Goal: Task Accomplishment & Management: Manage account settings

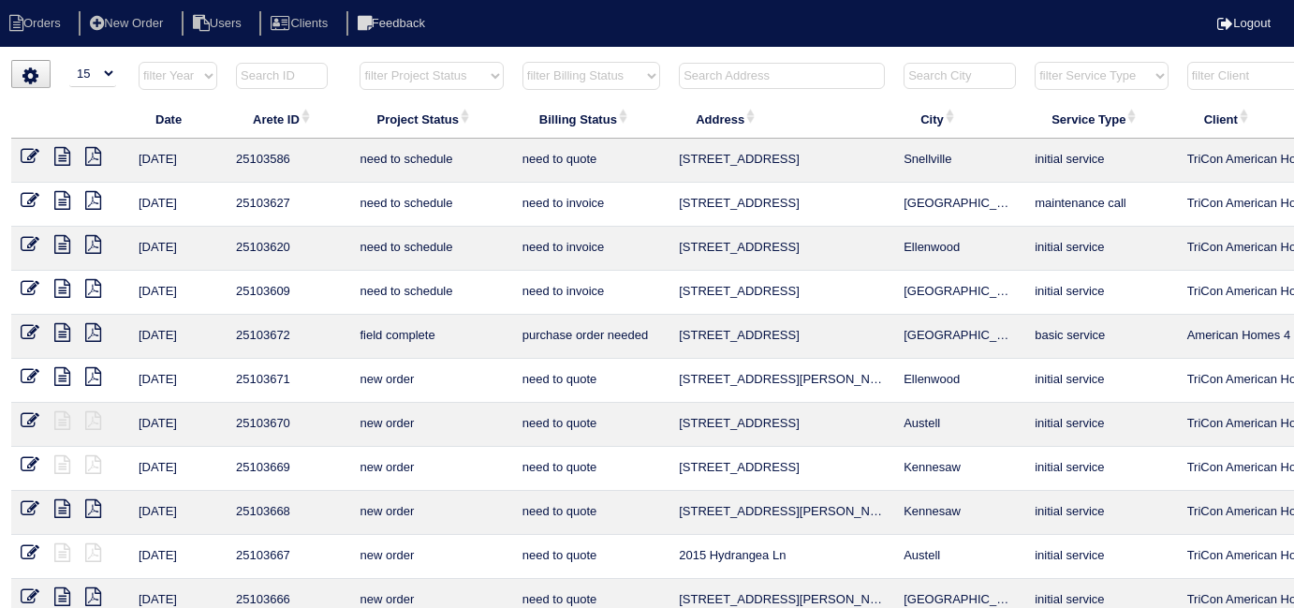
select select "15"
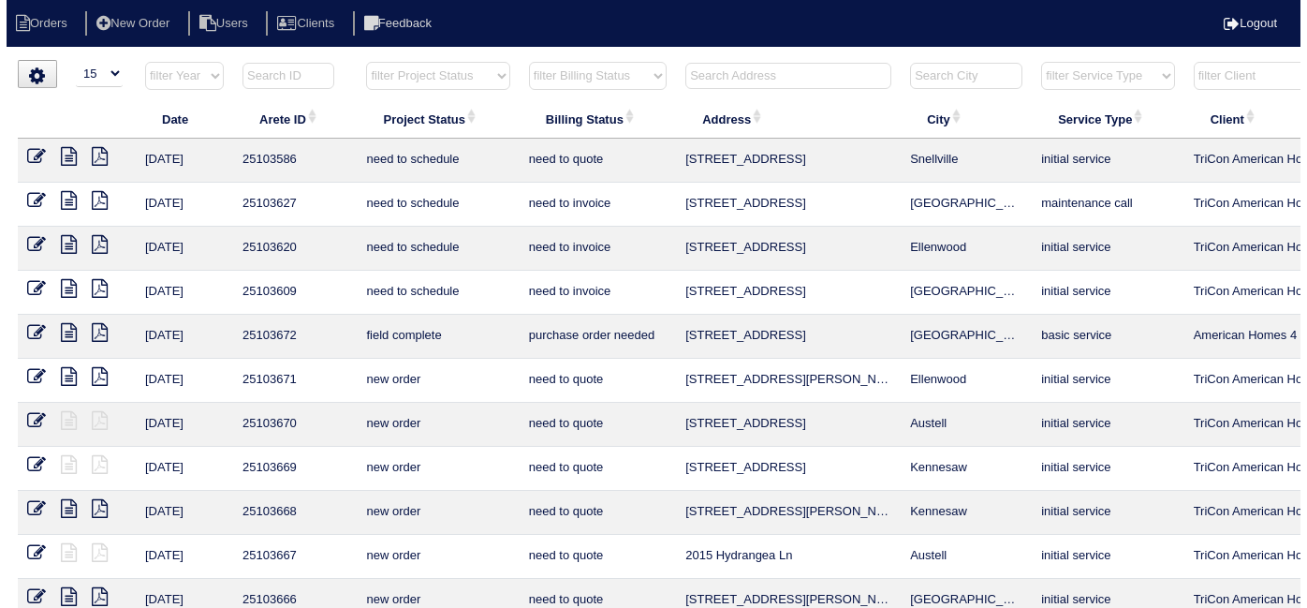
scroll to position [0, 326]
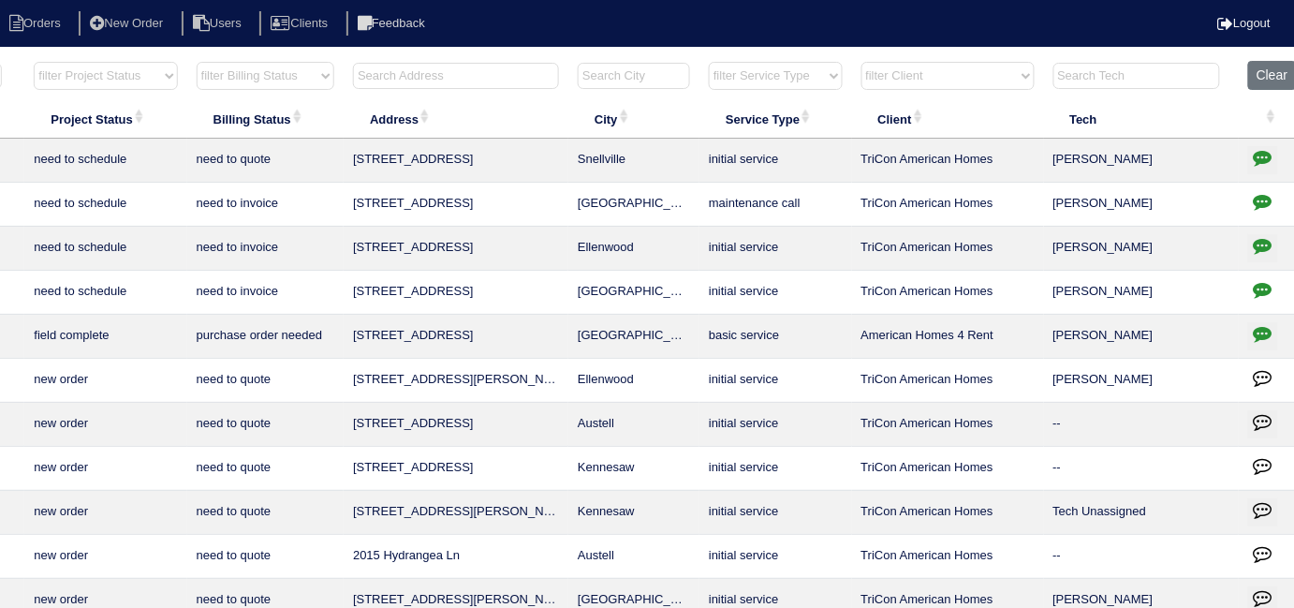
click at [462, 70] on input "text" at bounding box center [456, 76] width 206 height 26
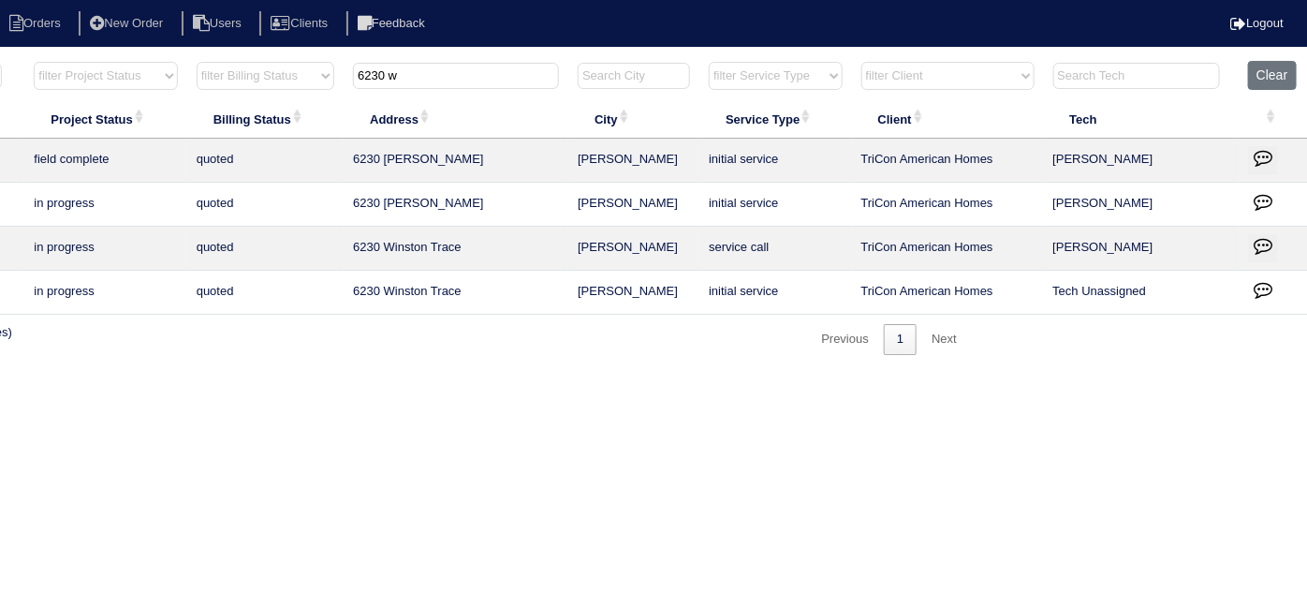
type input "6230 w"
drag, startPoint x: 372, startPoint y: 611, endPoint x: 356, endPoint y: 611, distance: 15.9
click at [356, 374] on html "Orders New Order Users Clients Feedback Logout Orders New Order Users Clients M…" at bounding box center [327, 187] width 1307 height 374
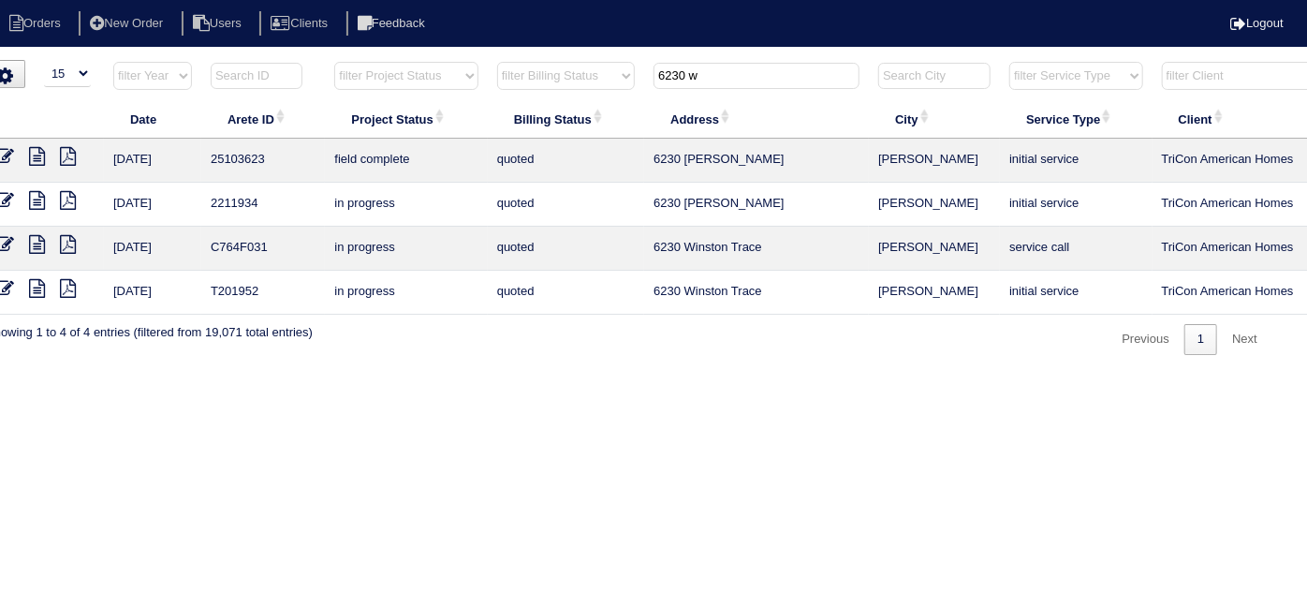
scroll to position [0, 0]
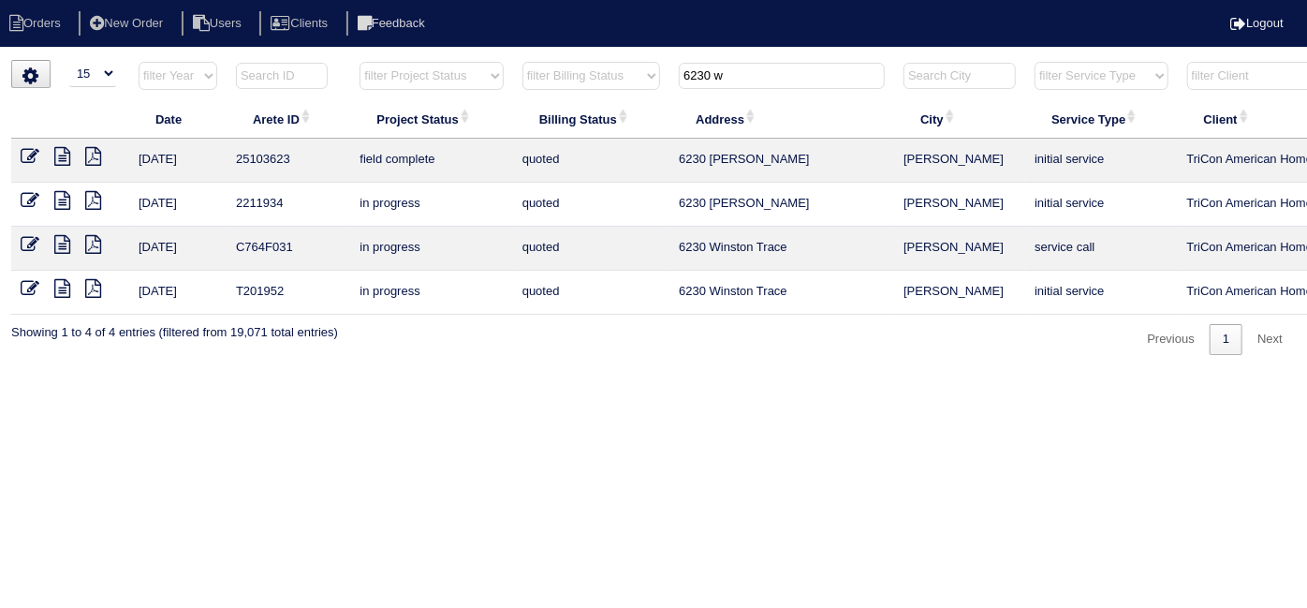
click at [30, 156] on icon at bounding box center [30, 156] width 19 height 19
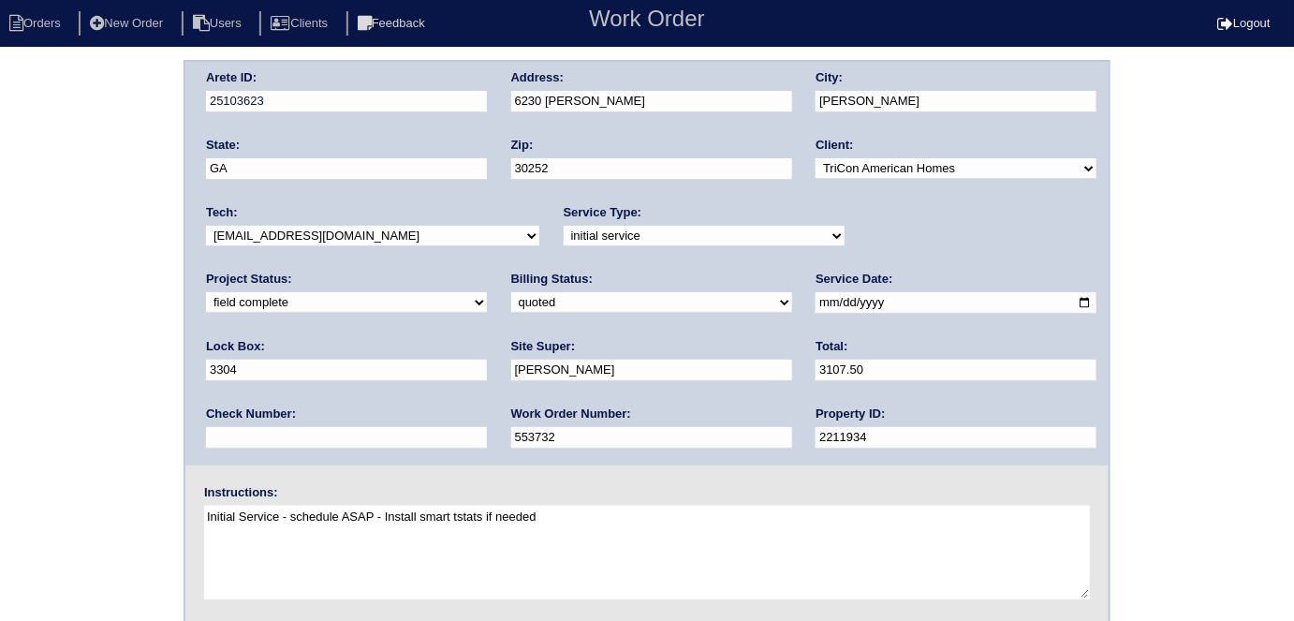
drag, startPoint x: 106, startPoint y: 362, endPoint x: 182, endPoint y: 325, distance: 84.6
click at [112, 356] on div "Arete ID: 25103623 Address: 6230 Winston Trce City: McDonough State: GA Zip: 30…" at bounding box center [647, 439] width 1294 height 758
click at [511, 295] on select "need to quote quoted need to invoice invoiced paid warranty purchase order need…" at bounding box center [651, 302] width 281 height 21
select select "need to invoice"
click at [511, 292] on select "need to quote quoted need to invoice invoiced paid warranty purchase order need…" at bounding box center [651, 302] width 281 height 21
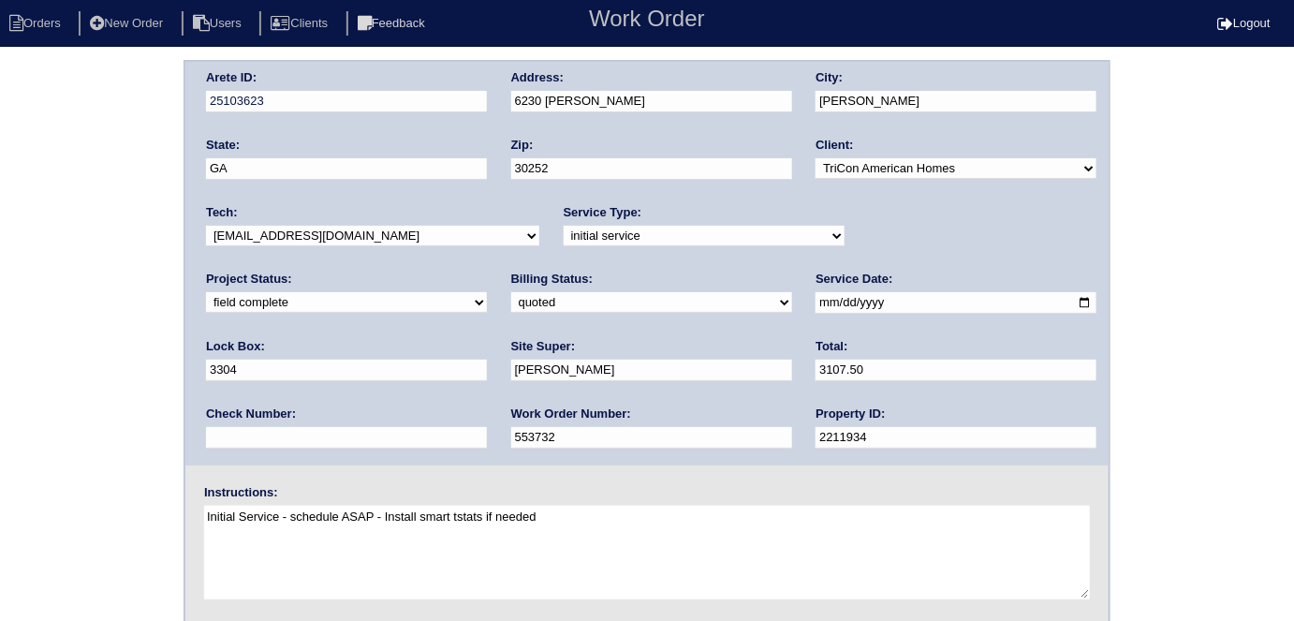
click at [50, 380] on div "Arete ID: 25103623 Address: 6230 Winston Trce City: McDonough State: GA Zip: 30…" at bounding box center [647, 439] width 1294 height 758
click at [487, 292] on select "new order assigned in progress field complete need to schedule admin review arc…" at bounding box center [346, 302] width 281 height 21
select select "need to schedule"
click at [487, 292] on select "new order assigned in progress field complete need to schedule admin review arc…" at bounding box center [346, 302] width 281 height 21
click at [816, 301] on input "[DATE]" at bounding box center [956, 303] width 281 height 22
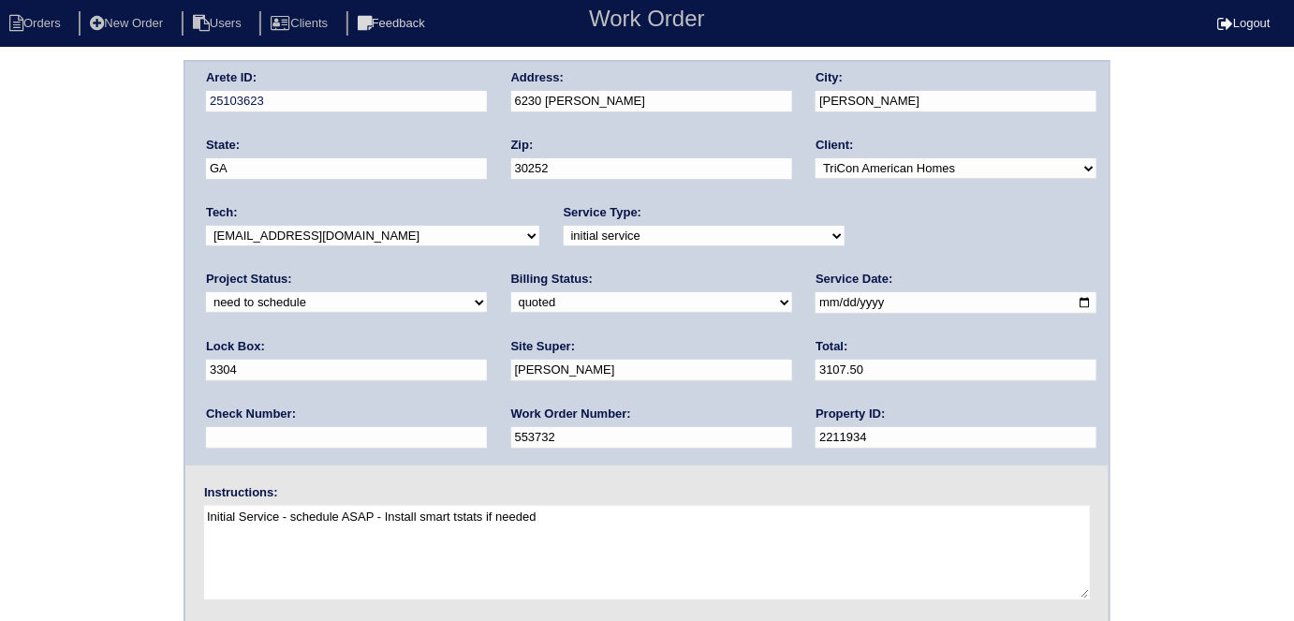
type input "2025-10-04"
click at [0, 397] on div "Arete ID: 25103623 Address: 6230 Winston Trce City: McDonough State: GA Zip: 30…" at bounding box center [647, 439] width 1294 height 758
click at [124, 283] on div "Arete ID: 25103623 Address: 6230 Winston Trce City: McDonough State: GA Zip: 30…" at bounding box center [647, 439] width 1294 height 758
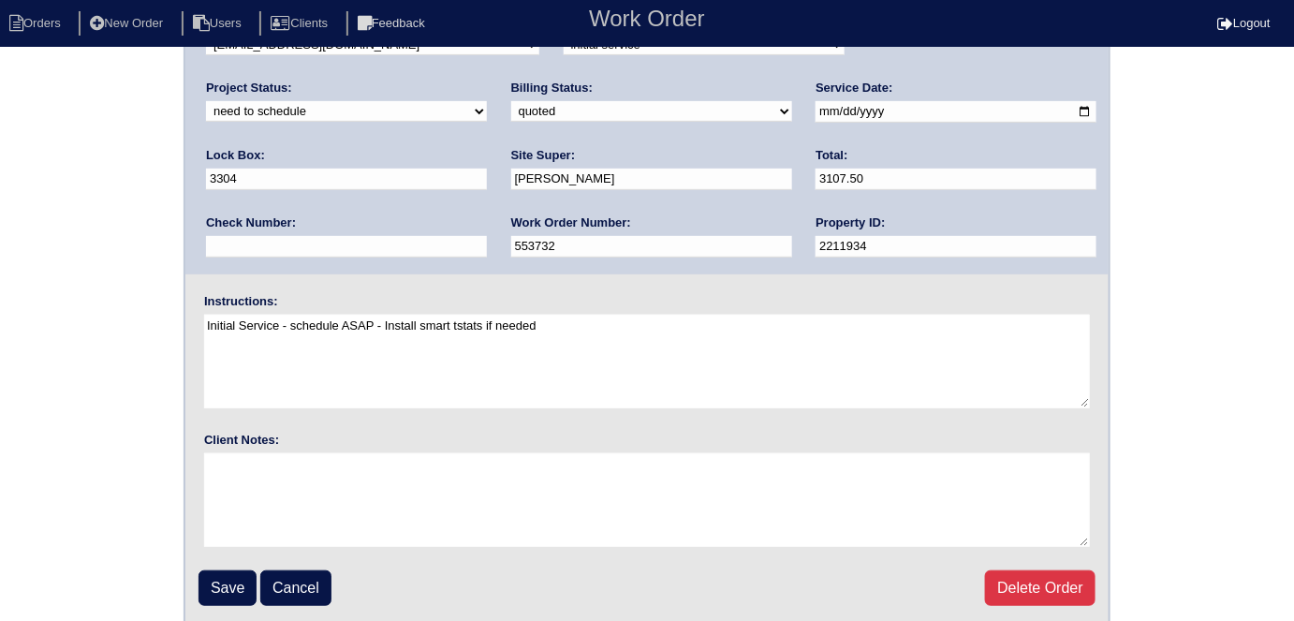
scroll to position [192, 0]
click at [218, 585] on input "Save" at bounding box center [228, 587] width 58 height 36
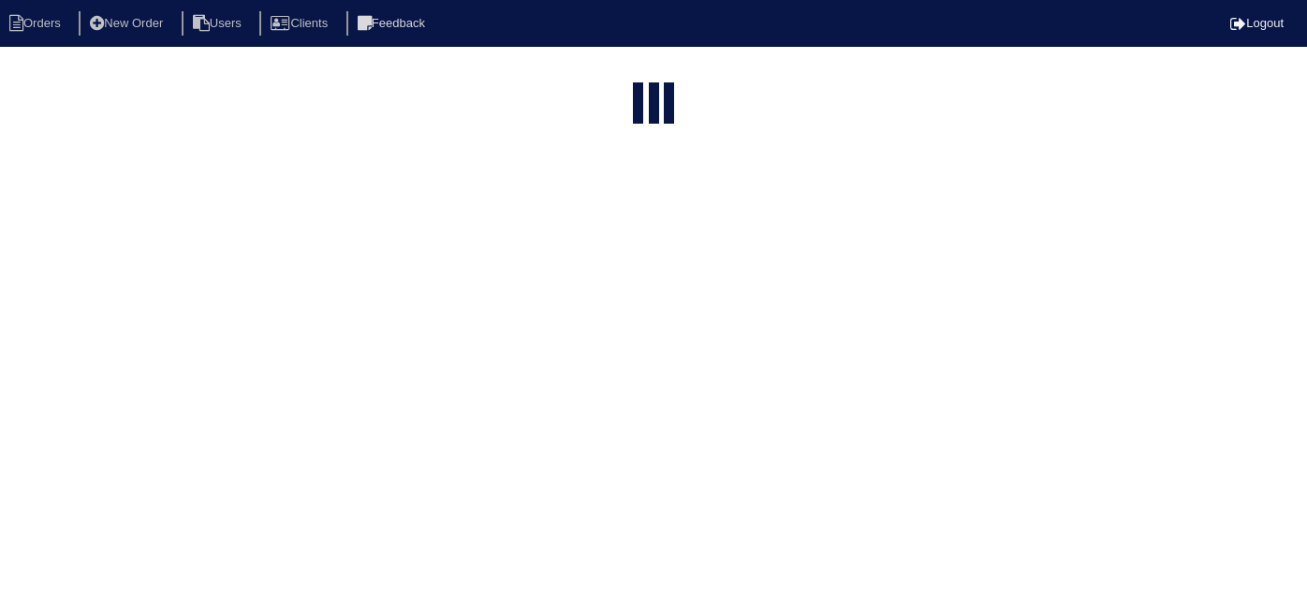
select select "15"
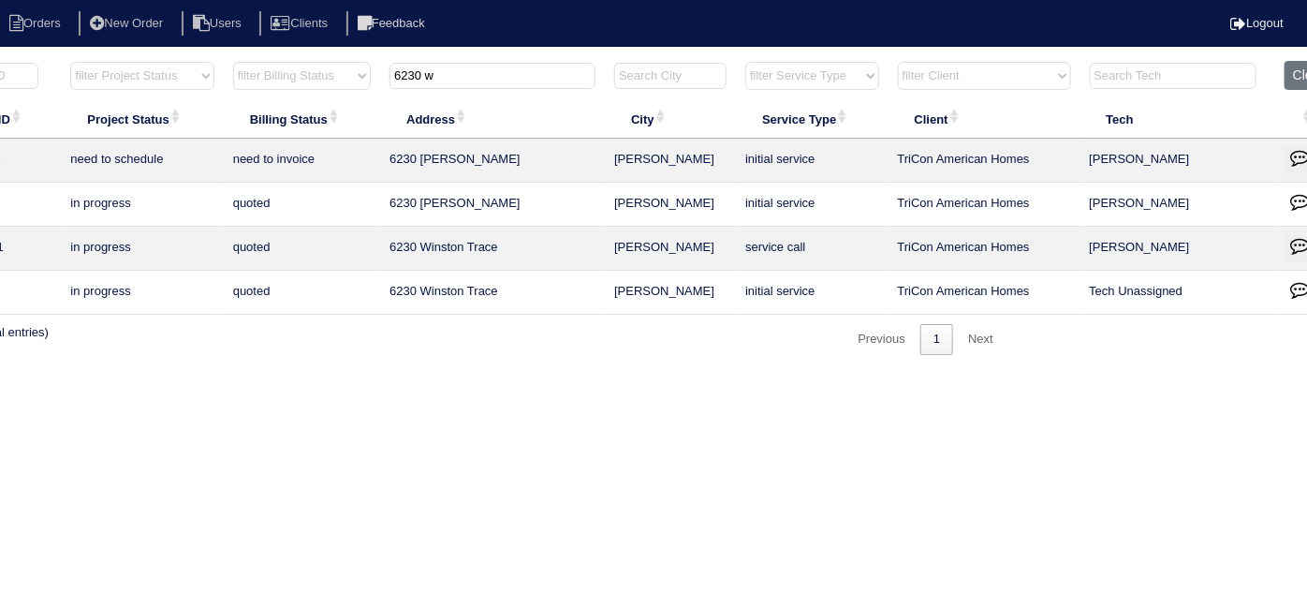
scroll to position [0, 326]
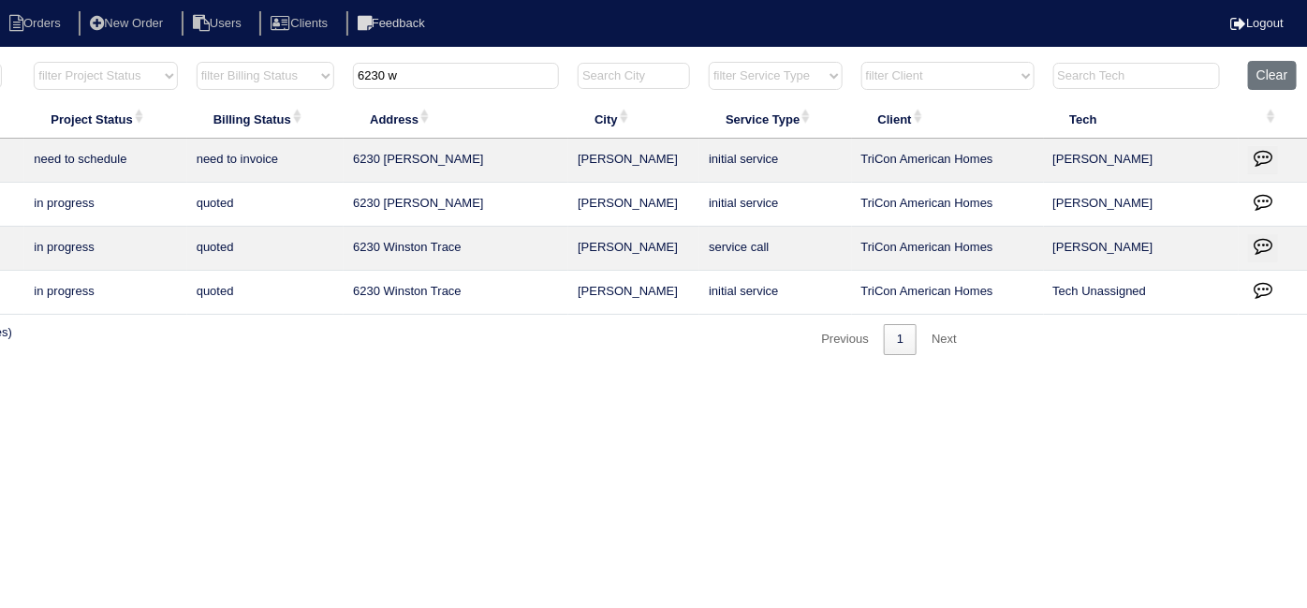
click at [1273, 146] on button "button" at bounding box center [1263, 160] width 30 height 28
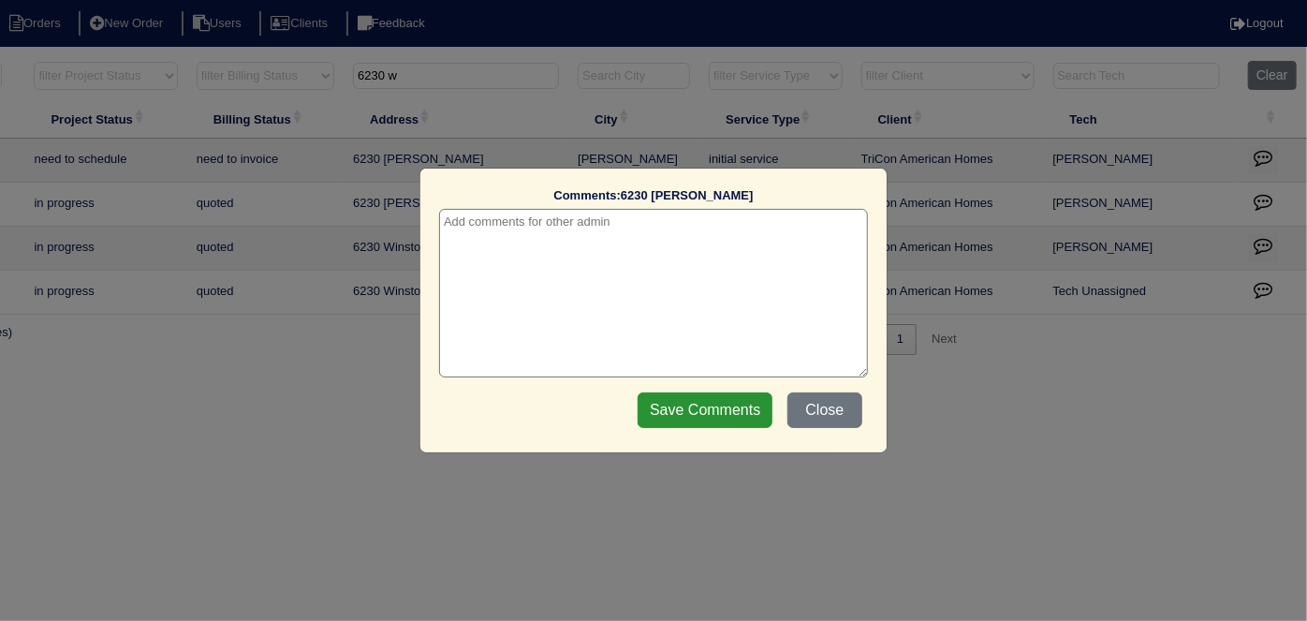
click at [609, 228] on textarea at bounding box center [653, 293] width 429 height 169
paste textarea "Replace Furnace"
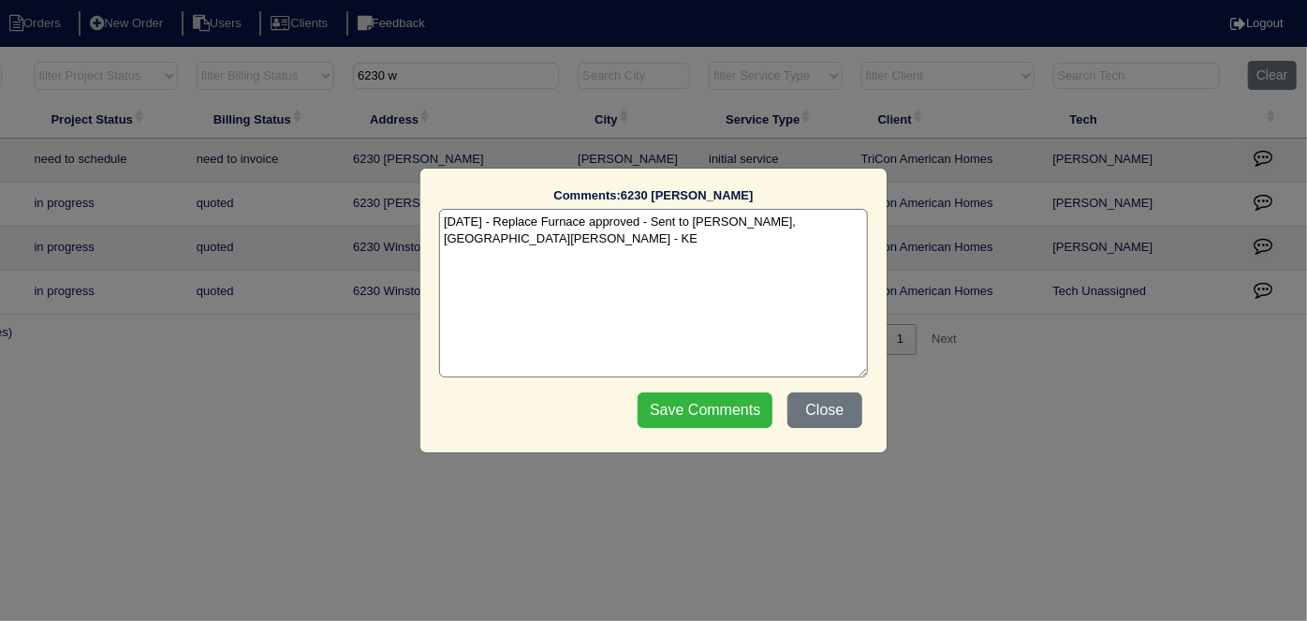
type textarea "10/3/25 - Replace Furnace approved - Sent to Dan, Payton, Reeca - KE"
click at [669, 413] on input "Save Comments" at bounding box center [705, 410] width 135 height 36
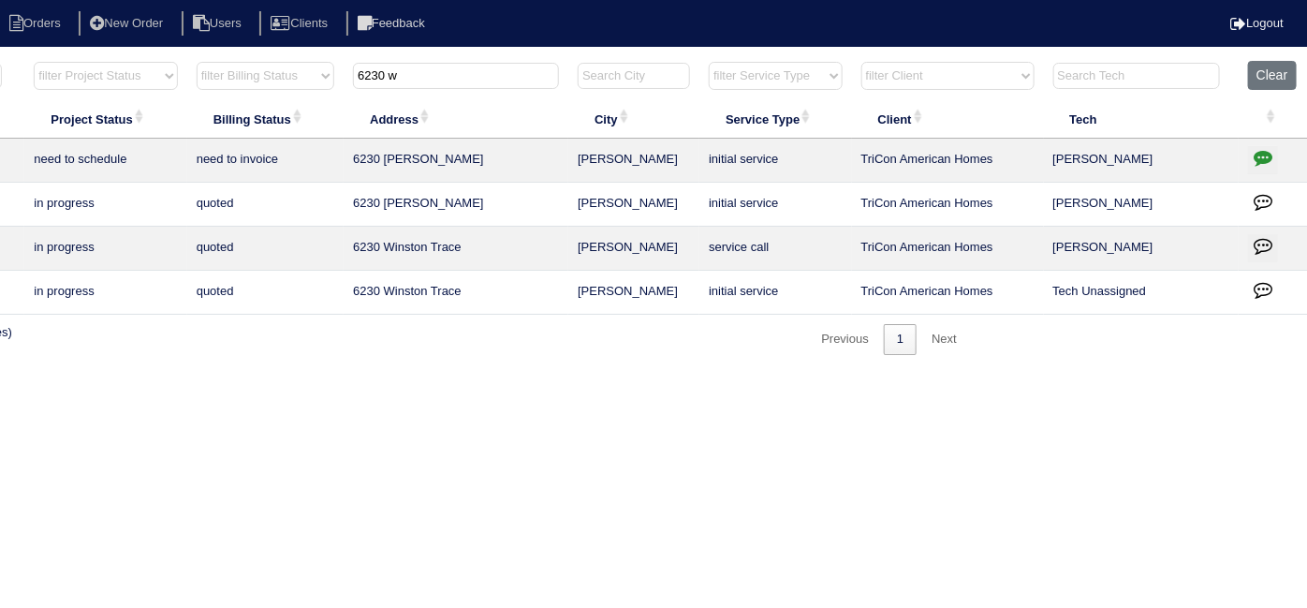
drag, startPoint x: 443, startPoint y: 74, endPoint x: 428, endPoint y: 79, distance: 15.7
click at [428, 79] on input "6230 w" at bounding box center [456, 76] width 206 height 26
type input "6"
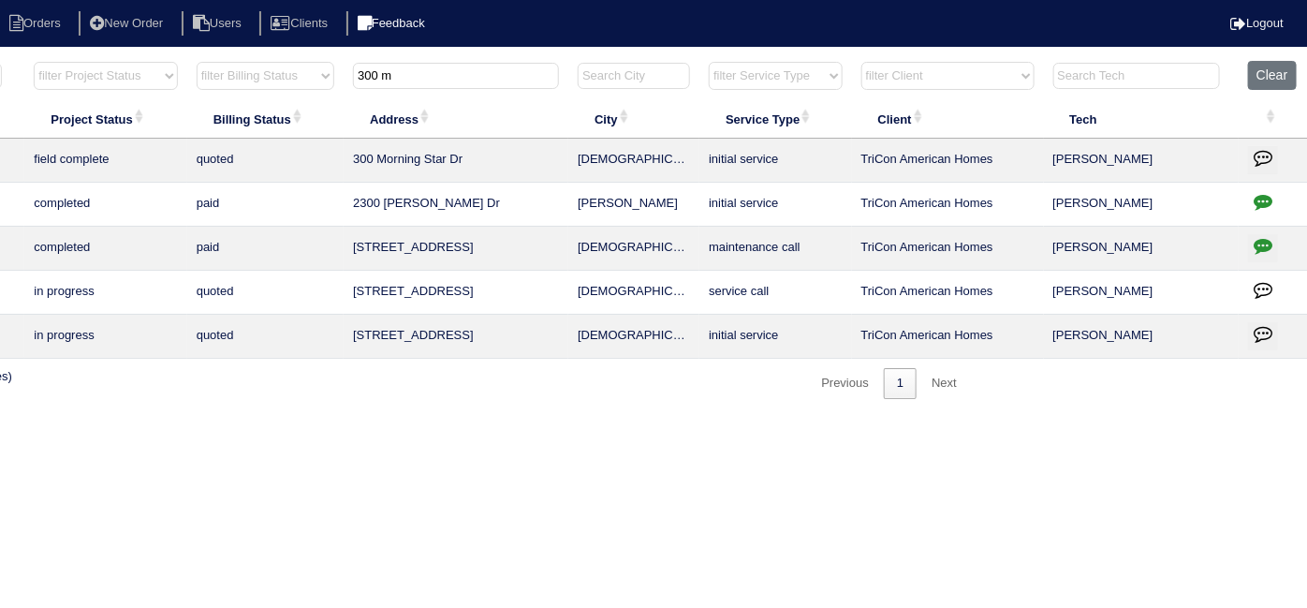
type input "300 m"
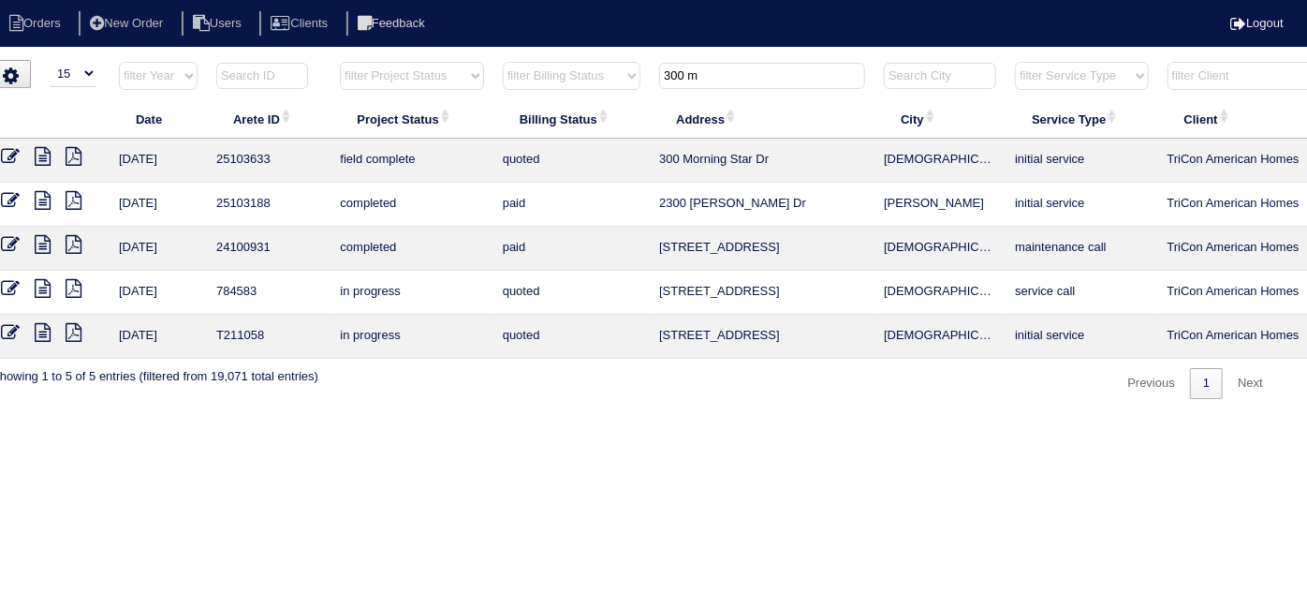
scroll to position [0, 0]
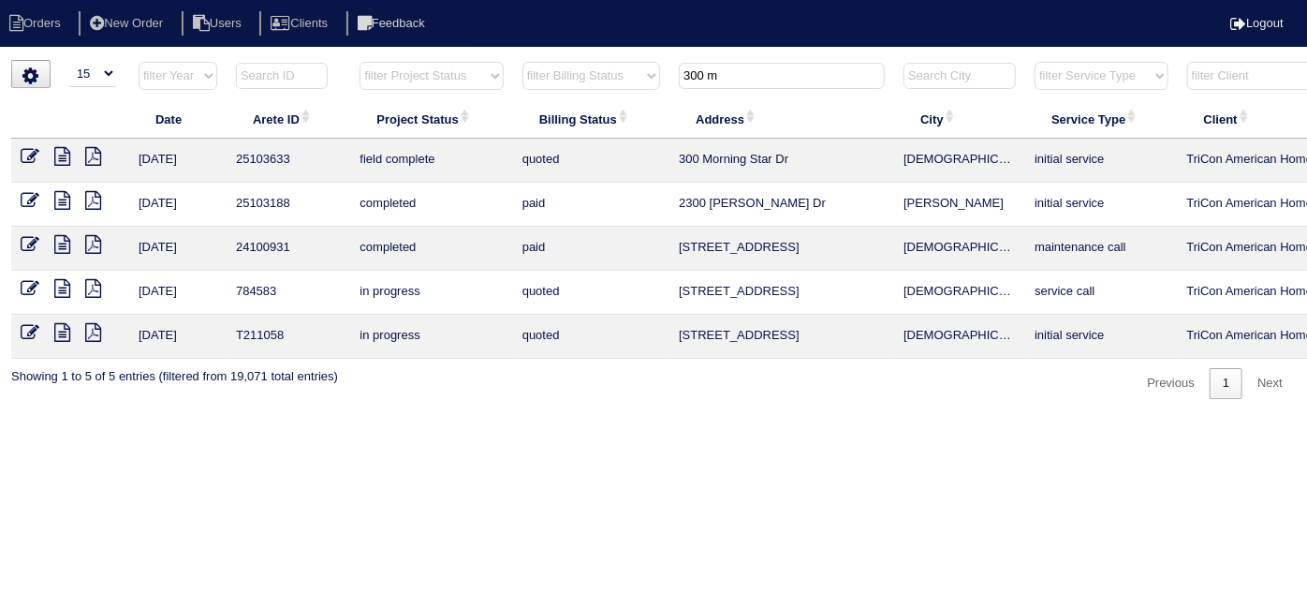
click at [28, 154] on icon at bounding box center [30, 156] width 19 height 19
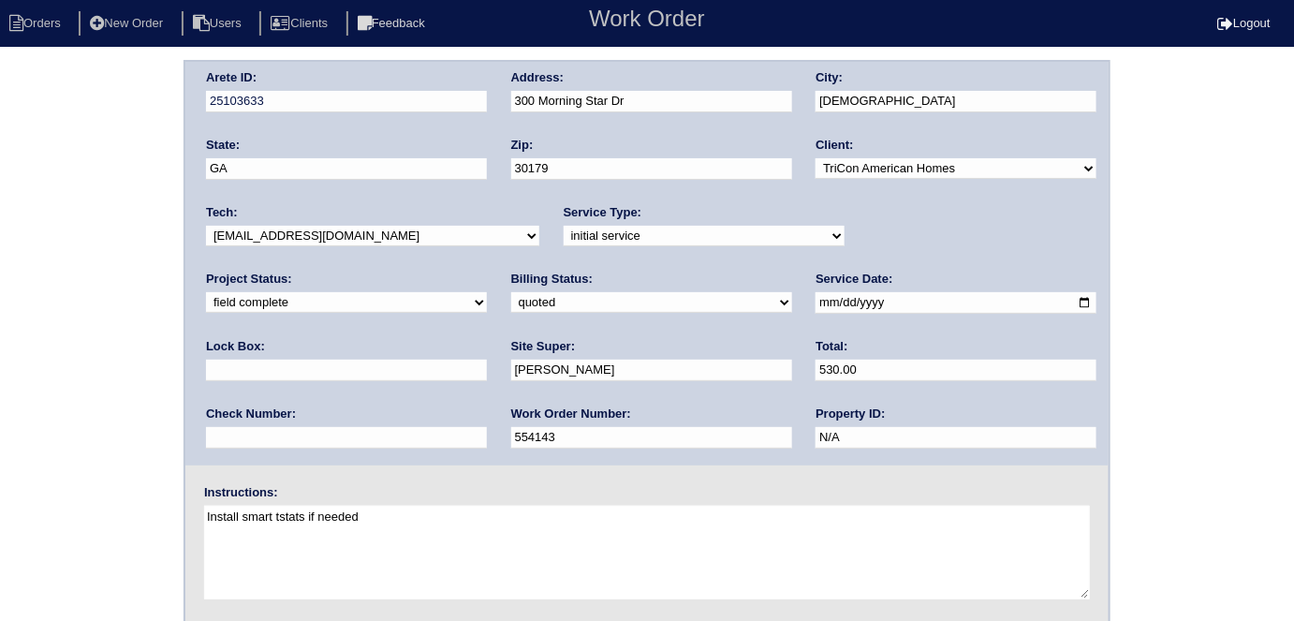
click at [511, 310] on select "need to quote quoted need to invoice invoiced paid warranty purchase order need…" at bounding box center [651, 302] width 281 height 21
select select "need to invoice"
click at [511, 292] on select "need to quote quoted need to invoice invoiced paid warranty purchase order need…" at bounding box center [651, 302] width 281 height 21
click at [77, 371] on div "Arete ID: 25103633 Address: 300 Morning Star Dr City: Temple State: GA Zip: 301…" at bounding box center [647, 439] width 1294 height 758
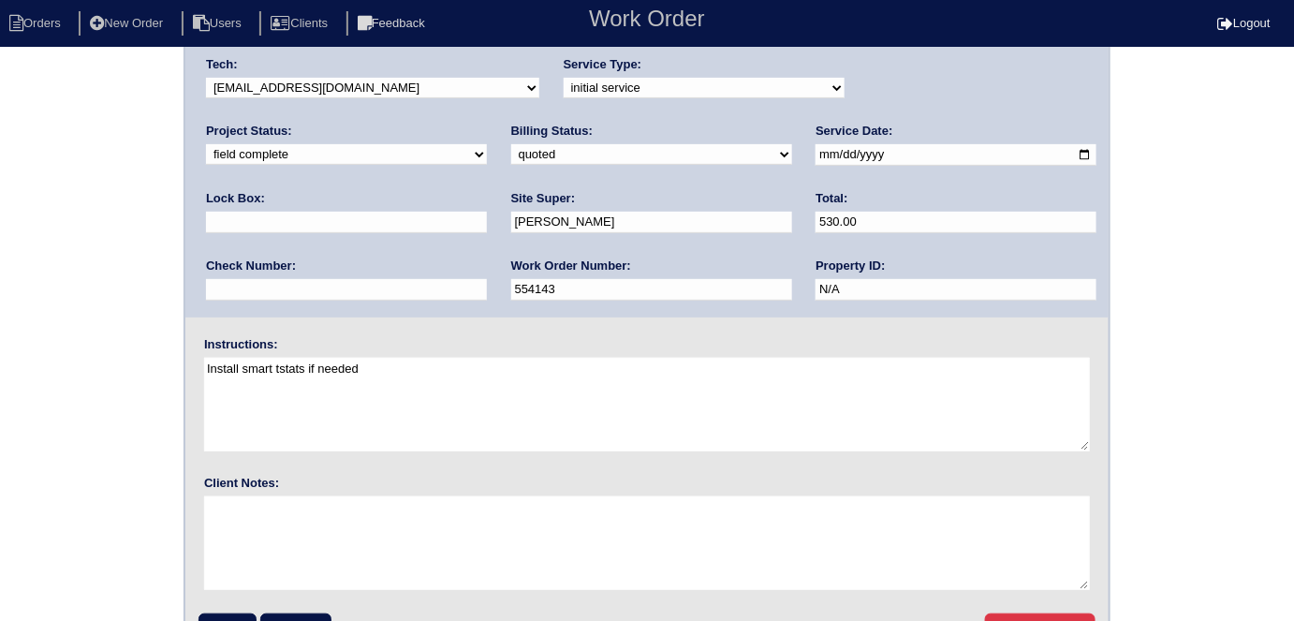
scroll to position [192, 0]
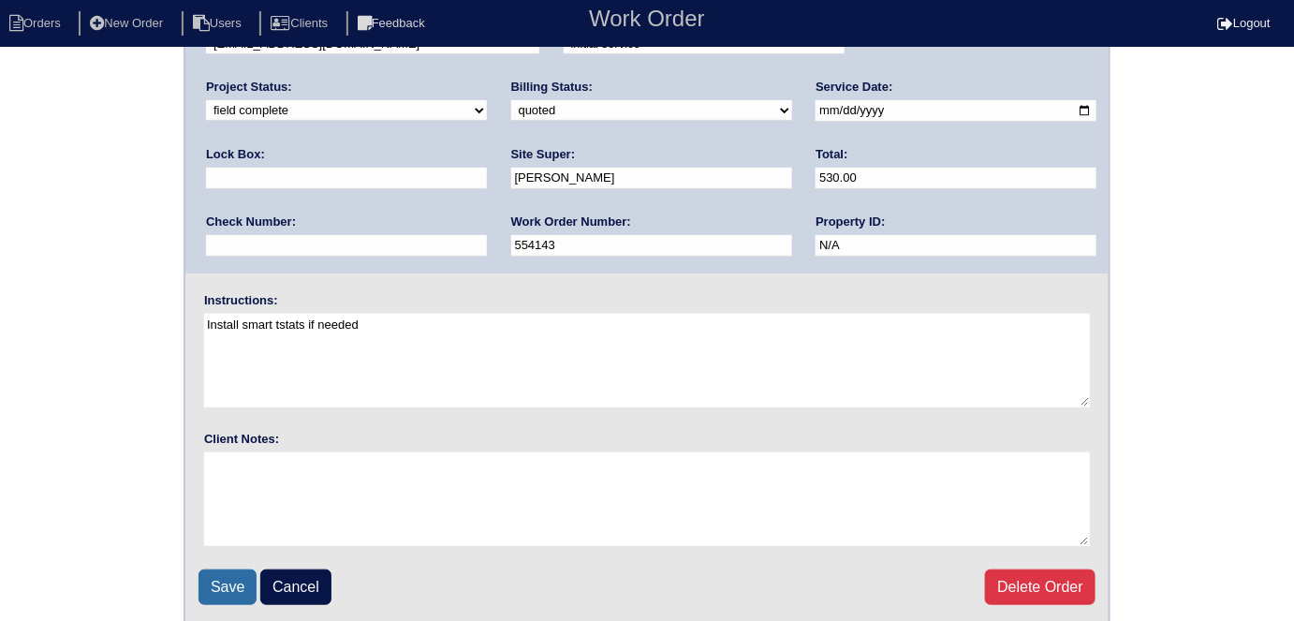
click at [220, 569] on input "Save" at bounding box center [228, 587] width 58 height 36
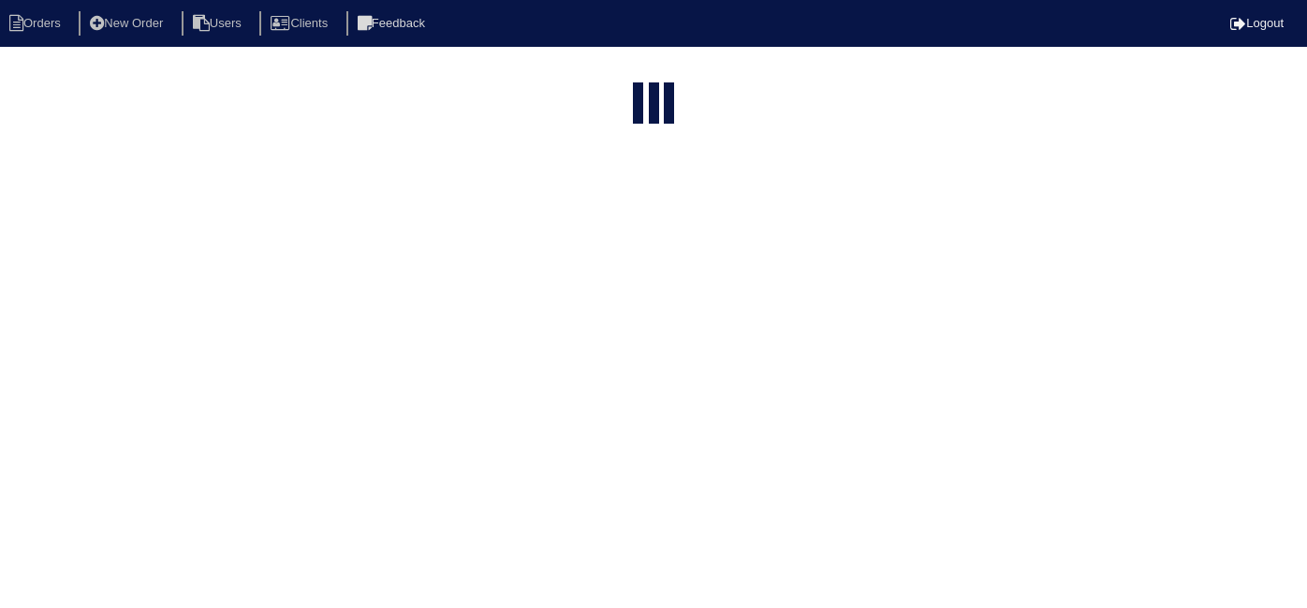
select select "15"
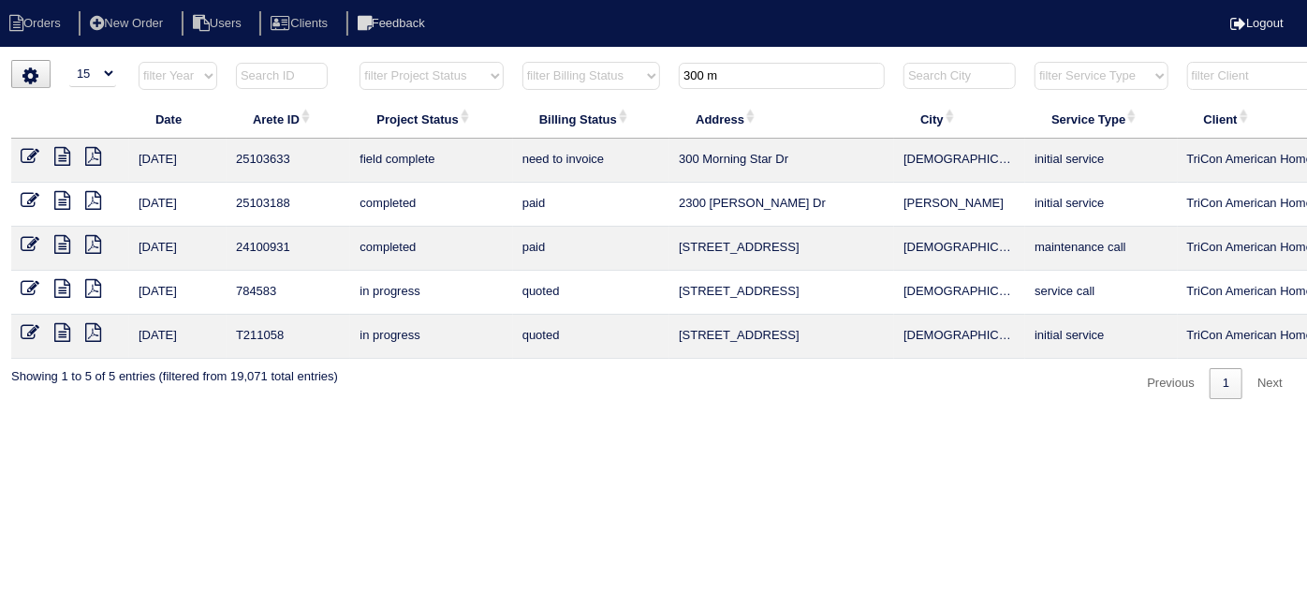
drag, startPoint x: 746, startPoint y: 73, endPoint x: 431, endPoint y: 73, distance: 315.5
click at [434, 75] on tr "filter Year -- Any Year -- 2025 2024 2023 2022 2021 2020 2019 filter Project St…" at bounding box center [822, 80] width 1623 height 38
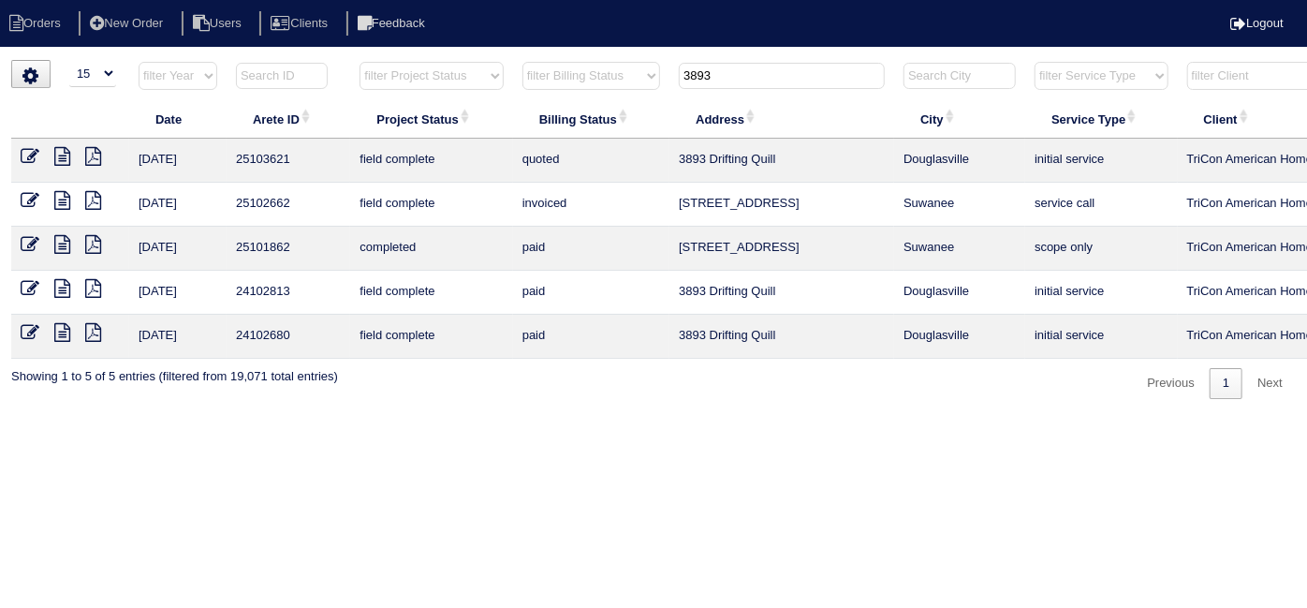
type input "3893"
click at [22, 158] on icon at bounding box center [30, 156] width 19 height 19
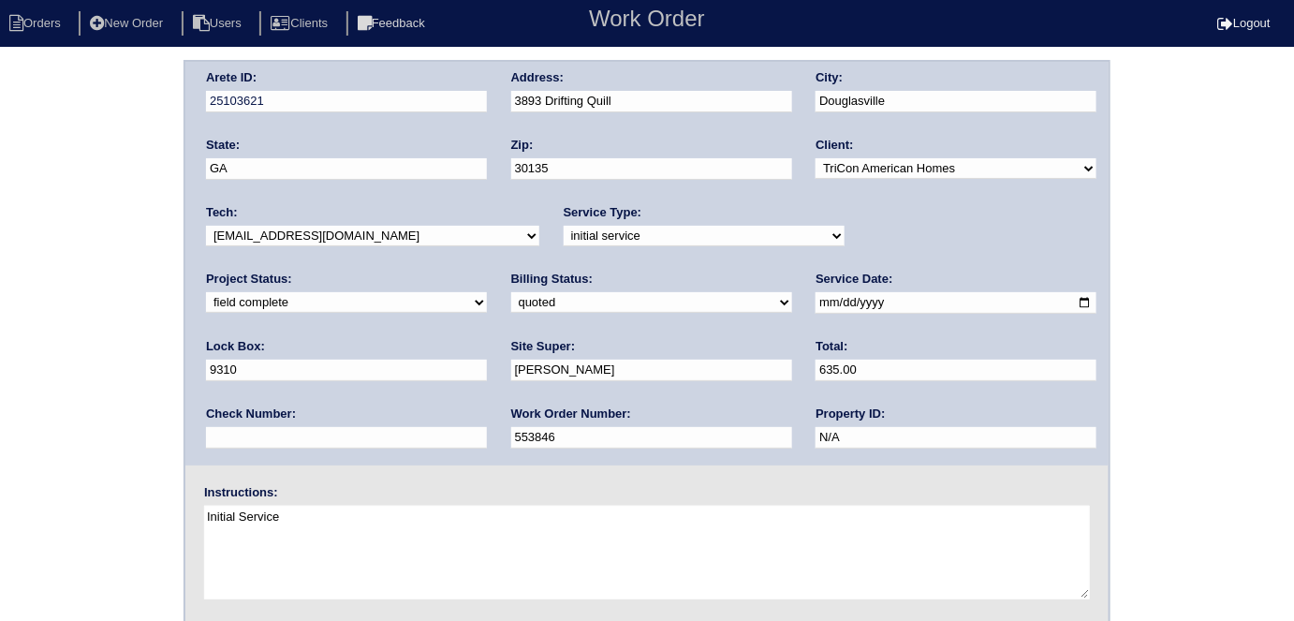
click at [511, 304] on select "need to quote quoted need to invoice invoiced paid warranty purchase order need…" at bounding box center [651, 302] width 281 height 21
click at [511, 292] on select "need to quote quoted need to invoice invoiced paid warranty purchase order need…" at bounding box center [651, 302] width 281 height 21
click at [511, 299] on select "need to quote quoted need to invoice invoiced paid warranty purchase order need…" at bounding box center [651, 302] width 281 height 21
select select "need to invoice"
click at [511, 292] on select "need to quote quoted need to invoice invoiced paid warranty purchase order need…" at bounding box center [651, 302] width 281 height 21
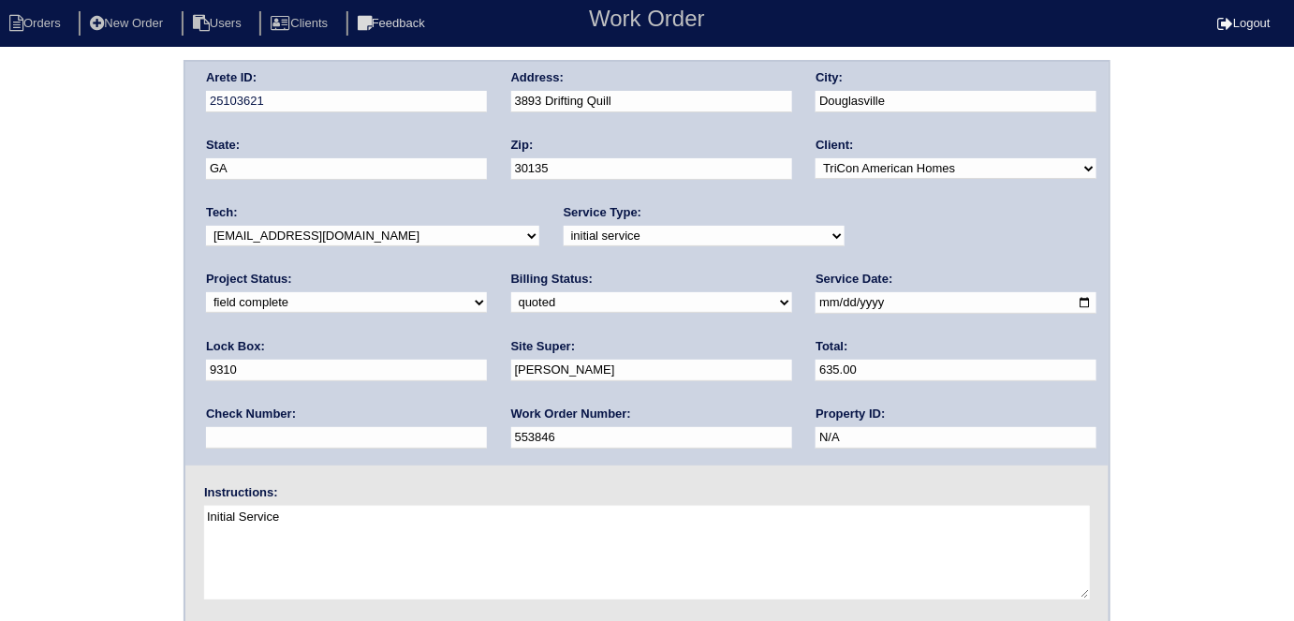
drag, startPoint x: 85, startPoint y: 384, endPoint x: 584, endPoint y: 287, distance: 508.3
click at [86, 373] on div "Arete ID: 25103621 Address: 3893 Drifting Quill City: [GEOGRAPHIC_DATA] State: …" at bounding box center [647, 439] width 1294 height 758
click at [0, 208] on div "Arete ID: 25103621 Address: 3893 Drifting Quill City: [GEOGRAPHIC_DATA] State: …" at bounding box center [647, 439] width 1294 height 758
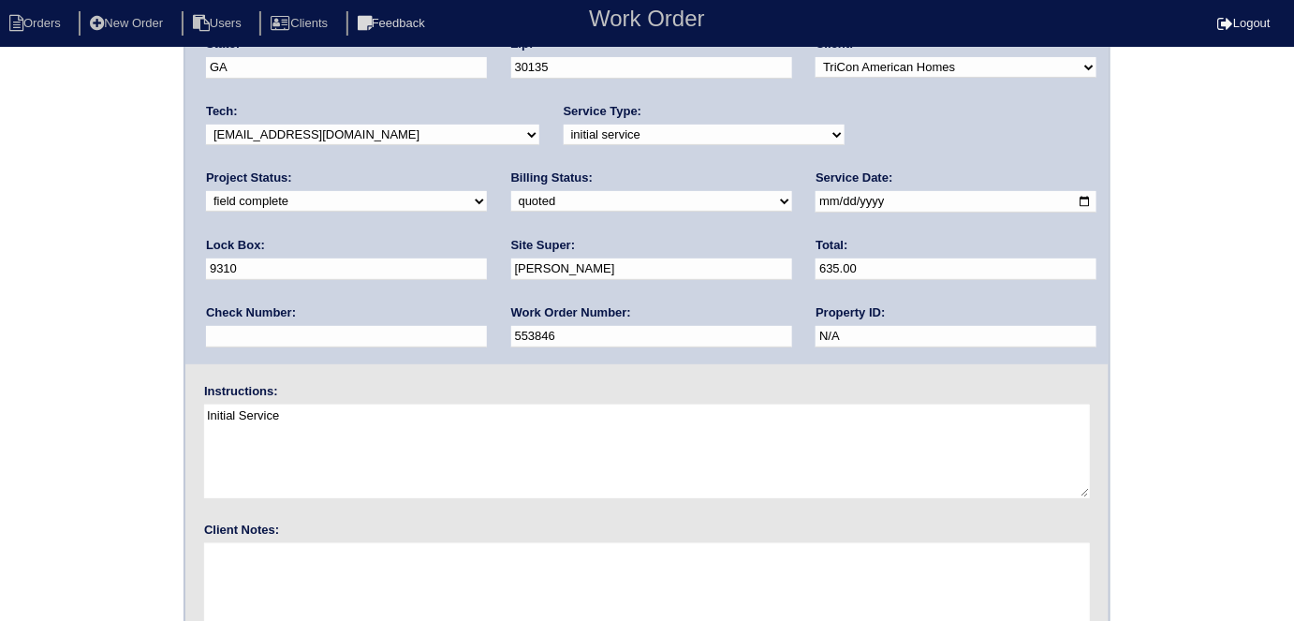
scroll to position [192, 0]
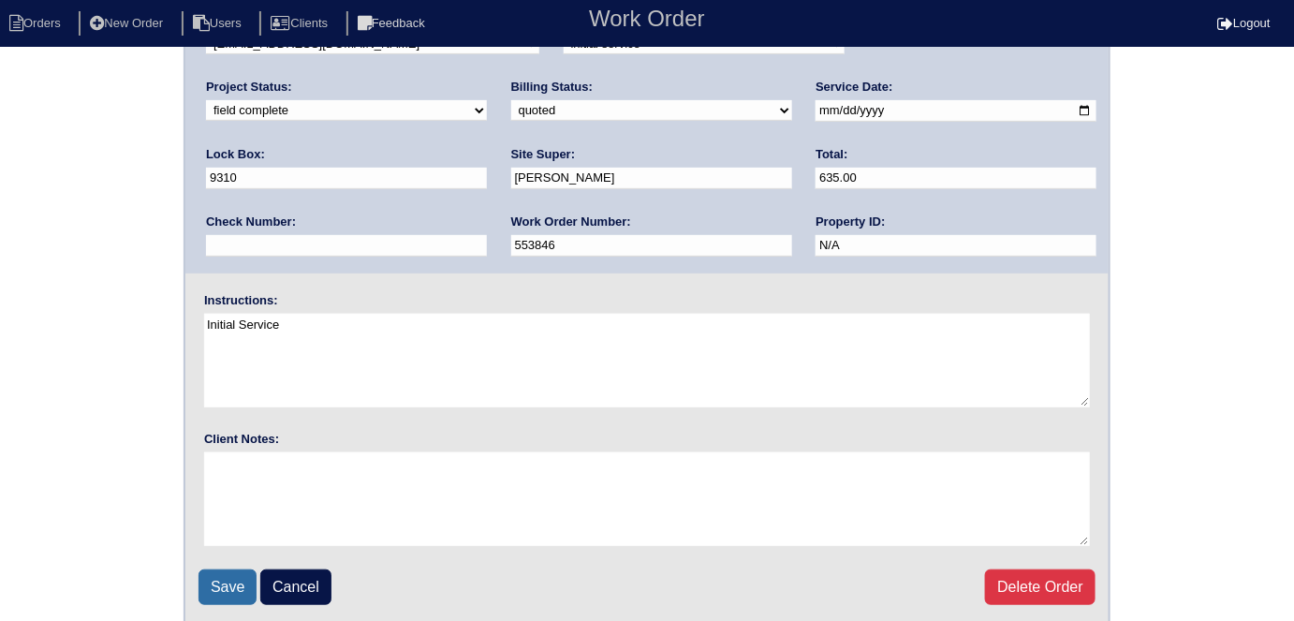
click at [207, 573] on input "Save" at bounding box center [228, 587] width 58 height 36
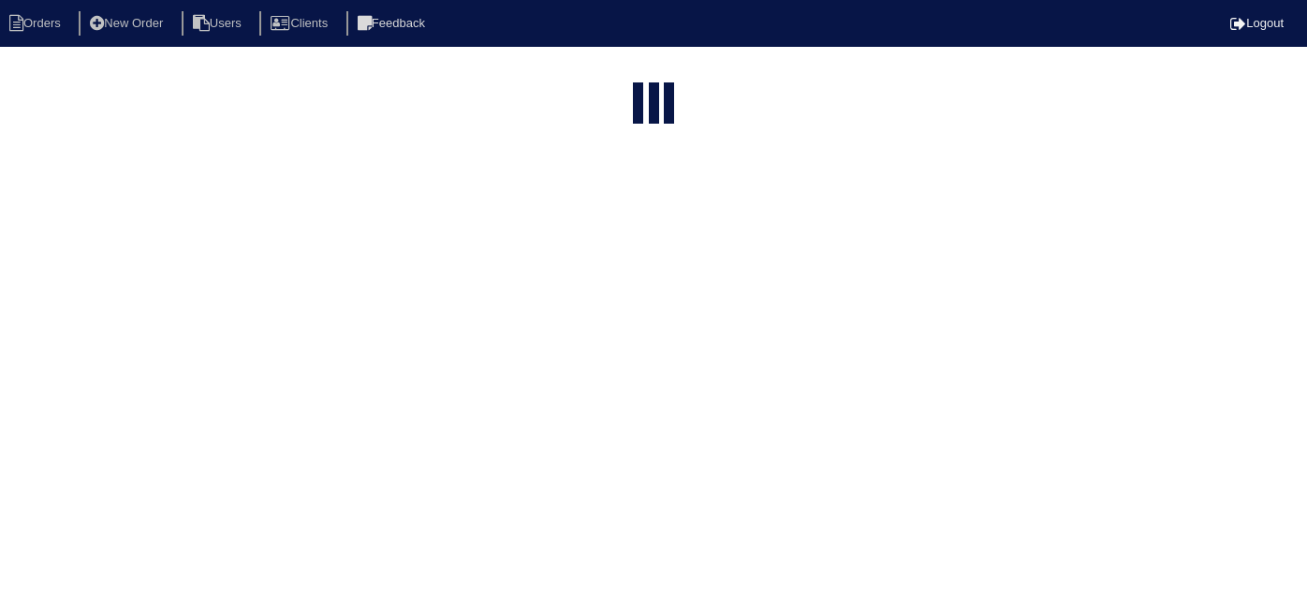
select select "15"
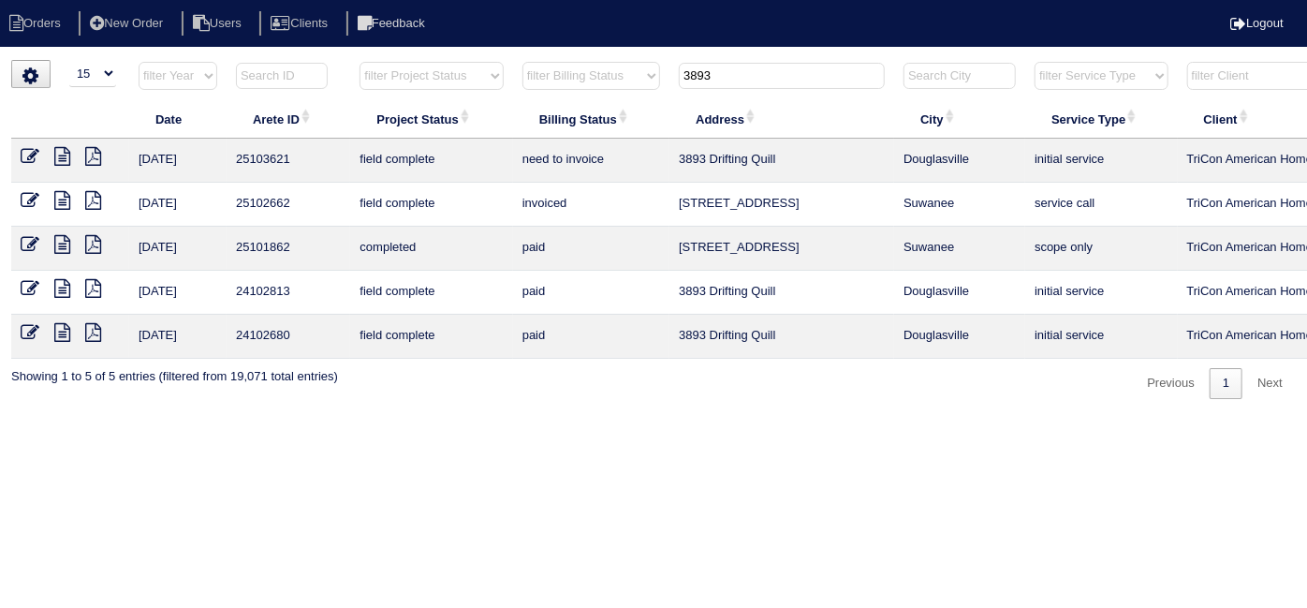
drag, startPoint x: 729, startPoint y: 77, endPoint x: 548, endPoint y: 9, distance: 193.8
click at [549, 60] on body "Orders New Order Users Clients Feedback Logout Orders New Order Users Clients M…" at bounding box center [653, 229] width 1307 height 339
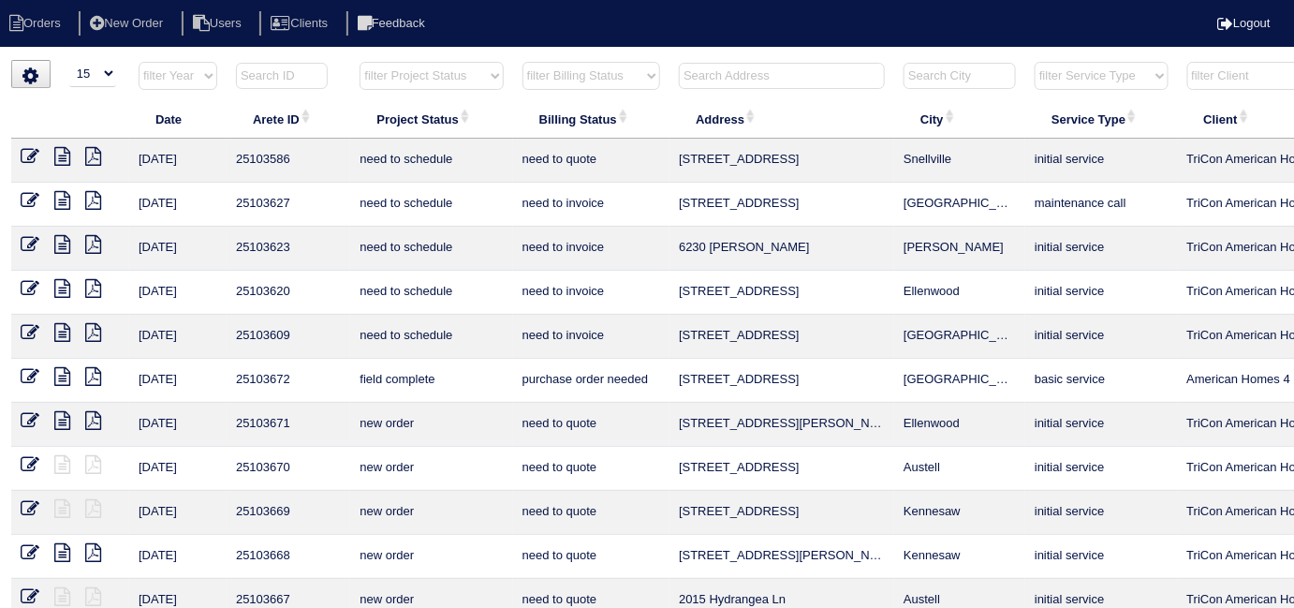
click at [733, 84] on input "text" at bounding box center [782, 76] width 206 height 26
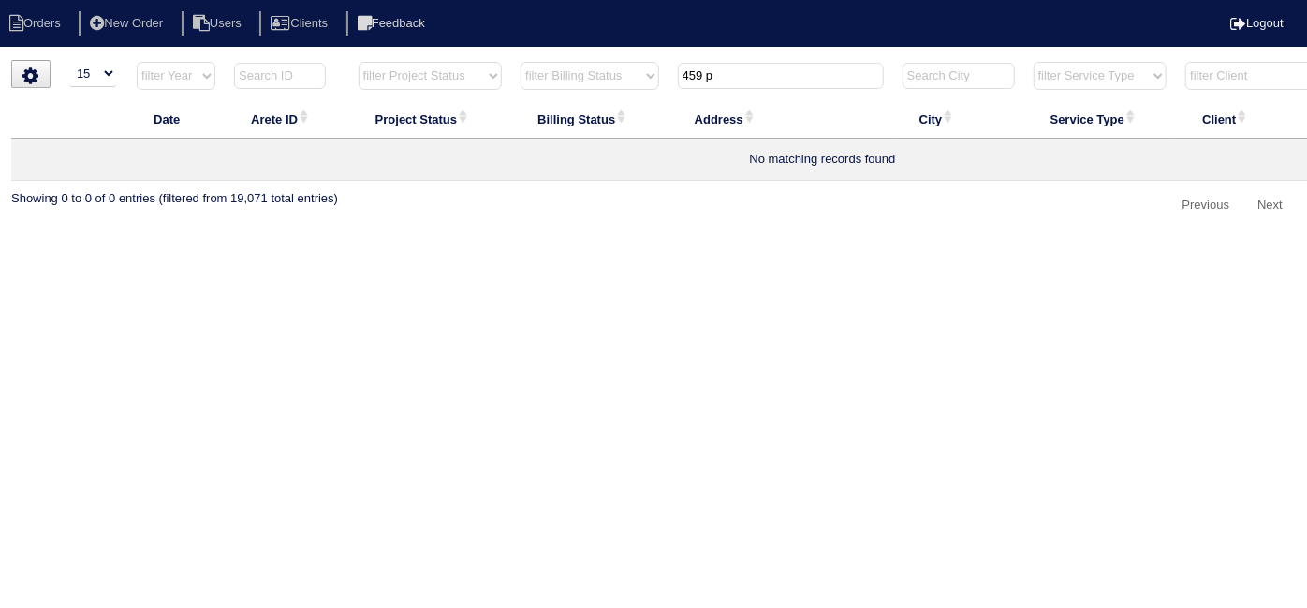
drag, startPoint x: 757, startPoint y: 84, endPoint x: 642, endPoint y: 84, distance: 114.2
click at [642, 84] on tr "filter Year -- Any Year -- 2025 2024 2023 2022 2021 2020 2019 filter Project St…" at bounding box center [822, 80] width 1623 height 38
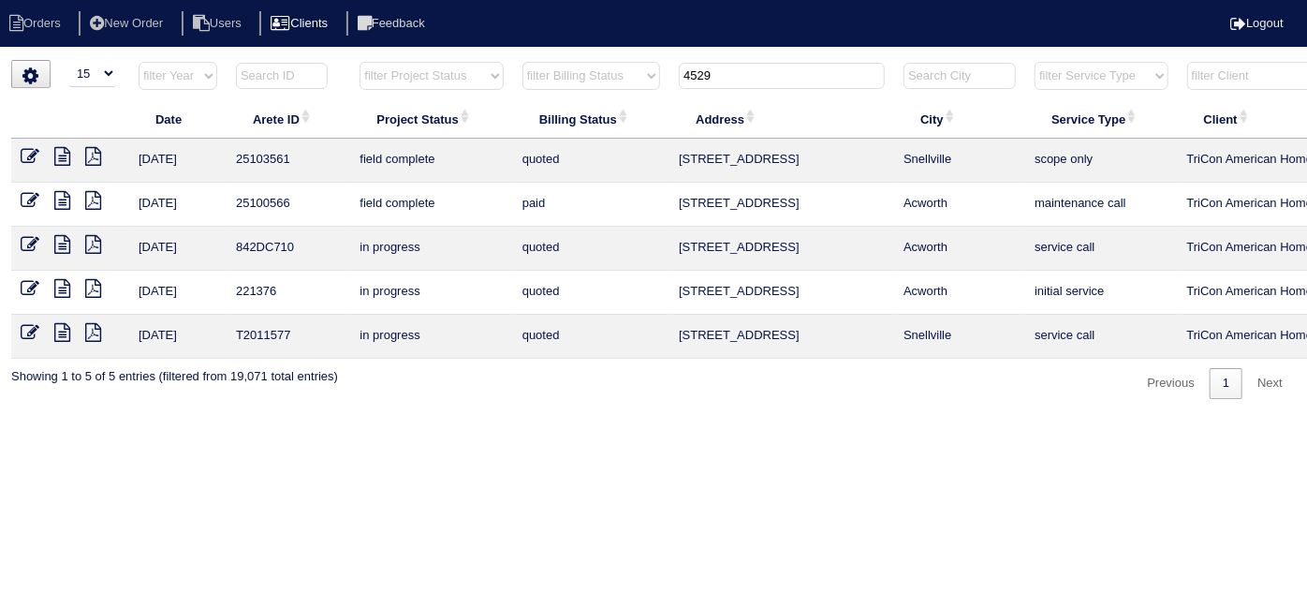
type input "4529"
click at [24, 152] on icon at bounding box center [30, 156] width 19 height 19
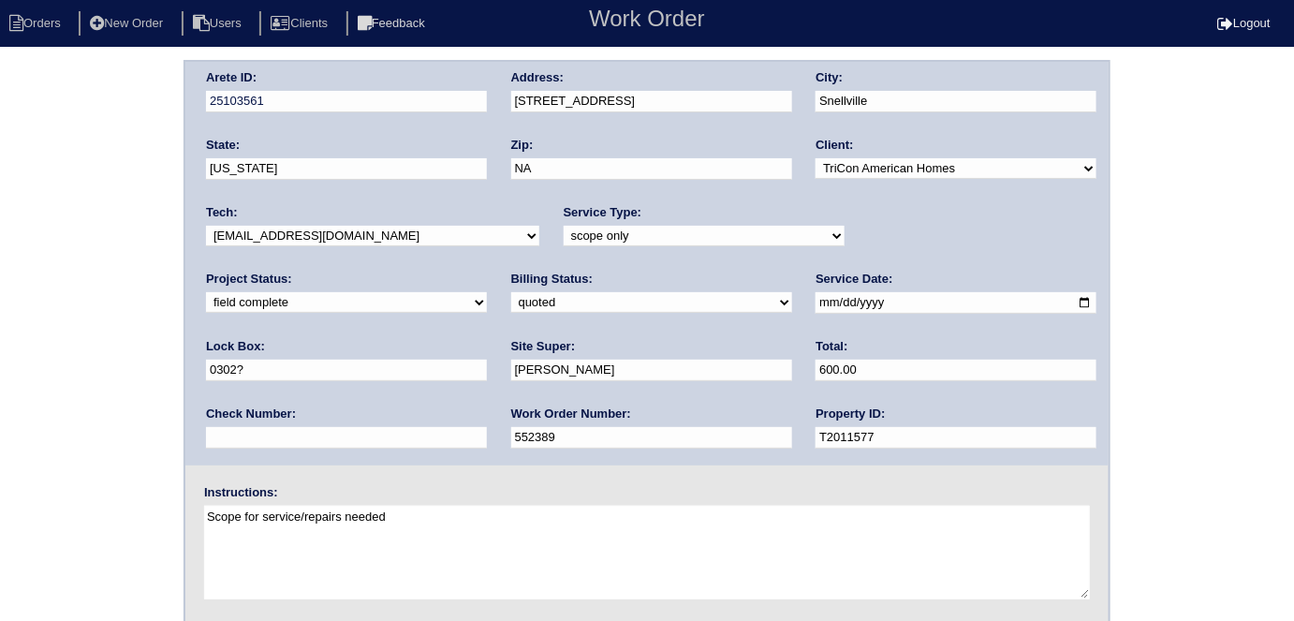
click at [511, 303] on select "need to quote quoted need to invoice invoiced paid warranty purchase order need…" at bounding box center [651, 302] width 281 height 21
select select "need to invoice"
click at [511, 292] on select "need to quote quoted need to invoice invoiced paid warranty purchase order need…" at bounding box center [651, 302] width 281 height 21
click at [74, 334] on div "Arete ID: 25103561 Address: 4529 Persian Court City: Snellville State: Georgia …" at bounding box center [647, 439] width 1294 height 758
click at [135, 354] on div "Arete ID: 25103561 Address: 4529 Persian Court City: Snellville State: Georgia …" at bounding box center [647, 439] width 1294 height 758
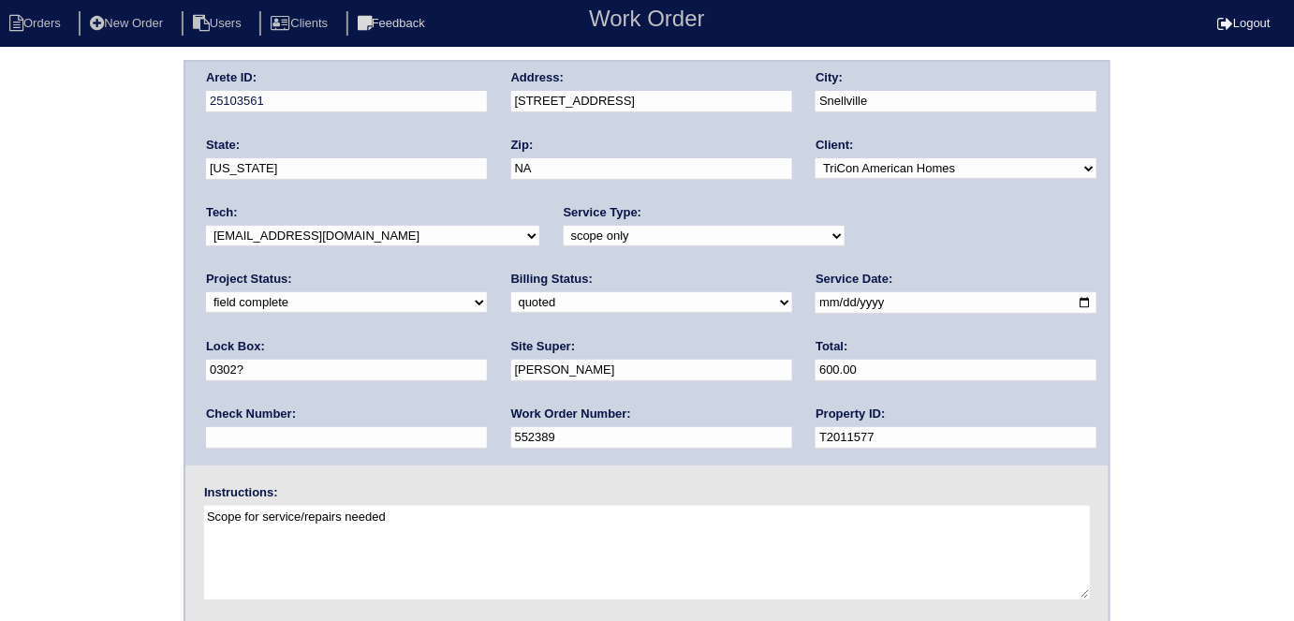
click at [0, 374] on div "Arete ID: 25103561 Address: 4529 Persian Court City: Snellville State: Georgia …" at bounding box center [647, 439] width 1294 height 758
click at [487, 292] on select "new order assigned in progress field complete need to schedule admin review arc…" at bounding box center [346, 302] width 281 height 21
select select "need to schedule"
click at [487, 292] on select "new order assigned in progress field complete need to schedule admin review arc…" at bounding box center [346, 302] width 281 height 21
click at [816, 301] on input "2025-09-30" at bounding box center [956, 303] width 281 height 22
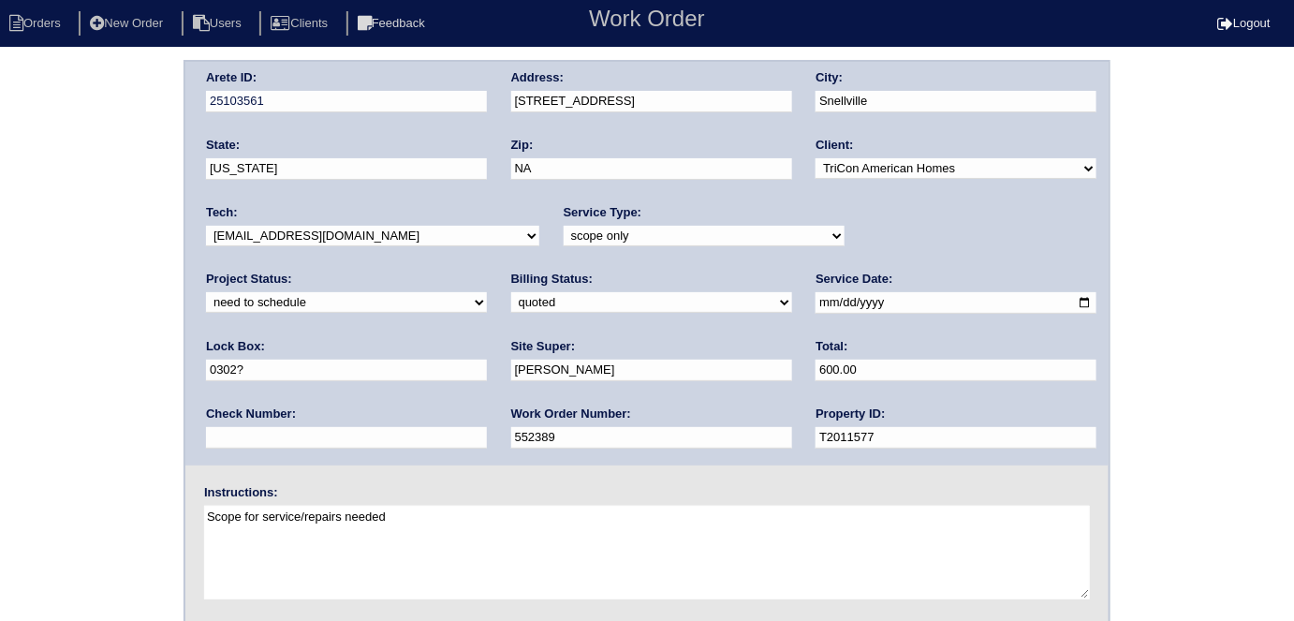
type input "2025-10-04"
click at [8, 402] on div "Arete ID: 25103561 Address: 4529 Persian Court City: Snellville State: Georgia …" at bounding box center [647, 439] width 1294 height 758
click at [0, 274] on div "Arete ID: 25103561 Address: 4529 Persian Court City: Snellville State: Georgia …" at bounding box center [647, 439] width 1294 height 758
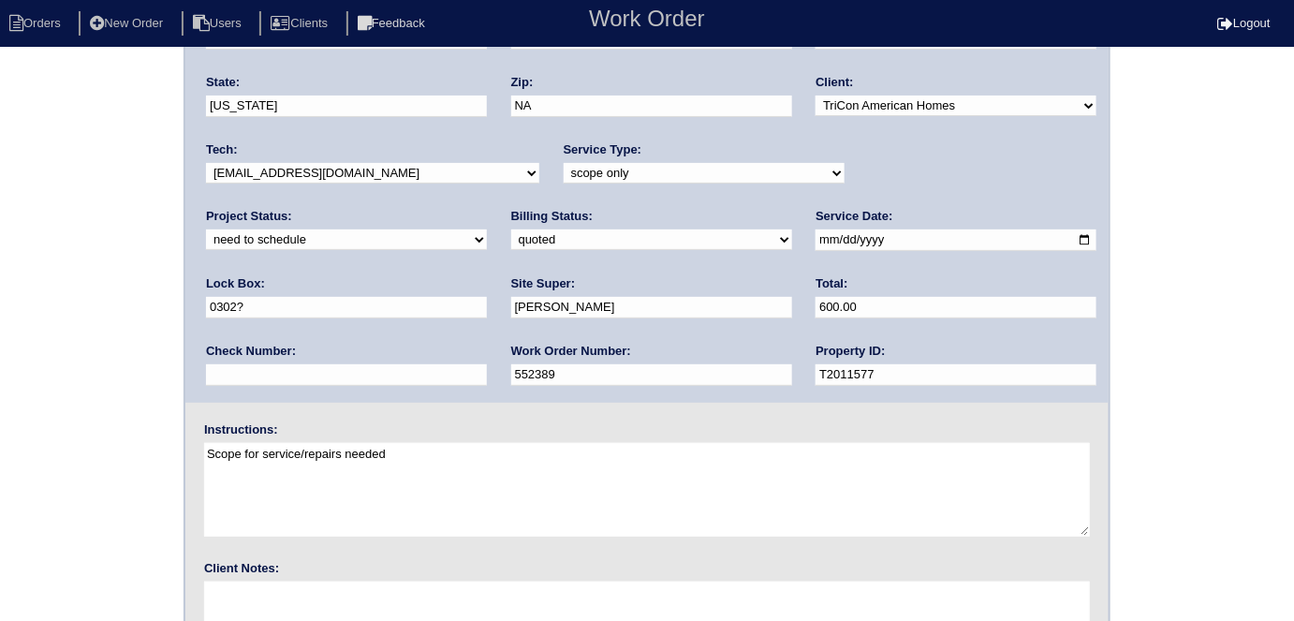
scroll to position [192, 0]
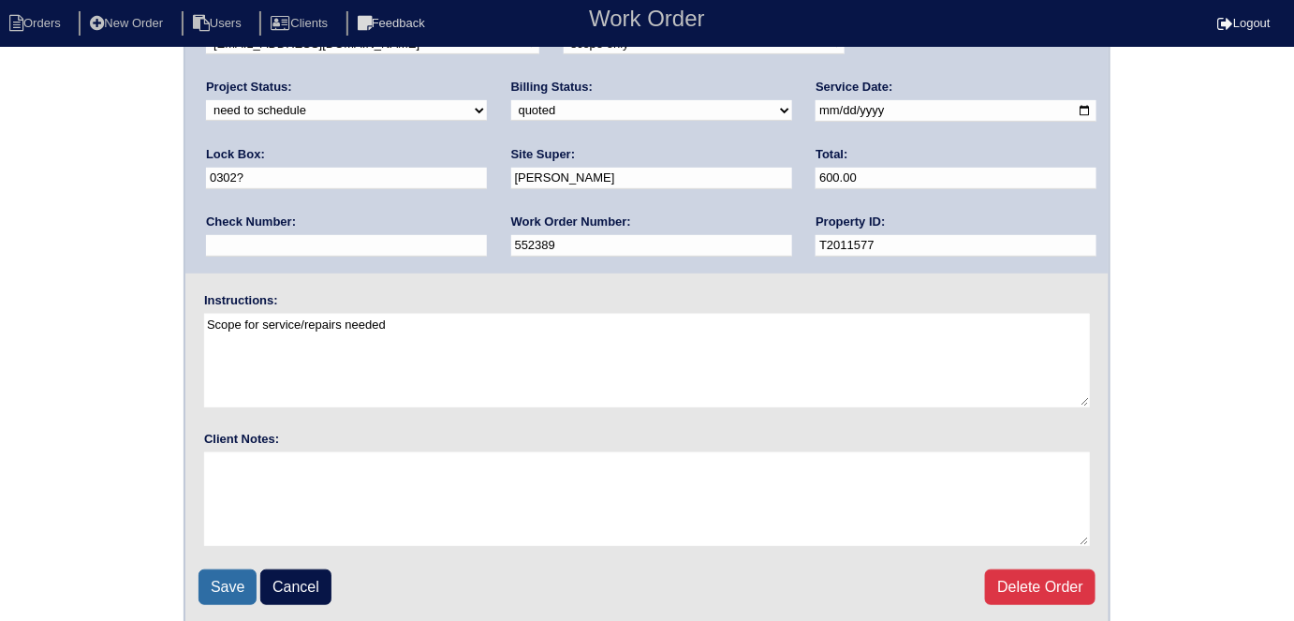
click at [224, 580] on input "Save" at bounding box center [228, 587] width 58 height 36
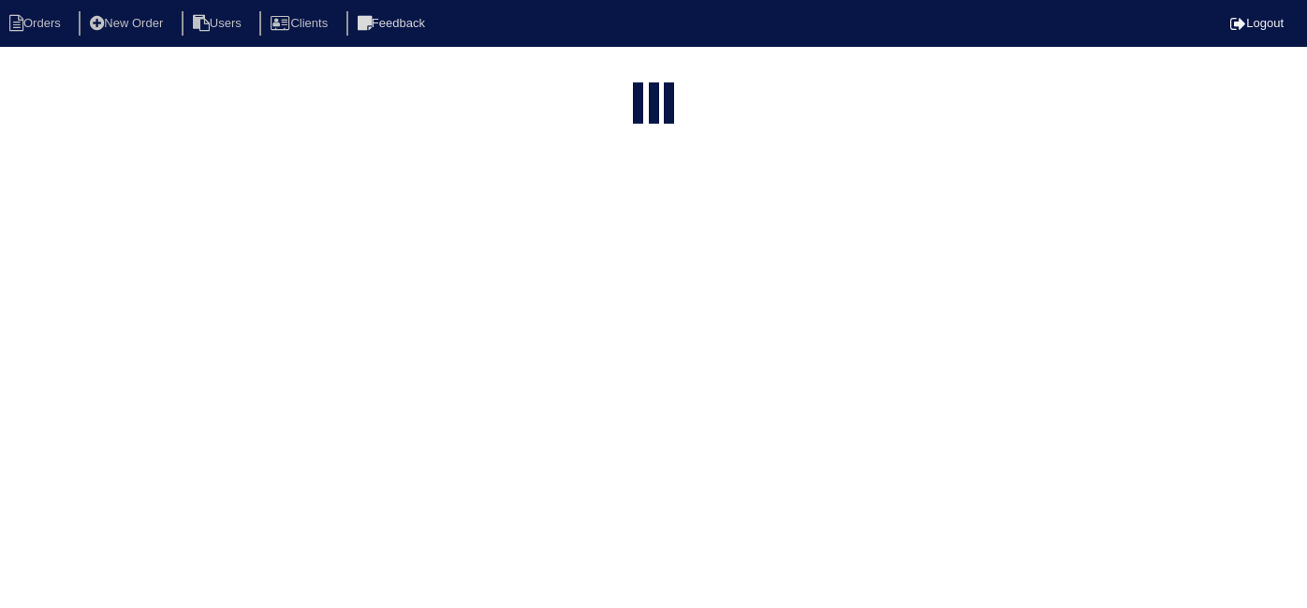
select select "15"
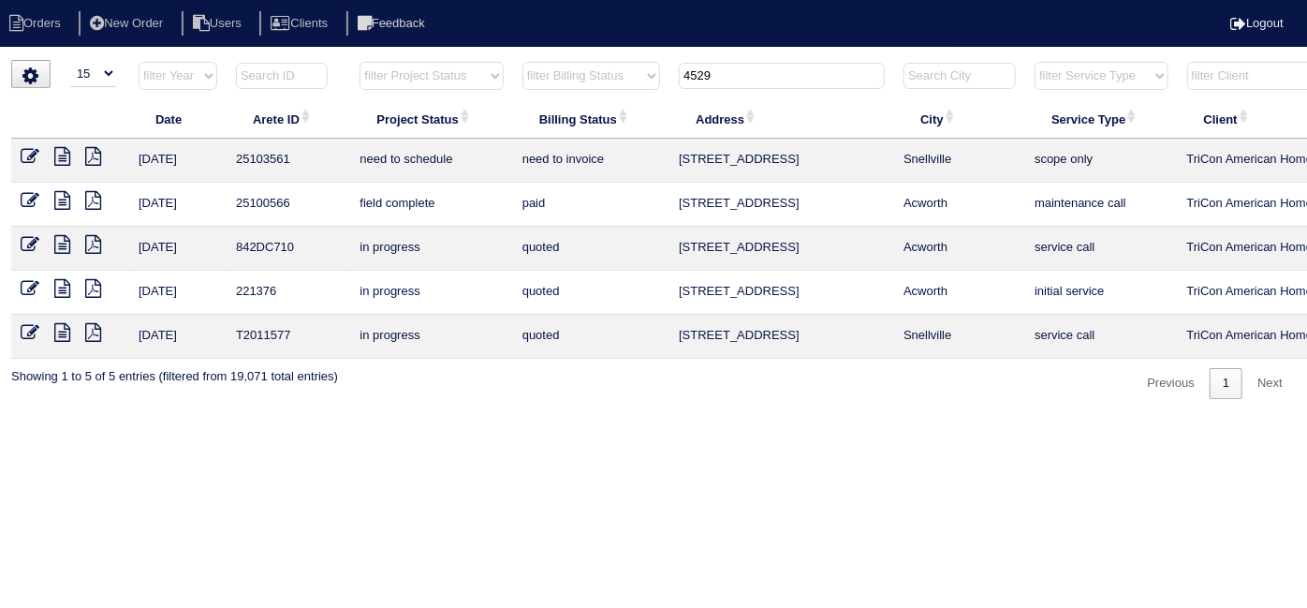
click at [678, 418] on html "Orders New Order Users Clients Feedback Logout Orders New Order Users Clients M…" at bounding box center [653, 209] width 1307 height 418
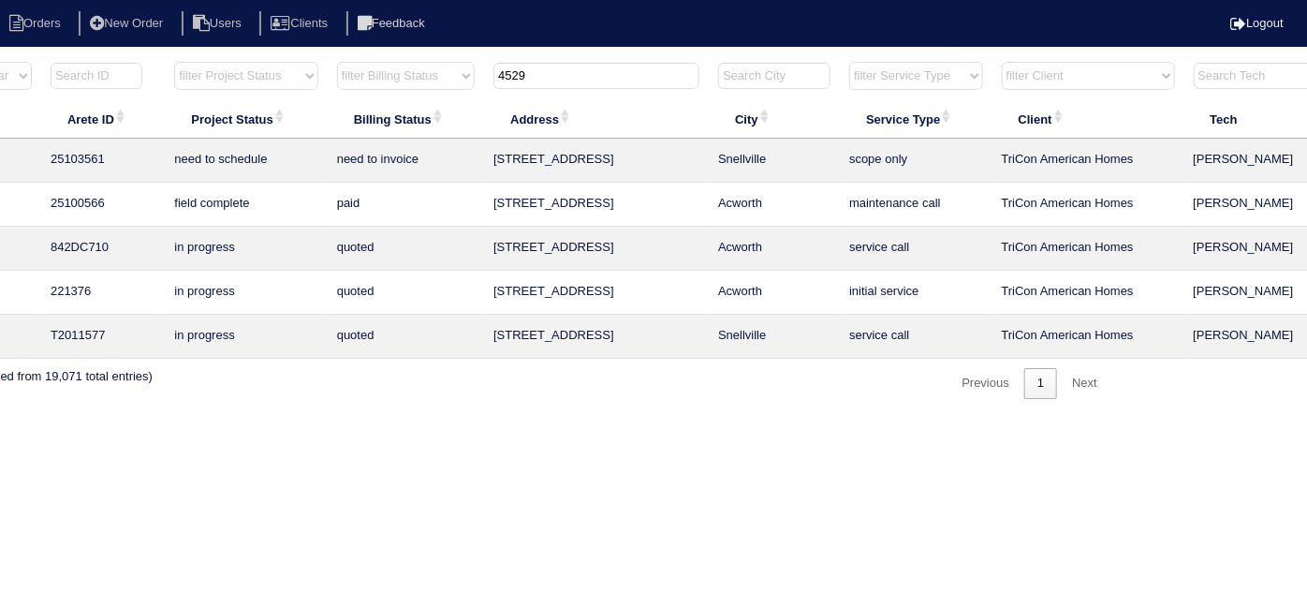
scroll to position [0, 326]
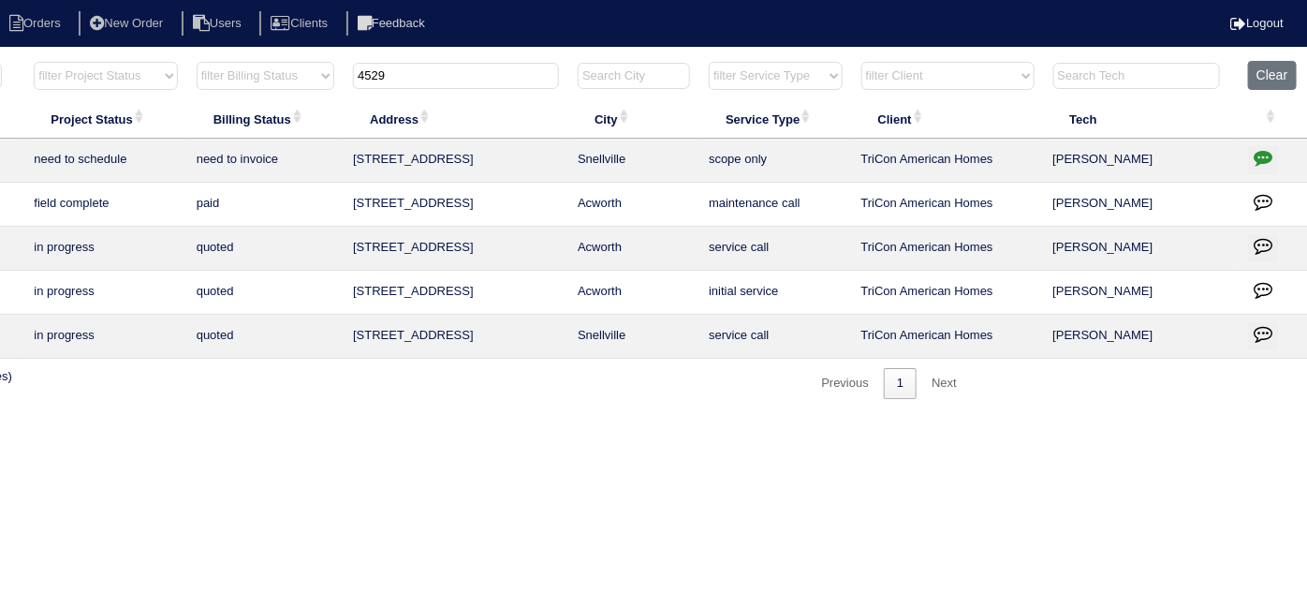
click at [1278, 152] on td at bounding box center [1273, 161] width 69 height 44
click at [1255, 150] on icon "button" at bounding box center [1263, 157] width 19 height 19
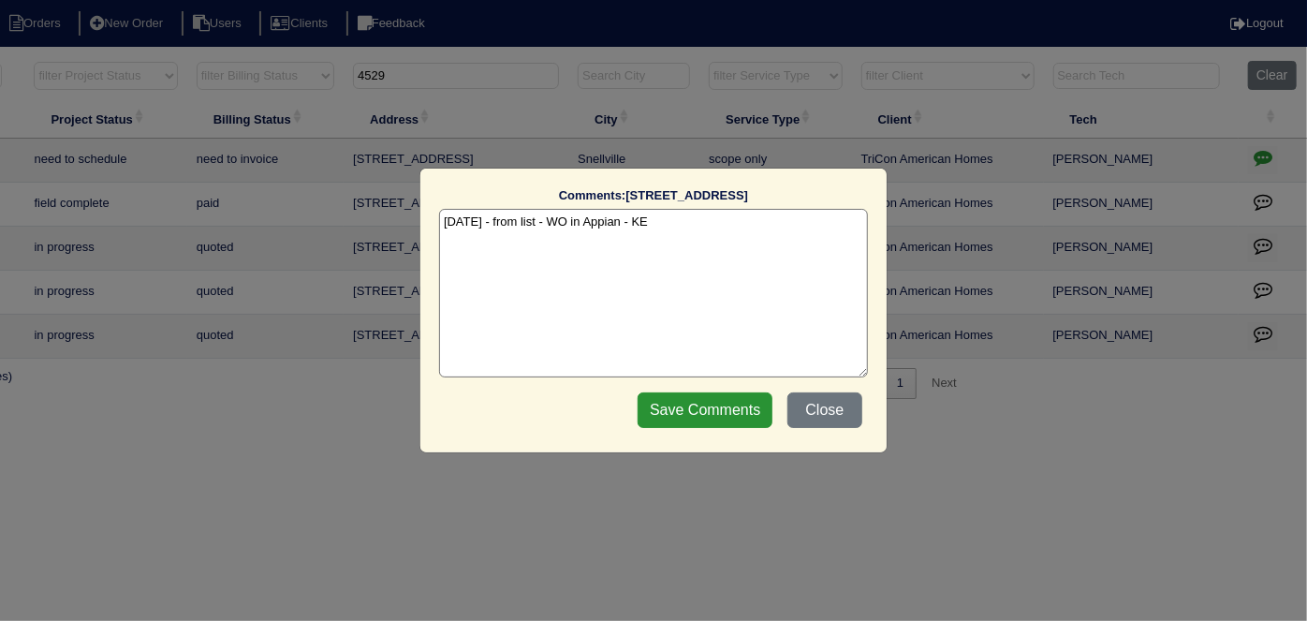
click at [760, 235] on textarea "9/30/25 - from list - WO in Appian - KE" at bounding box center [653, 293] width 429 height 169
paste textarea "Return to service"
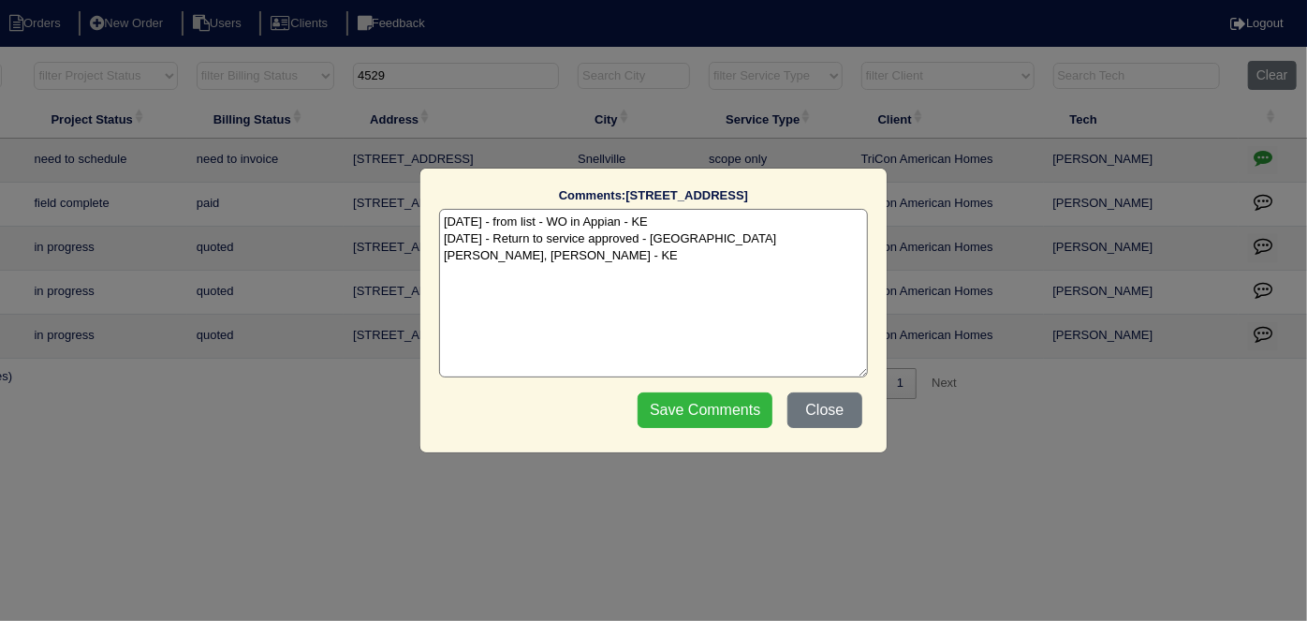
type textarea "9/30/25 - from list - WO in Appian - KE 10/3/25 - Return to service approved - …"
click at [737, 415] on input "Save Comments" at bounding box center [705, 410] width 135 height 36
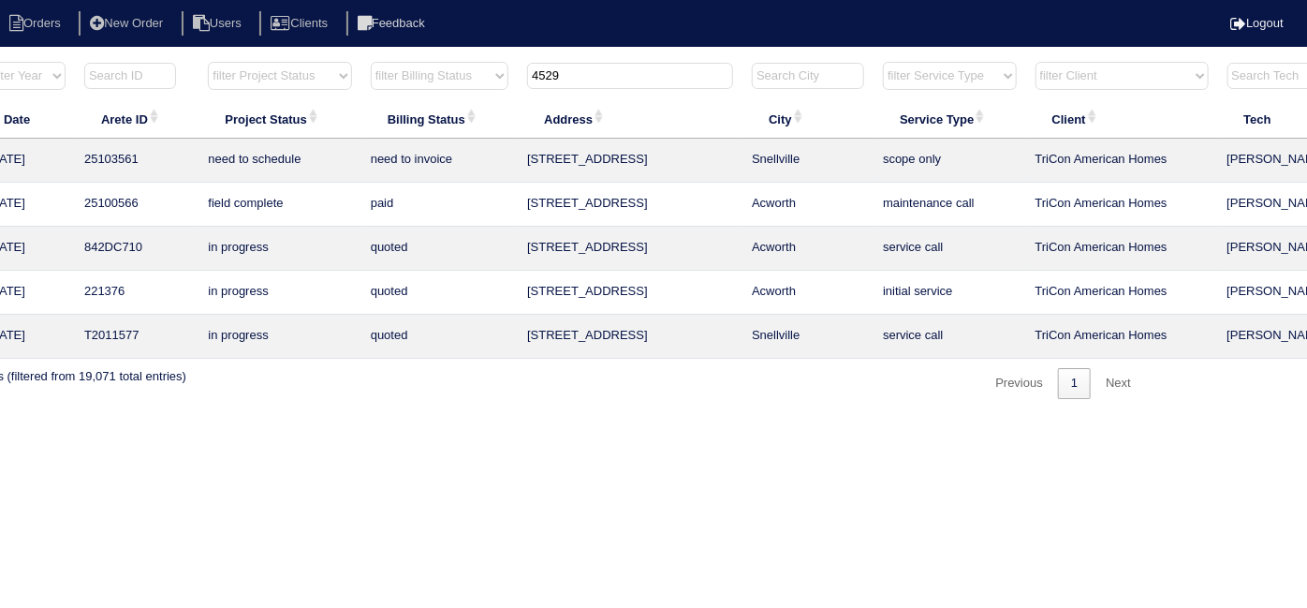
scroll to position [0, 151]
drag, startPoint x: 637, startPoint y: 81, endPoint x: 377, endPoint y: 59, distance: 260.3
click at [377, 60] on div "▼ 10 15 25 50 200 500 Search: Date Arete ID Project Status Billing Status Addre…" at bounding box center [502, 229] width 1285 height 339
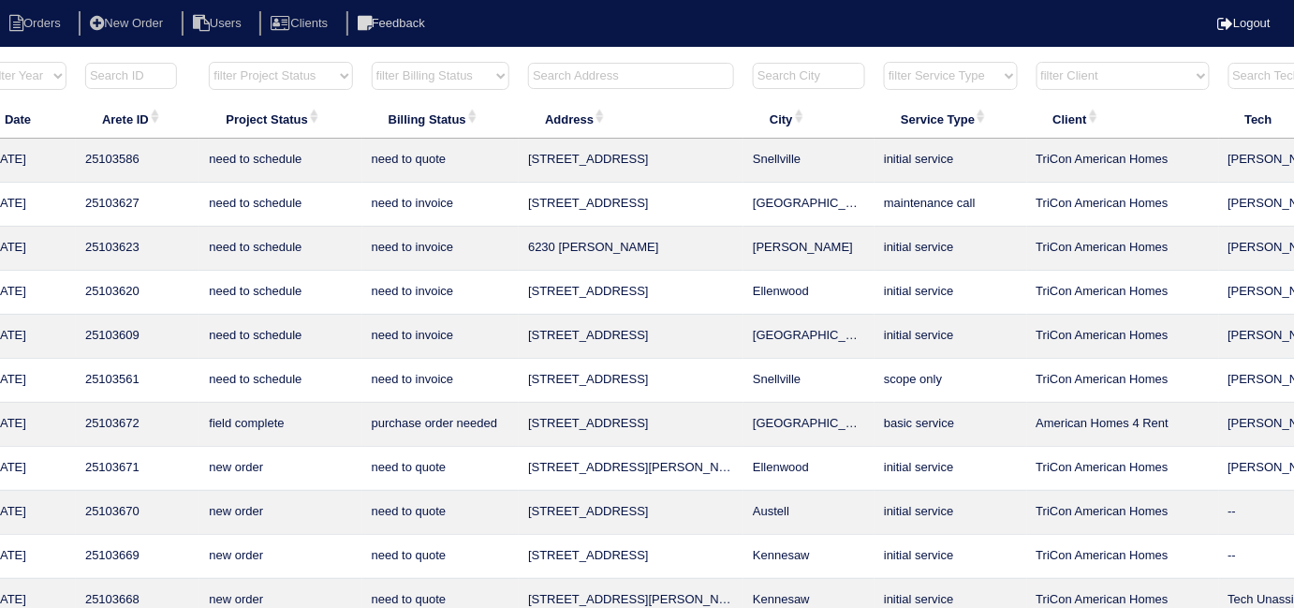
click at [549, 73] on input "text" at bounding box center [631, 76] width 206 height 26
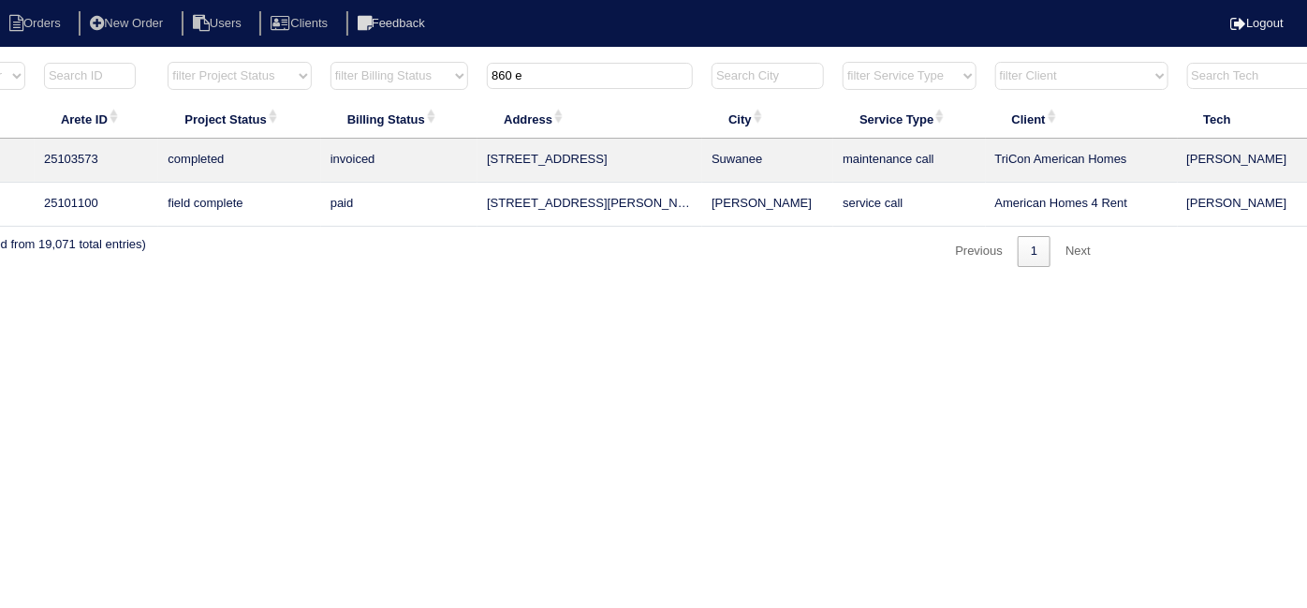
scroll to position [0, 326]
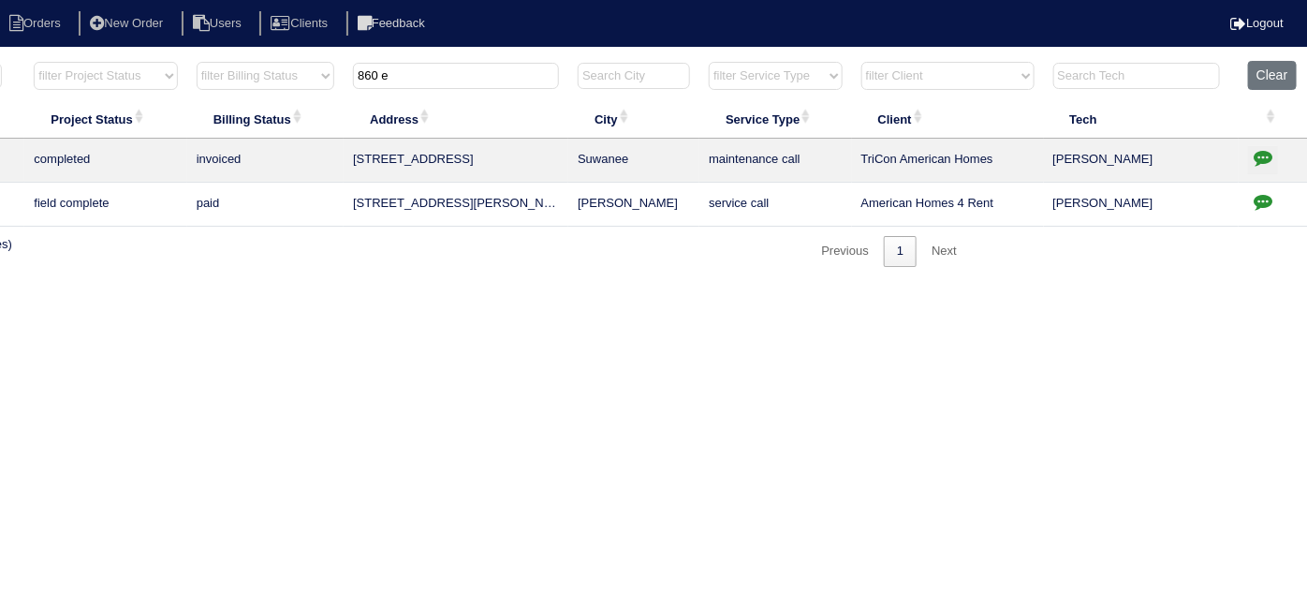
type input "860 e"
click at [1255, 155] on icon "button" at bounding box center [1263, 157] width 19 height 19
type textarea "9/30/25 - Missing main level info - texted Matt - per Matt, tenant contacted hi…"
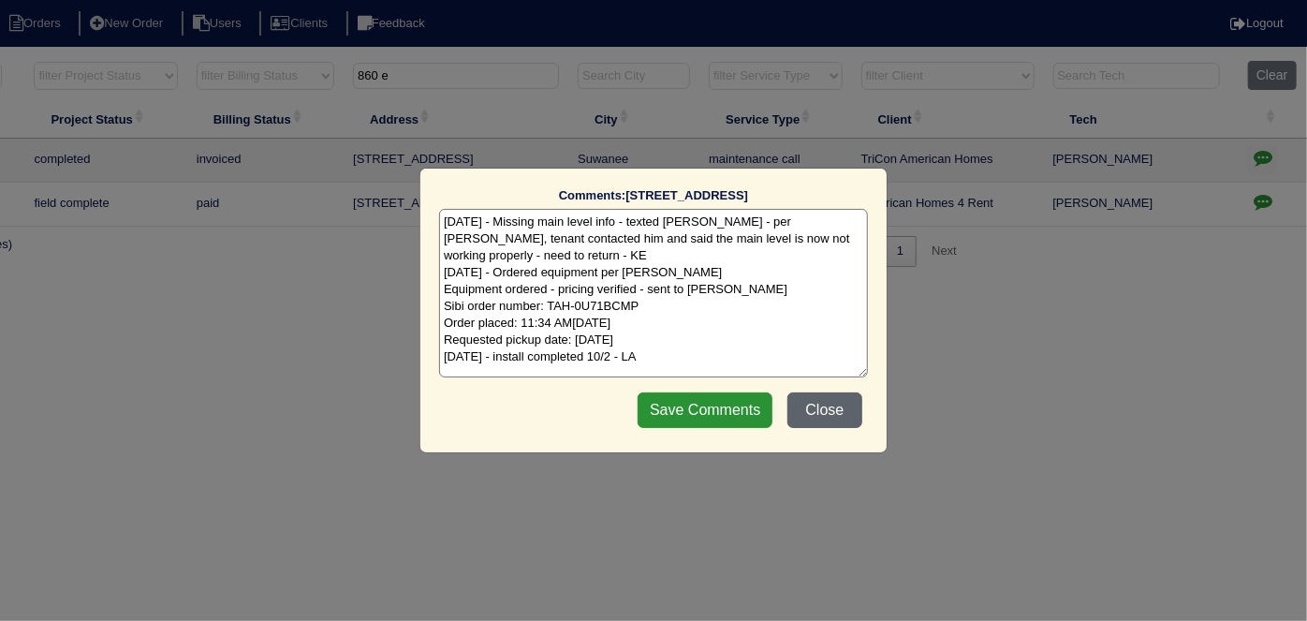
click at [843, 408] on button "Close" at bounding box center [824, 410] width 75 height 36
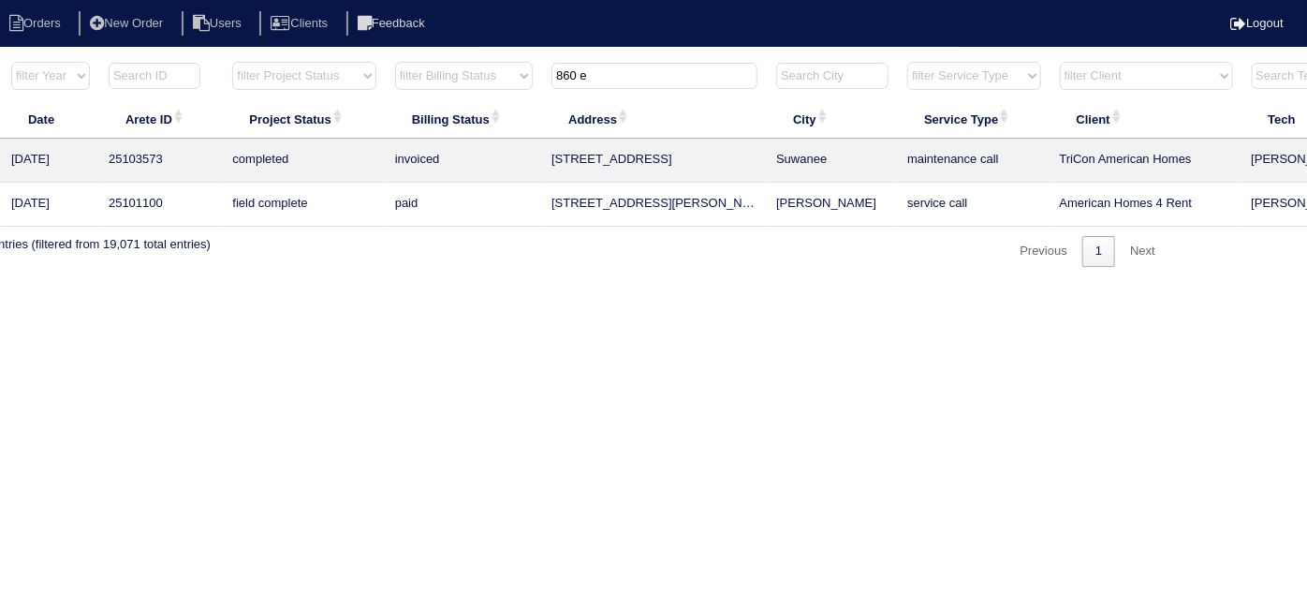
scroll to position [0, 0]
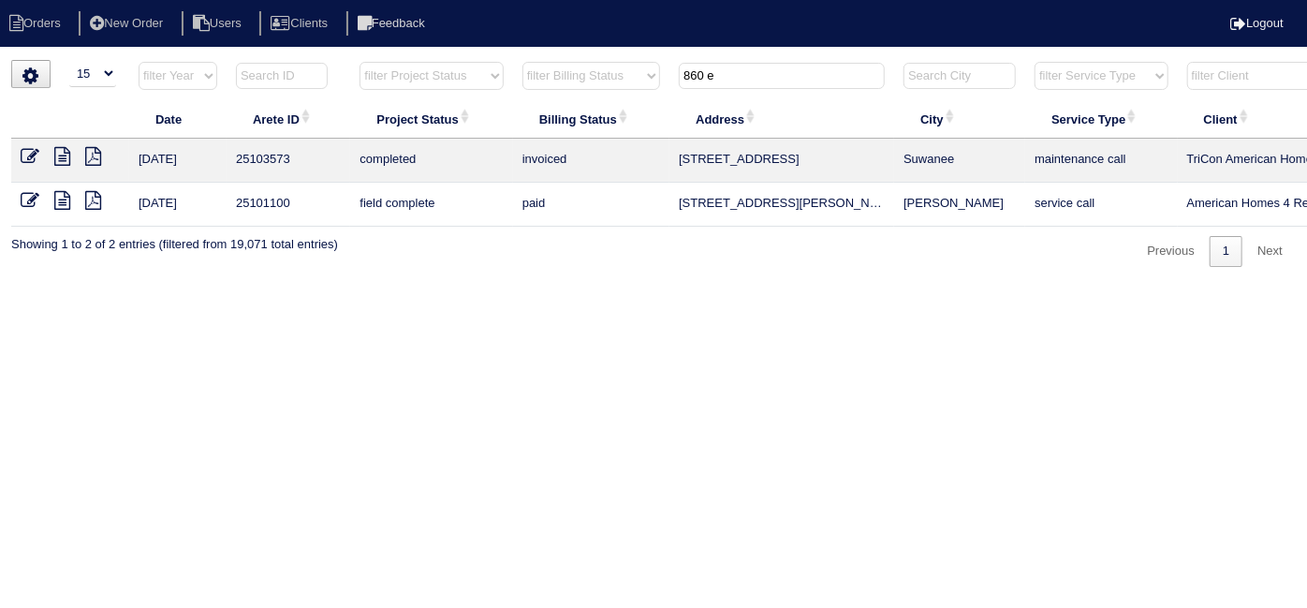
click at [65, 155] on icon at bounding box center [62, 156] width 16 height 19
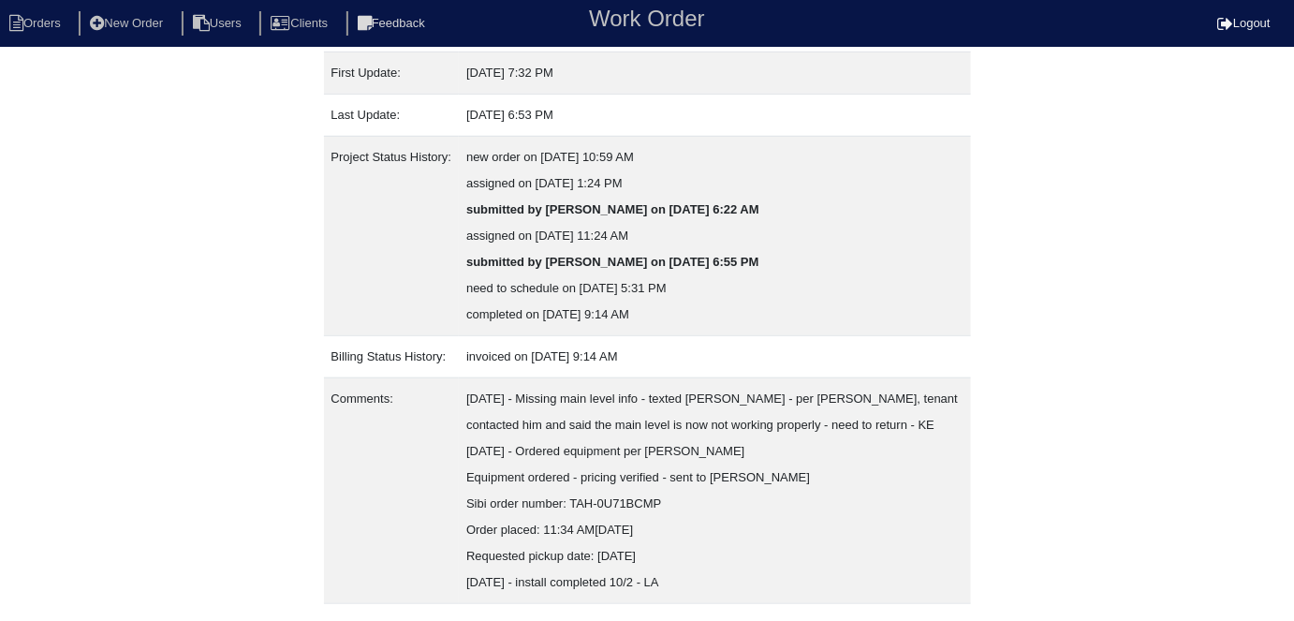
scroll to position [387, 0]
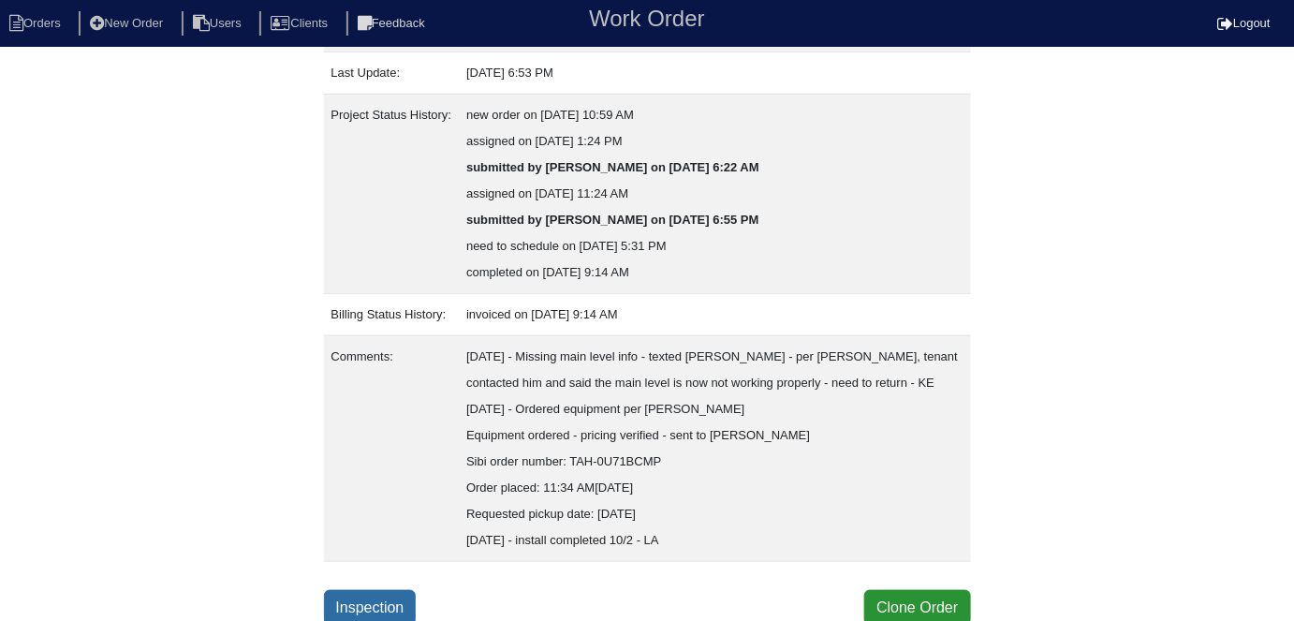
click at [363, 597] on link "Inspection" at bounding box center [370, 608] width 93 height 36
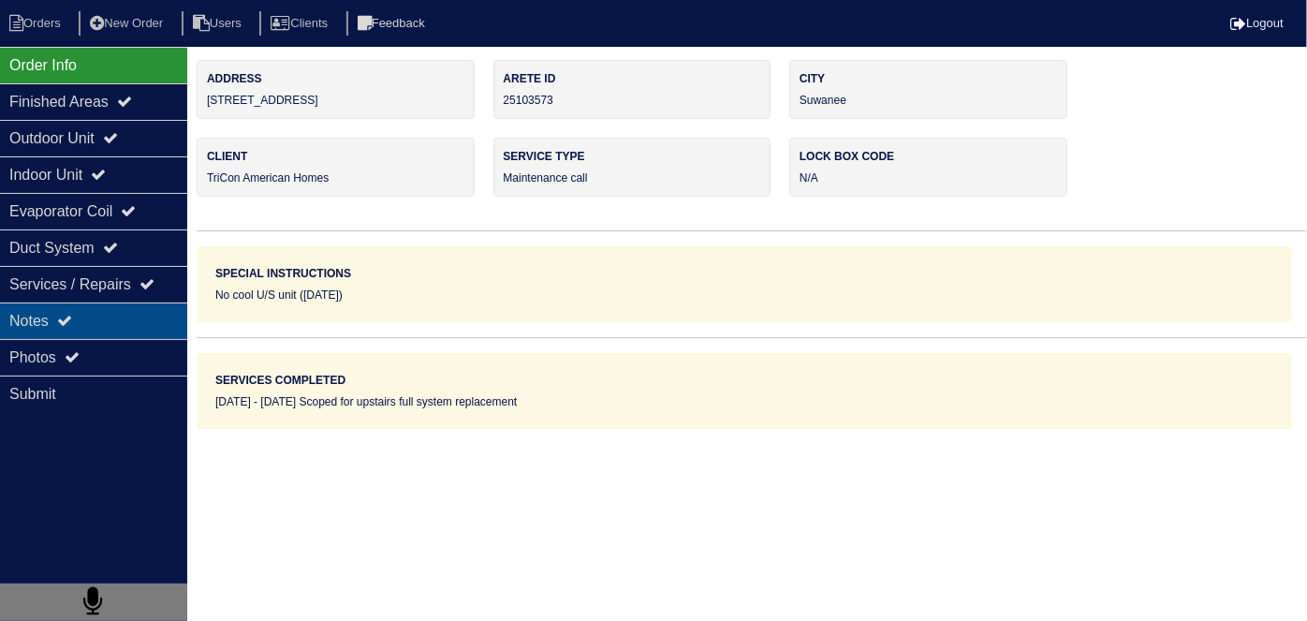
click at [69, 310] on div "Notes" at bounding box center [93, 320] width 187 height 37
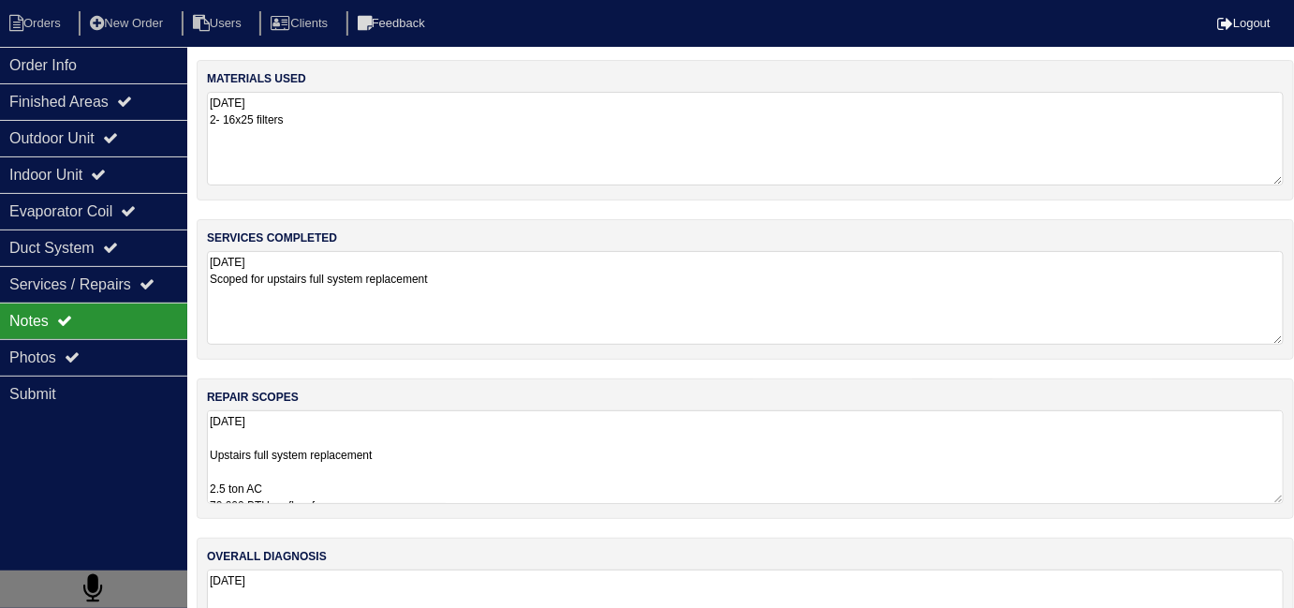
click at [463, 457] on textarea "9.29.25 Upstairs full system replacement 2.5 ton AC 70,000 BTU up flow furnace …" at bounding box center [745, 457] width 1077 height 94
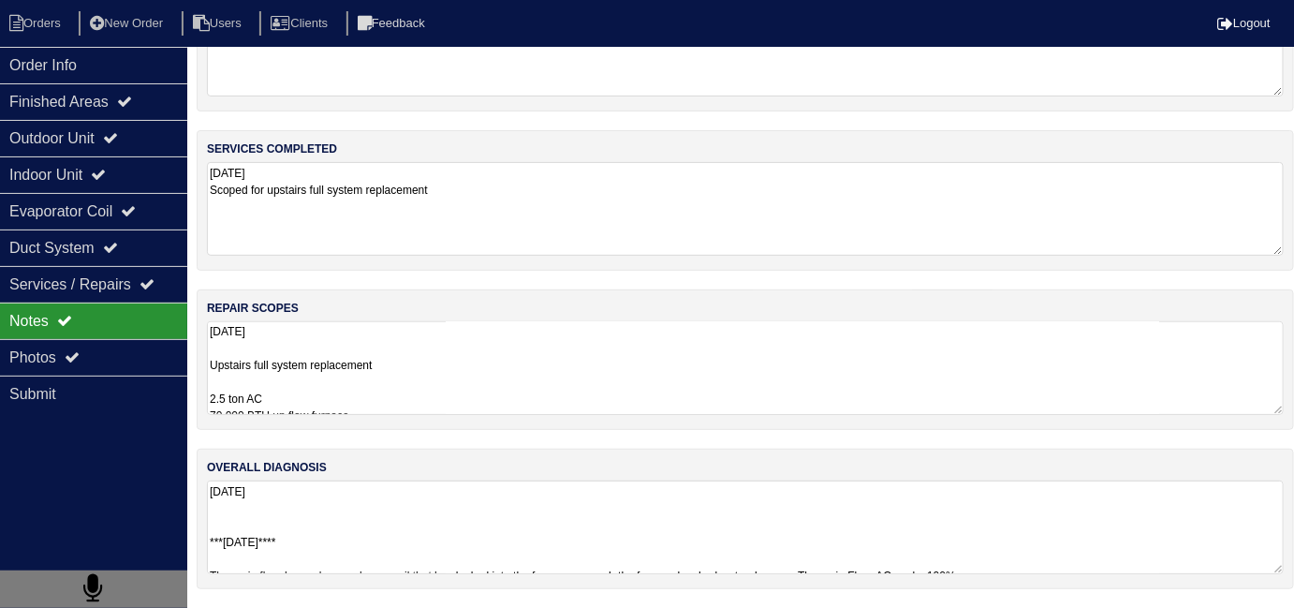
scroll to position [83, 0]
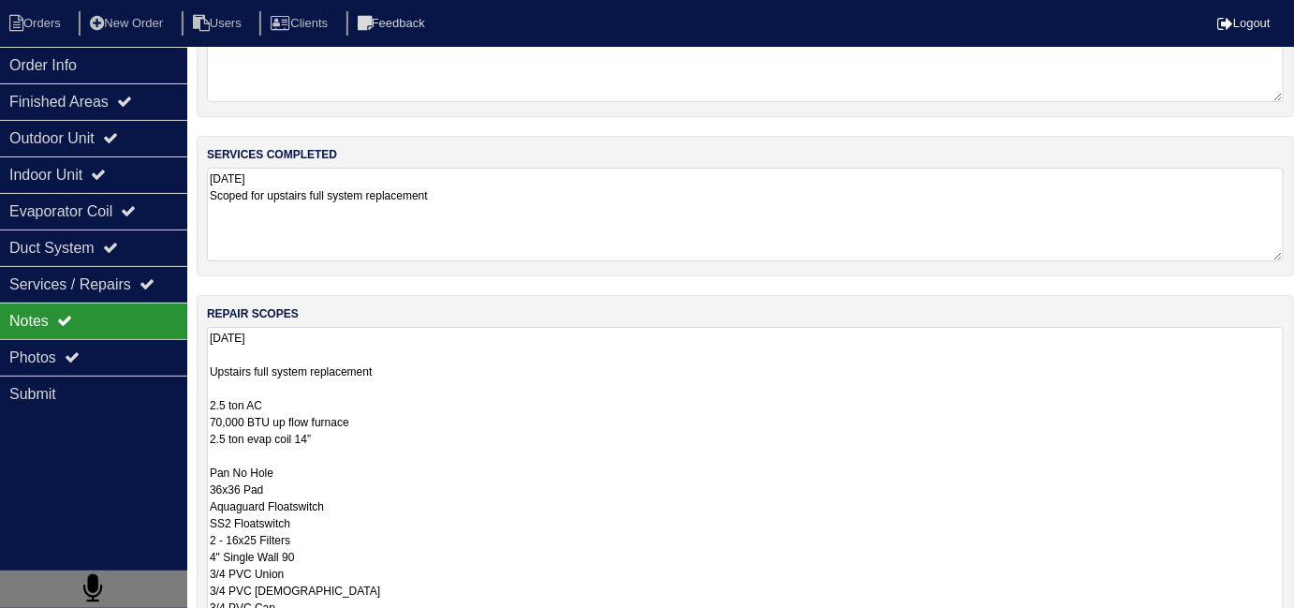
drag, startPoint x: 553, startPoint y: 415, endPoint x: 552, endPoint y: 435, distance: 20.7
click at [550, 419] on textarea "9.29.25 Upstairs full system replacement 2.5 ton AC 70,000 BTU up flow furnace …" at bounding box center [745, 539] width 1077 height 425
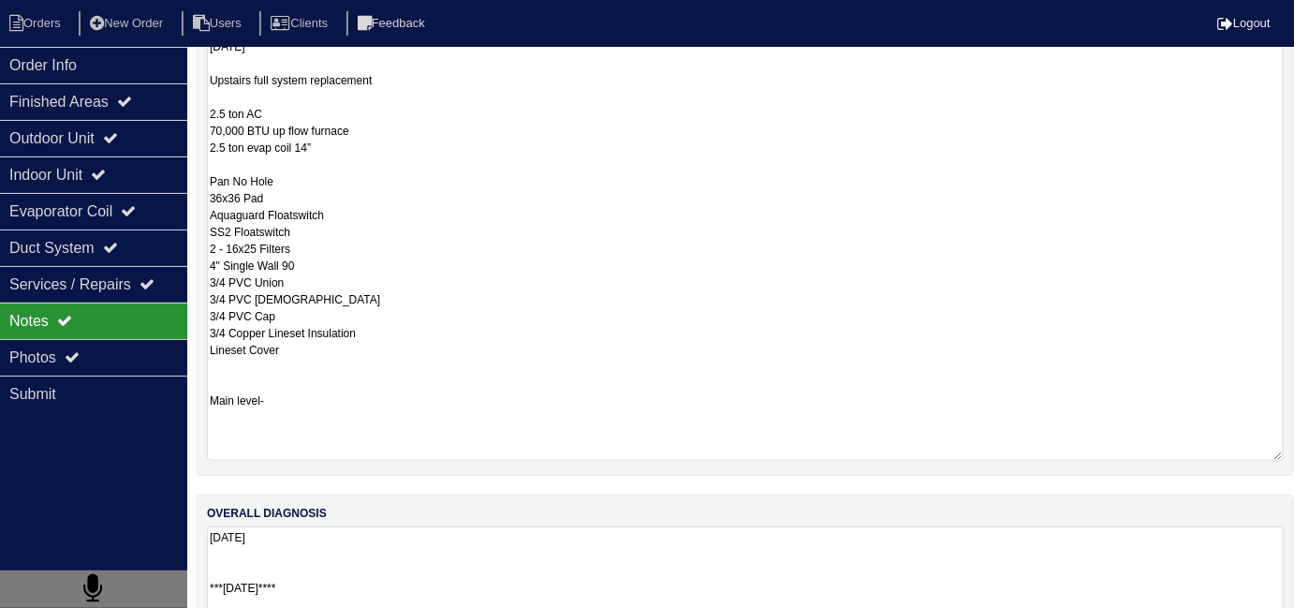
scroll to position [414, 0]
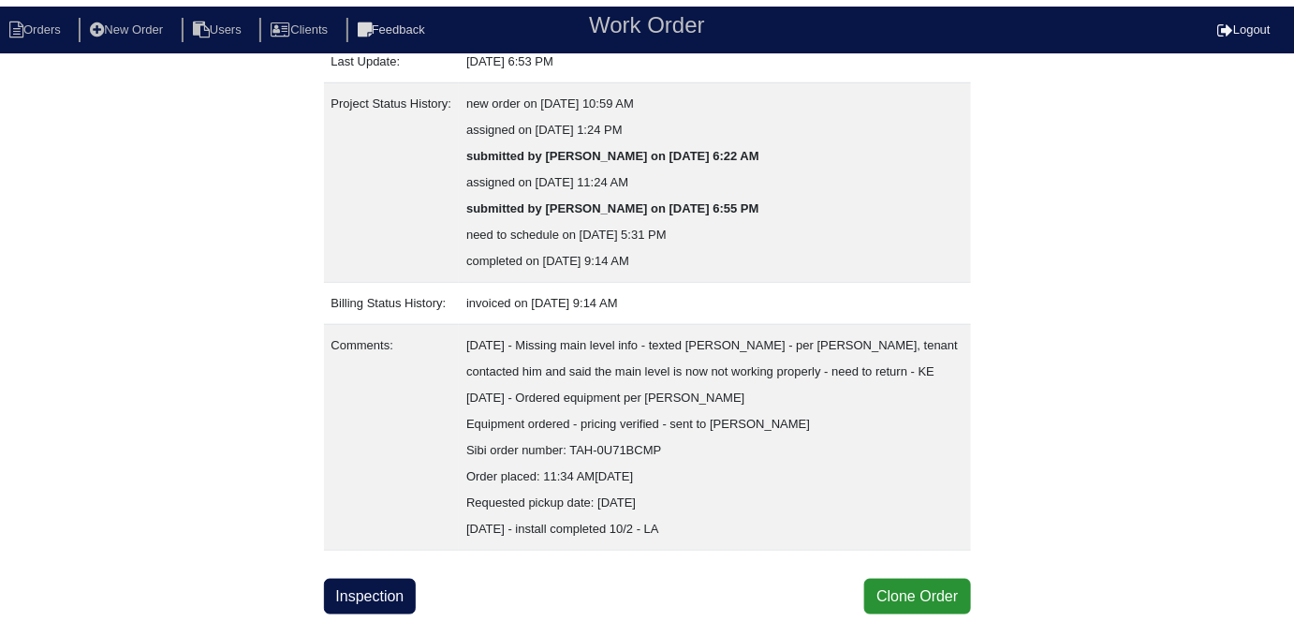
scroll to position [387, 0]
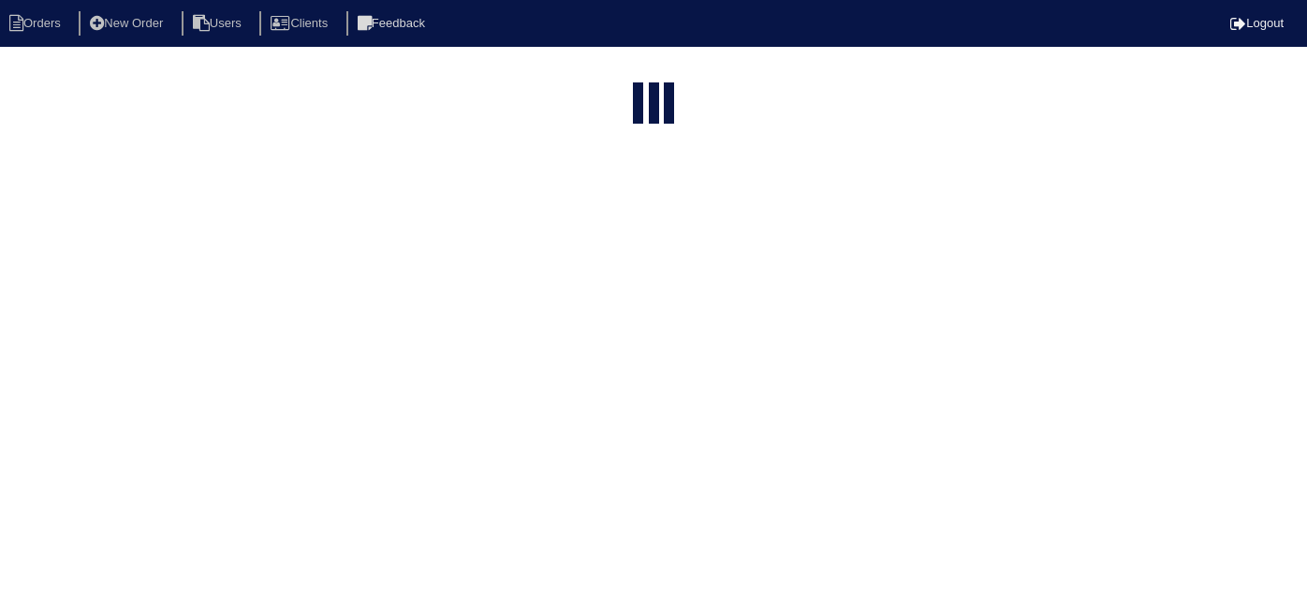
select select "15"
type input "860 e"
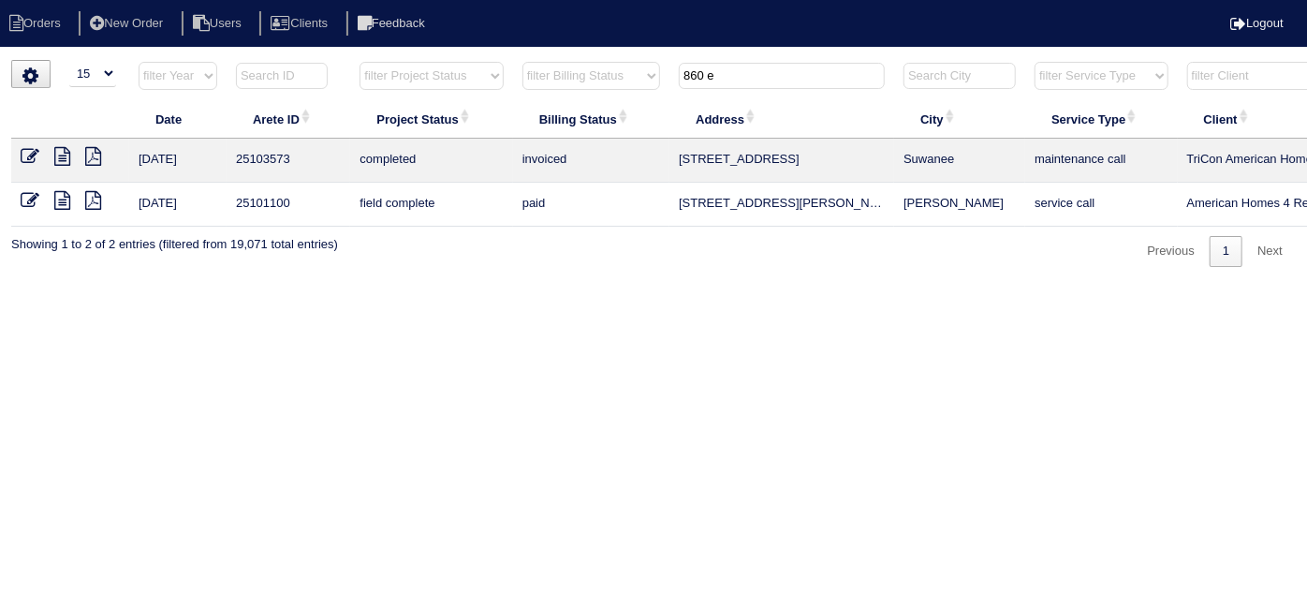
click at [65, 156] on icon at bounding box center [62, 156] width 16 height 19
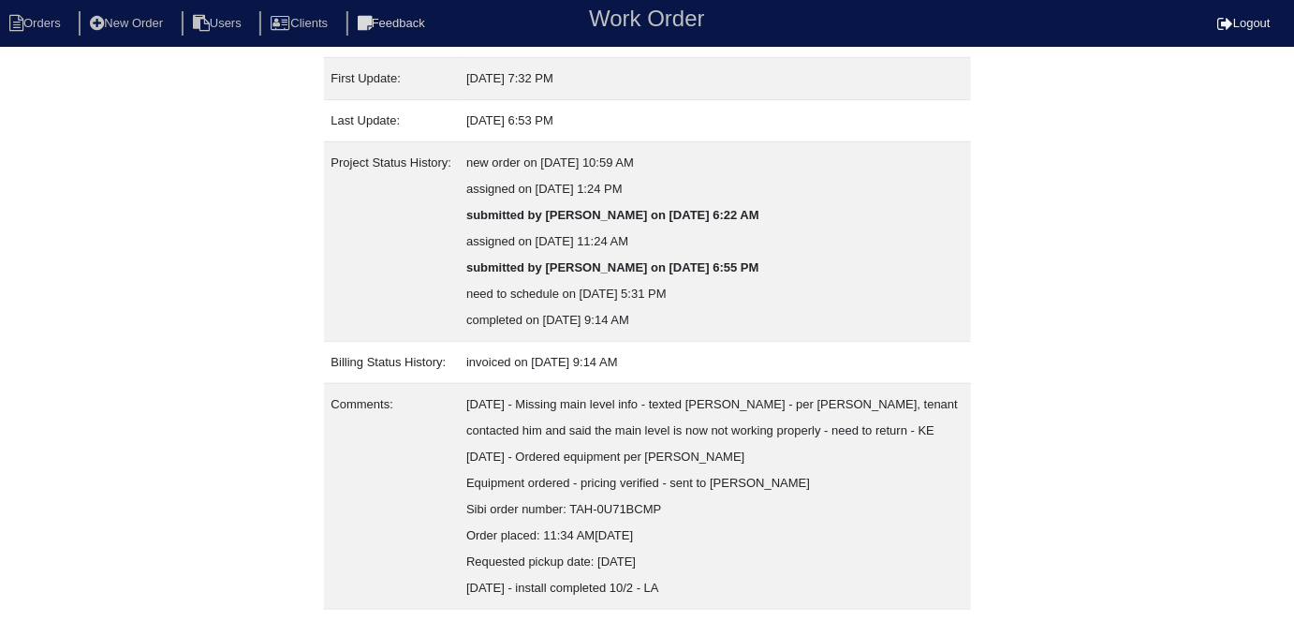
scroll to position [387, 0]
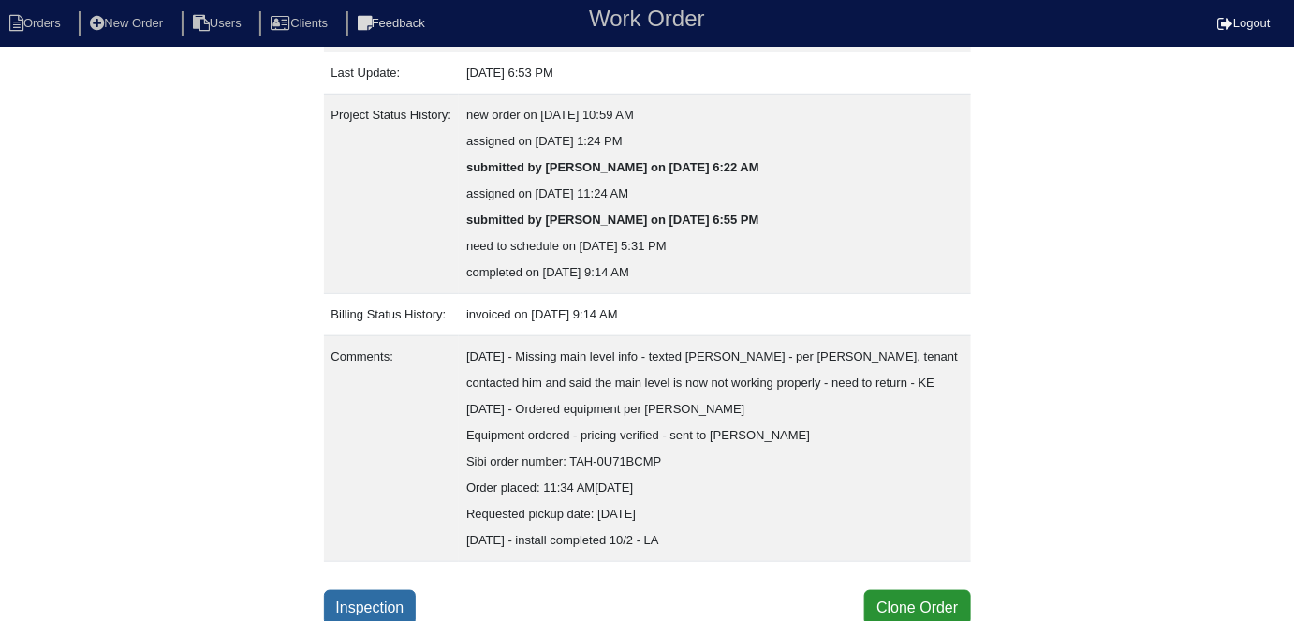
click at [390, 592] on link "Inspection" at bounding box center [370, 608] width 93 height 36
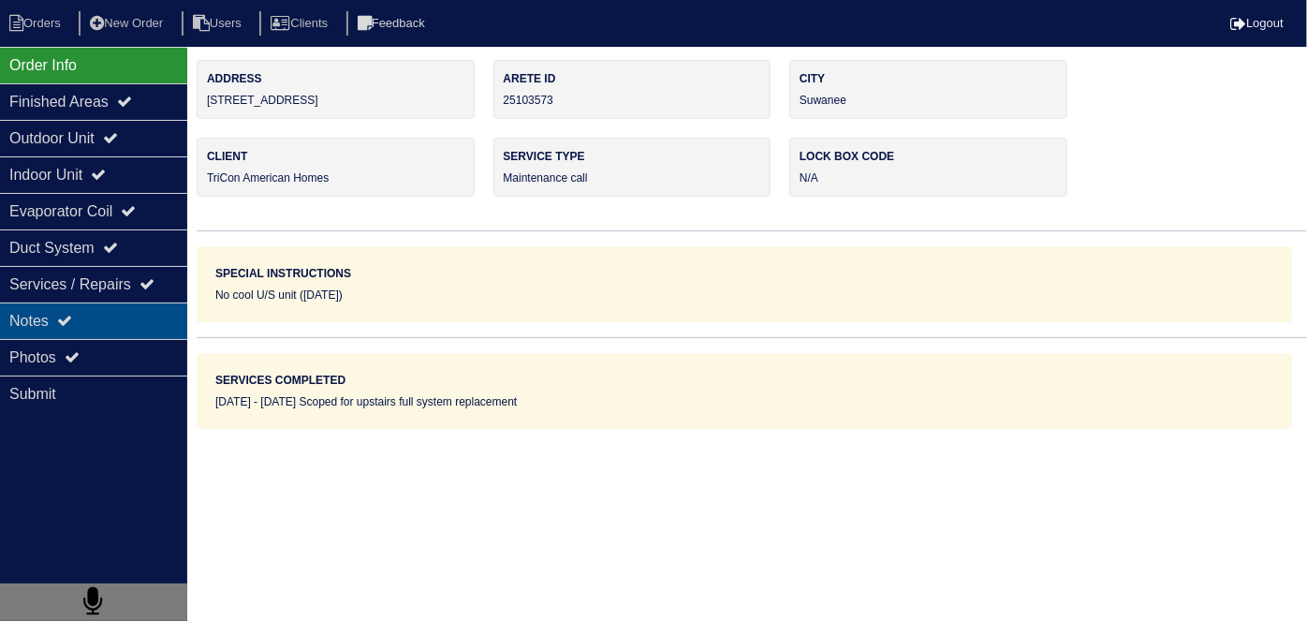
click at [94, 310] on div "Notes" at bounding box center [93, 320] width 187 height 37
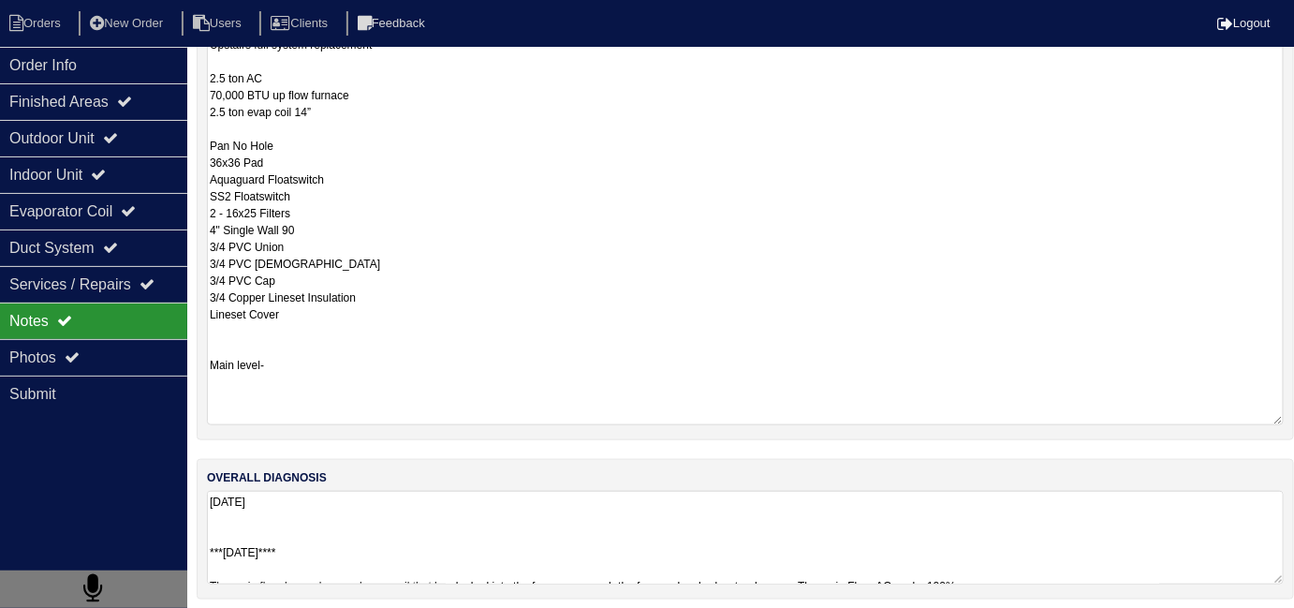
scroll to position [414, 0]
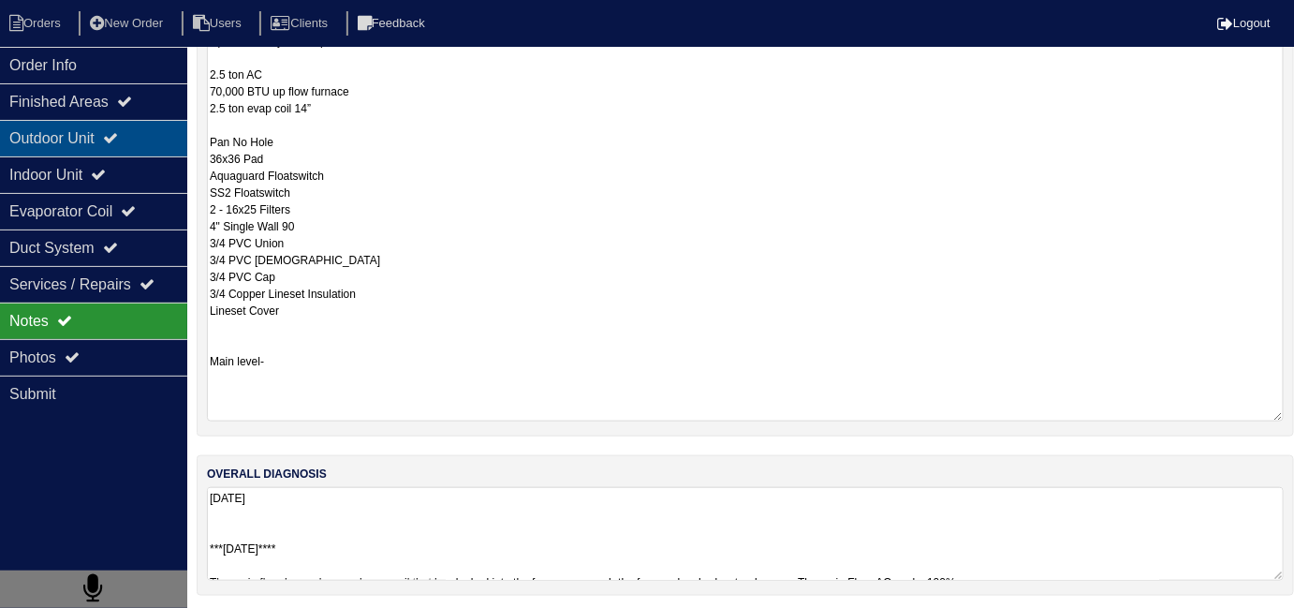
click at [95, 147] on div "Outdoor Unit" at bounding box center [93, 138] width 187 height 37
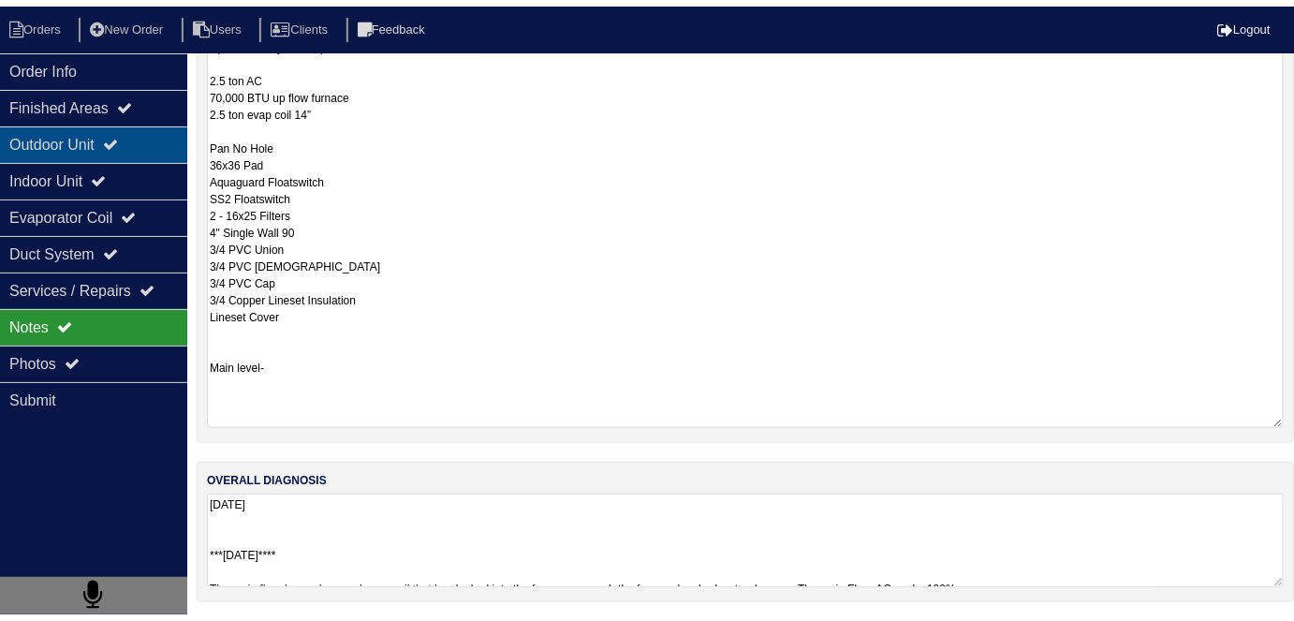
scroll to position [0, 0]
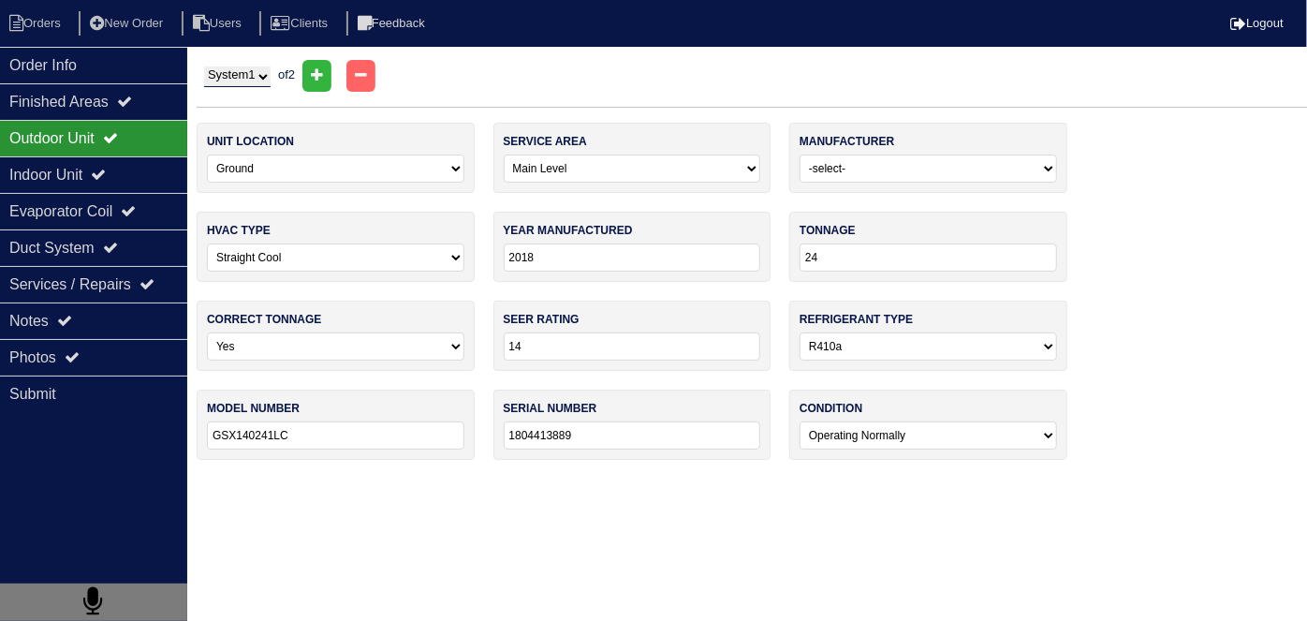
click at [237, 78] on select "System 1 System 2" at bounding box center [237, 76] width 66 height 21
select select "2"
click at [204, 66] on select "System 1 System 2" at bounding box center [237, 76] width 66 height 21
select select "1"
type input "30"
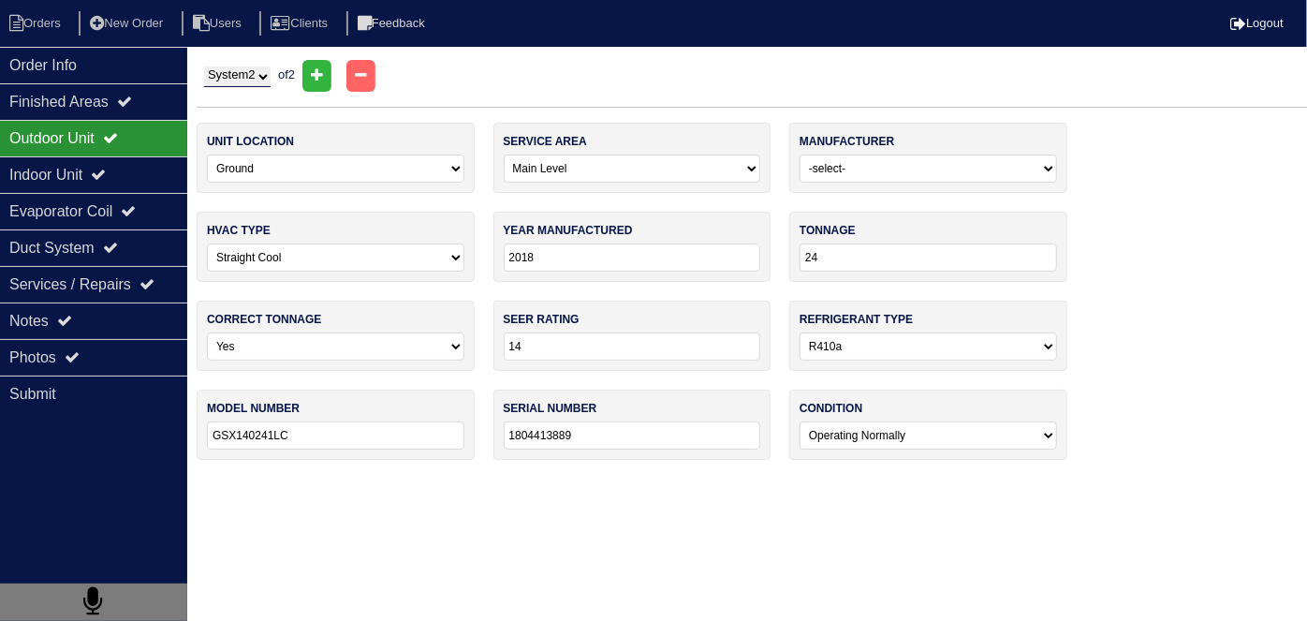
type input "GSX140301KC"
type input "1805407860"
select select "2"
click at [144, 32] on li "New Order" at bounding box center [128, 23] width 99 height 25
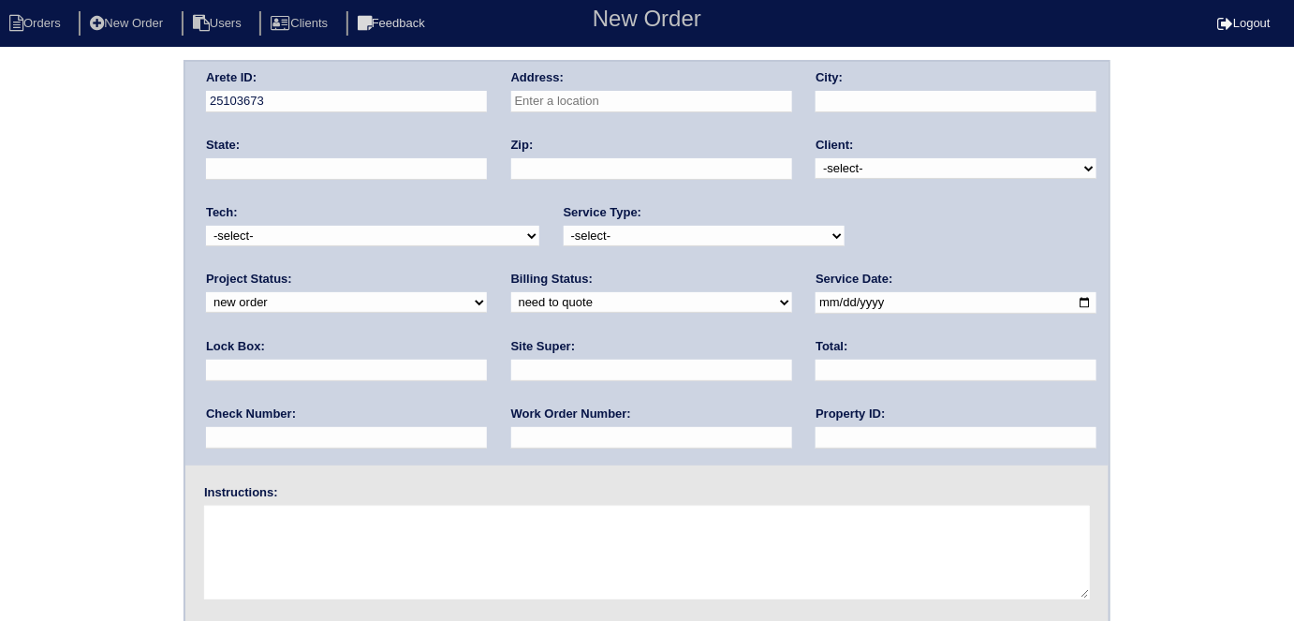
click at [571, 108] on input "text" at bounding box center [651, 102] width 281 height 22
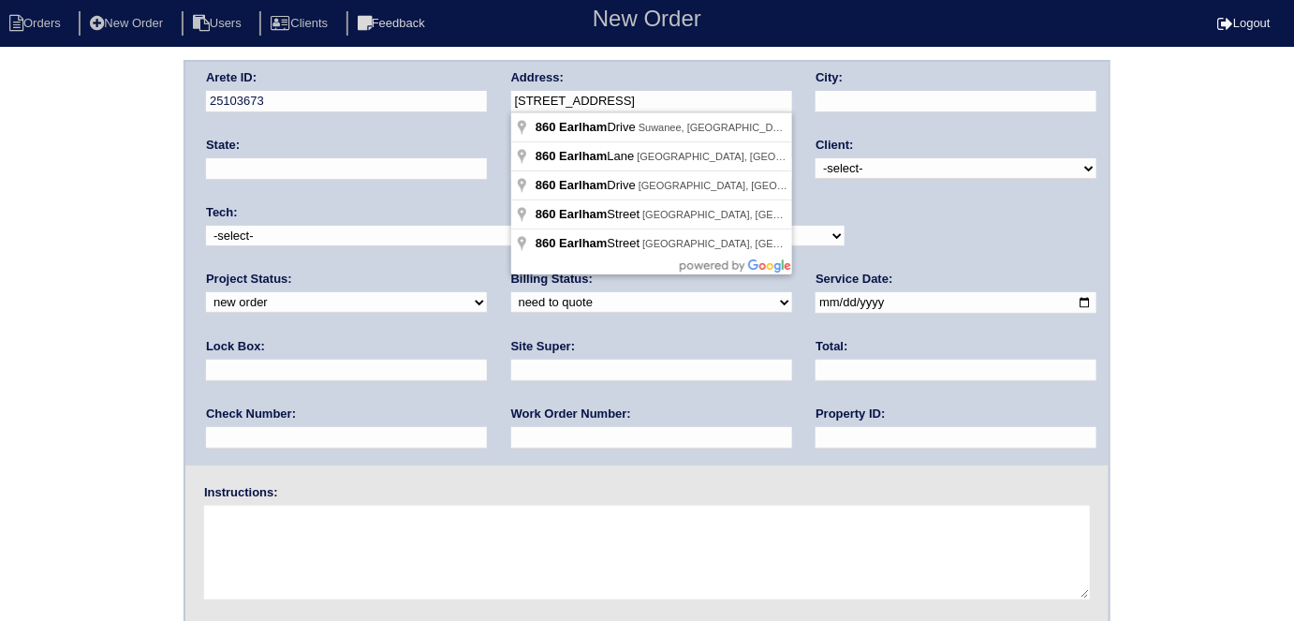
type input "[STREET_ADDRESS]"
type input "Suwanee"
type input "GA"
type input "30024"
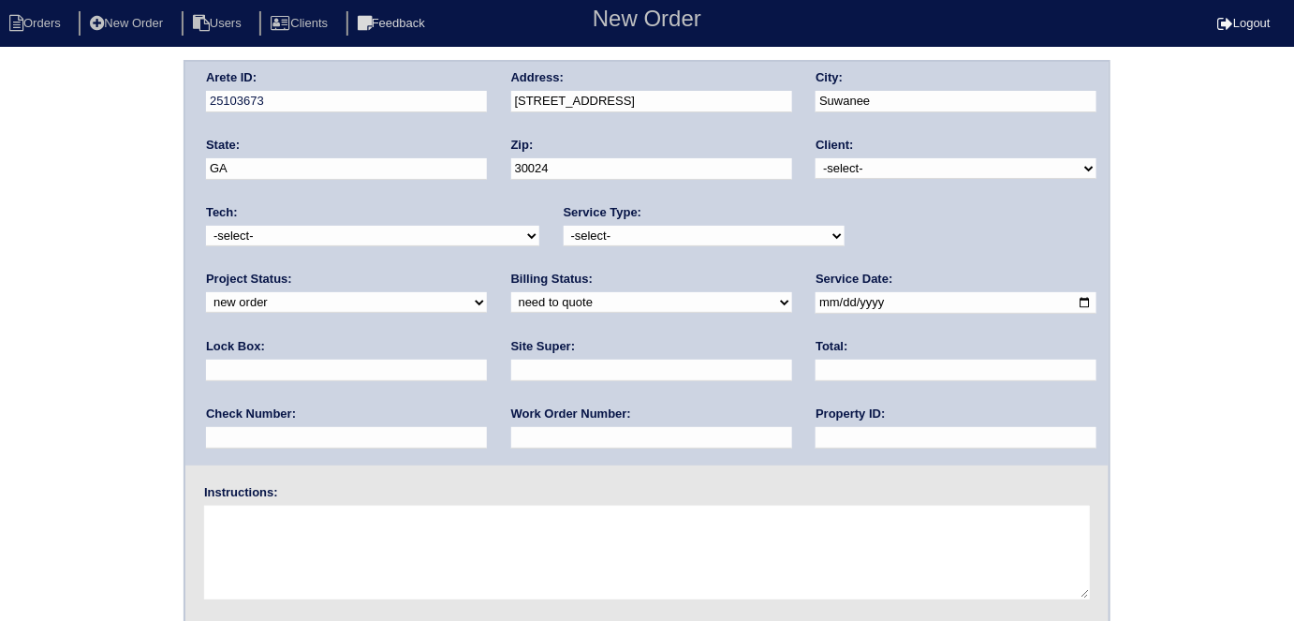
drag, startPoint x: 904, startPoint y: 163, endPoint x: 904, endPoint y: 176, distance: 13.1
click at [904, 164] on select "-select- TriCon American Homes American Homes 4 Rent First Key Homes Zillow The…" at bounding box center [956, 168] width 281 height 21
select select "1"
click at [816, 158] on select "-select- TriCon American Homes American Homes 4 Rent First Key Homes Zillow The…" at bounding box center [956, 168] width 281 height 21
click at [739, 226] on select "-select- initial service basic service maintenance call replacement scope servi…" at bounding box center [704, 236] width 281 height 21
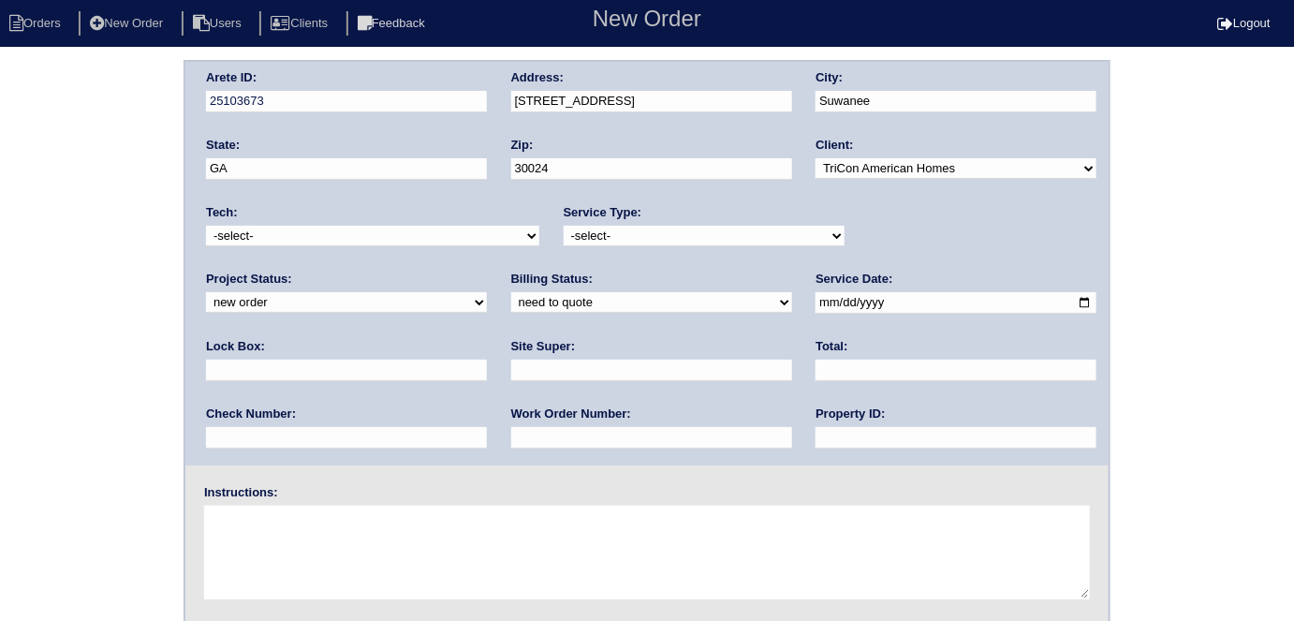
click at [564, 226] on select "-select- initial service basic service maintenance call replacement scope servi…" at bounding box center [704, 236] width 281 height 21
click at [642, 228] on select "-select- initial service basic service maintenance call replacement scope servi…" at bounding box center [704, 236] width 281 height 21
select select "maintenance call"
click at [564, 226] on select "-select- initial service basic service maintenance call replacement scope servi…" at bounding box center [704, 236] width 281 height 21
click at [487, 360] on input "text" at bounding box center [346, 371] width 281 height 22
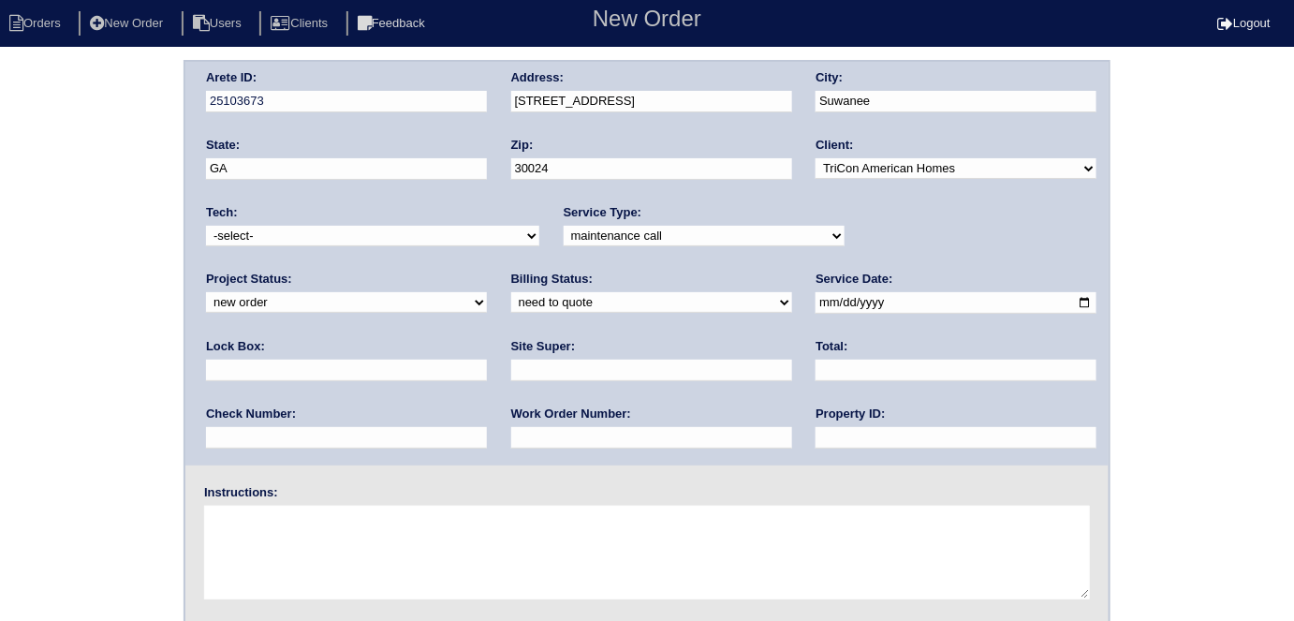
type input "N/A"
click at [816, 296] on input "date" at bounding box center [956, 303] width 281 height 22
click at [816, 298] on input "date" at bounding box center [956, 303] width 281 height 22
type input "[DATE]"
click at [816, 435] on input "text" at bounding box center [956, 438] width 281 height 22
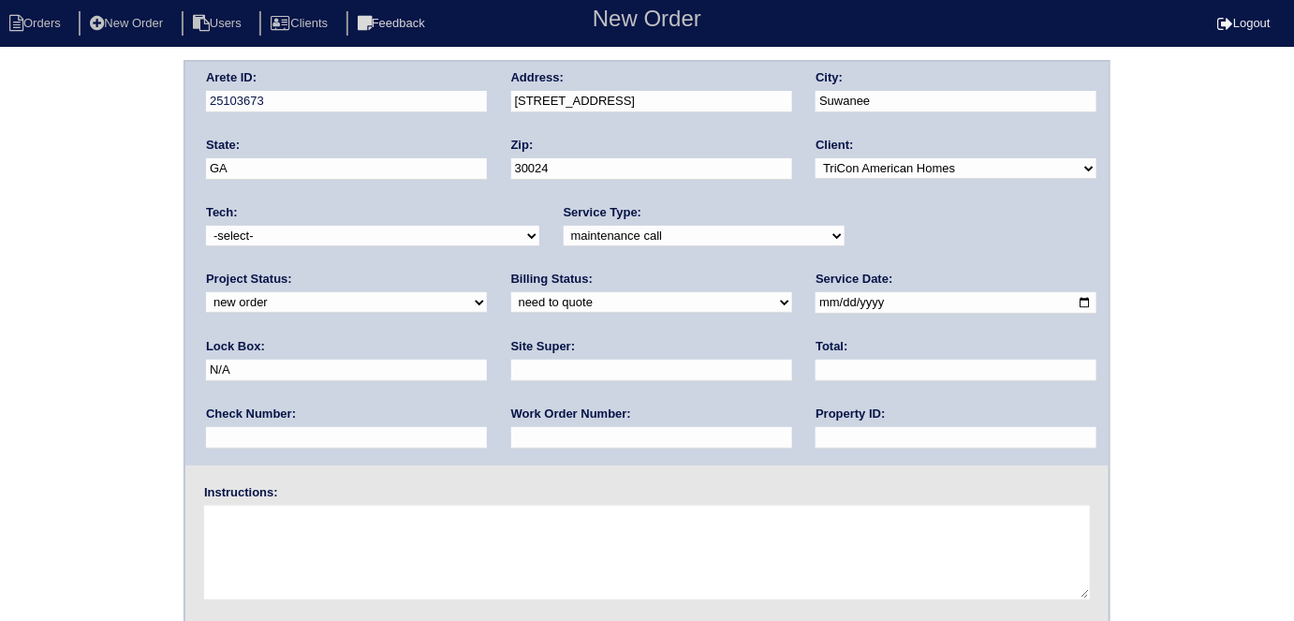
type input "N/A"
click at [511, 432] on input "text" at bounding box center [651, 438] width 281 height 22
type input "518393"
click at [399, 581] on textarea at bounding box center [647, 553] width 886 height 94
click at [511, 367] on input "text" at bounding box center [651, 371] width 281 height 22
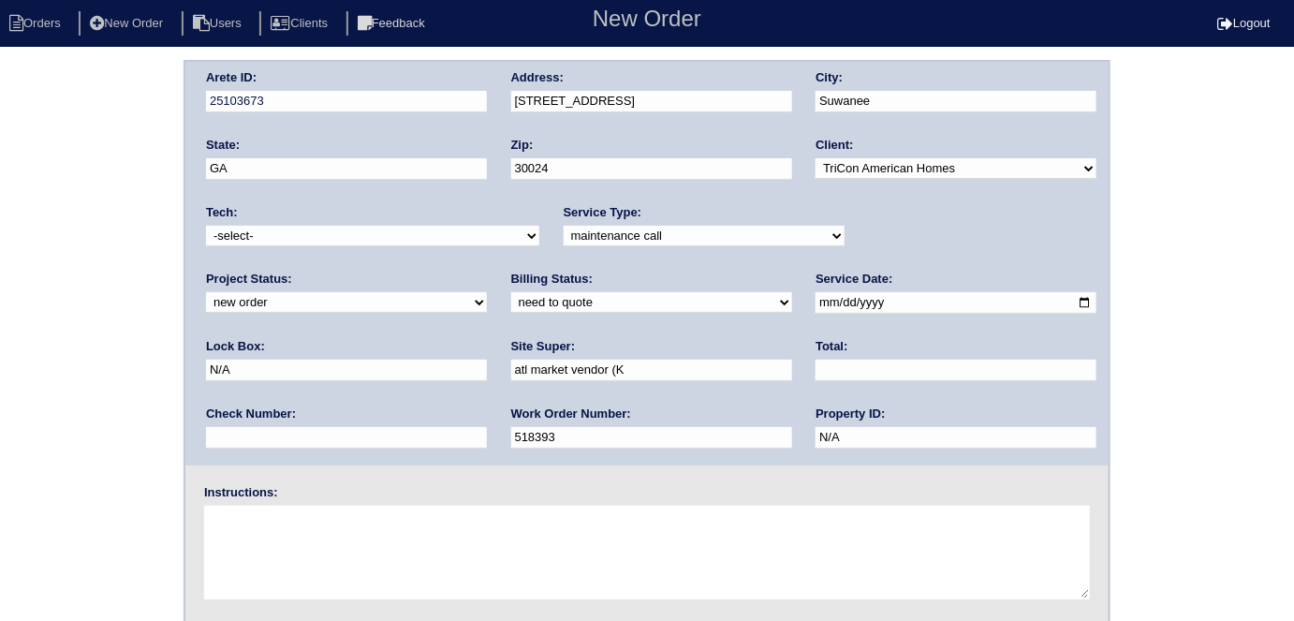
type input "ATL market vendor ([PERSON_NAME])"
click at [319, 539] on textarea at bounding box center [647, 553] width 886 height 94
click at [376, 568] on textarea at bounding box center [647, 553] width 886 height 94
click at [0, 193] on div "Arete ID: 25103673 Address: [STREET_ADDRESS] City: [GEOGRAPHIC_DATA] State: [GE…" at bounding box center [647, 439] width 1294 height 758
click at [286, 542] on textarea "No cool" at bounding box center [647, 553] width 886 height 94
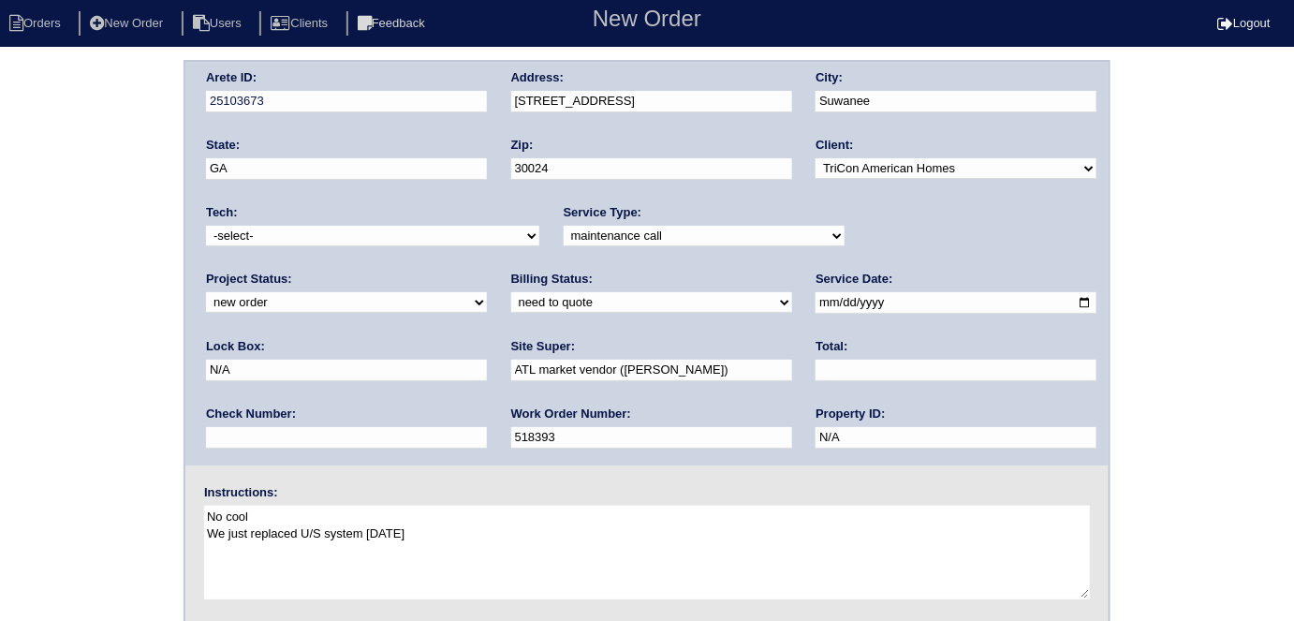
type textarea "No cool We just replaced U/S system [DATE]"
click at [51, 463] on div "Arete ID: 25103673 Address: [STREET_ADDRESS] City: [GEOGRAPHIC_DATA] State: [GE…" at bounding box center [647, 439] width 1294 height 758
click at [64, 370] on div "Arete ID: 25103673 Address: [STREET_ADDRESS] City: [GEOGRAPHIC_DATA] State: [GE…" at bounding box center [647, 439] width 1294 height 758
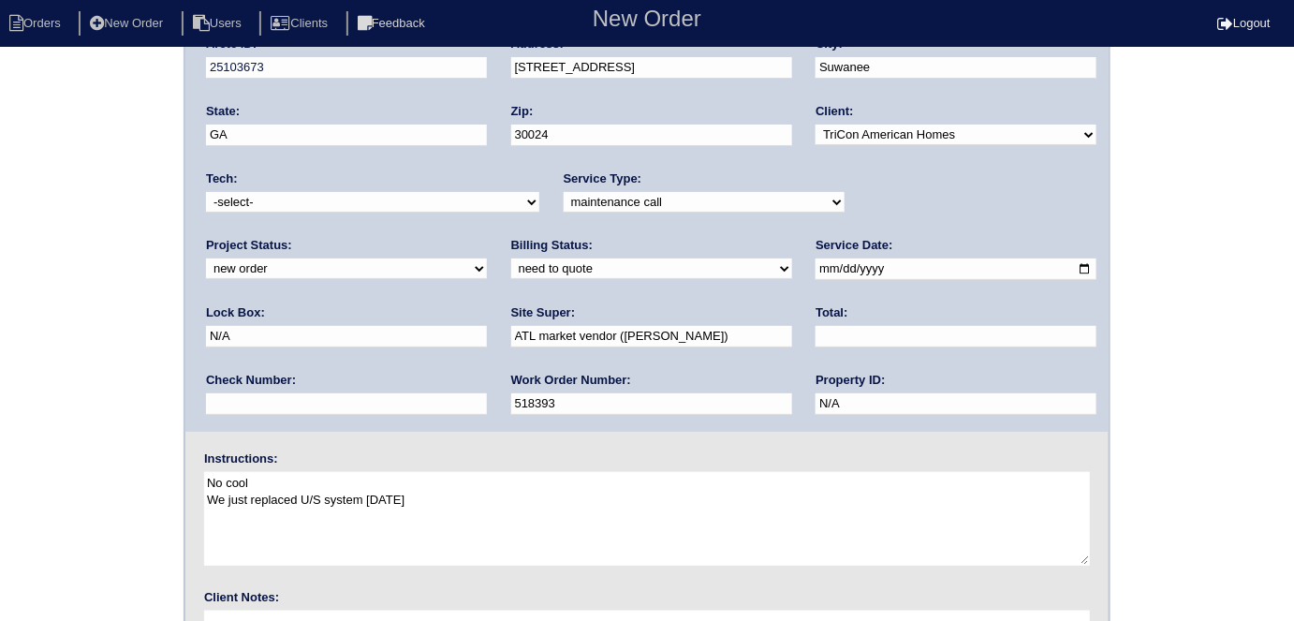
scroll to position [192, 0]
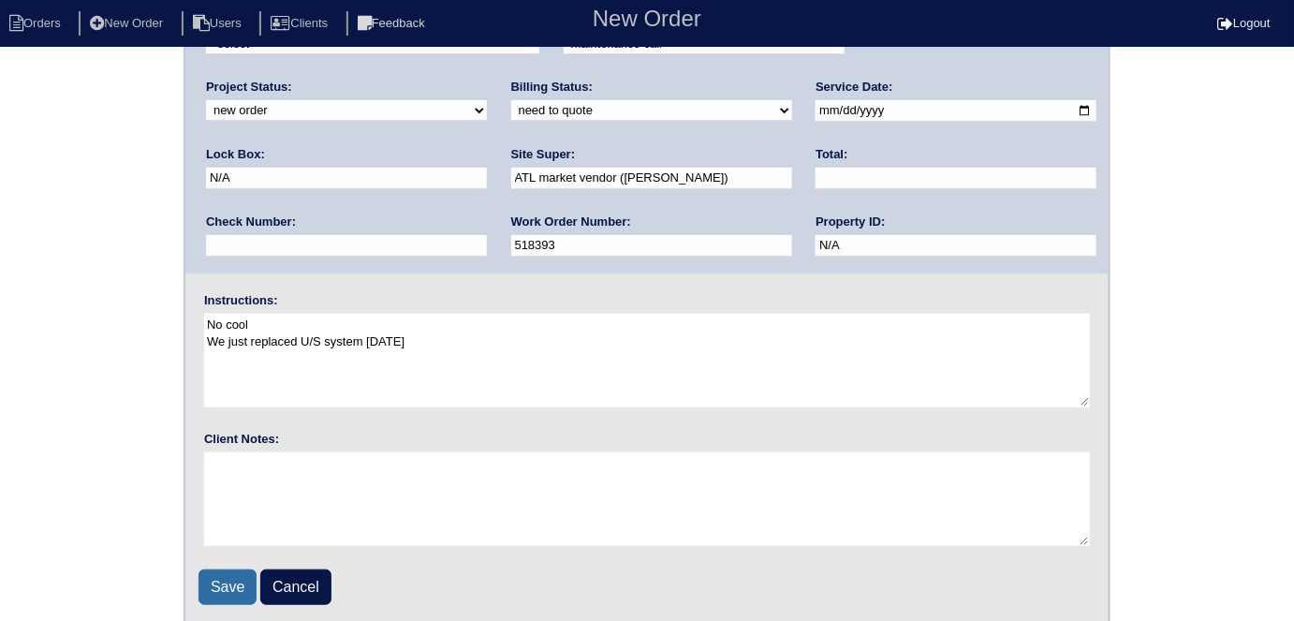
click at [207, 593] on input "Save" at bounding box center [228, 587] width 58 height 36
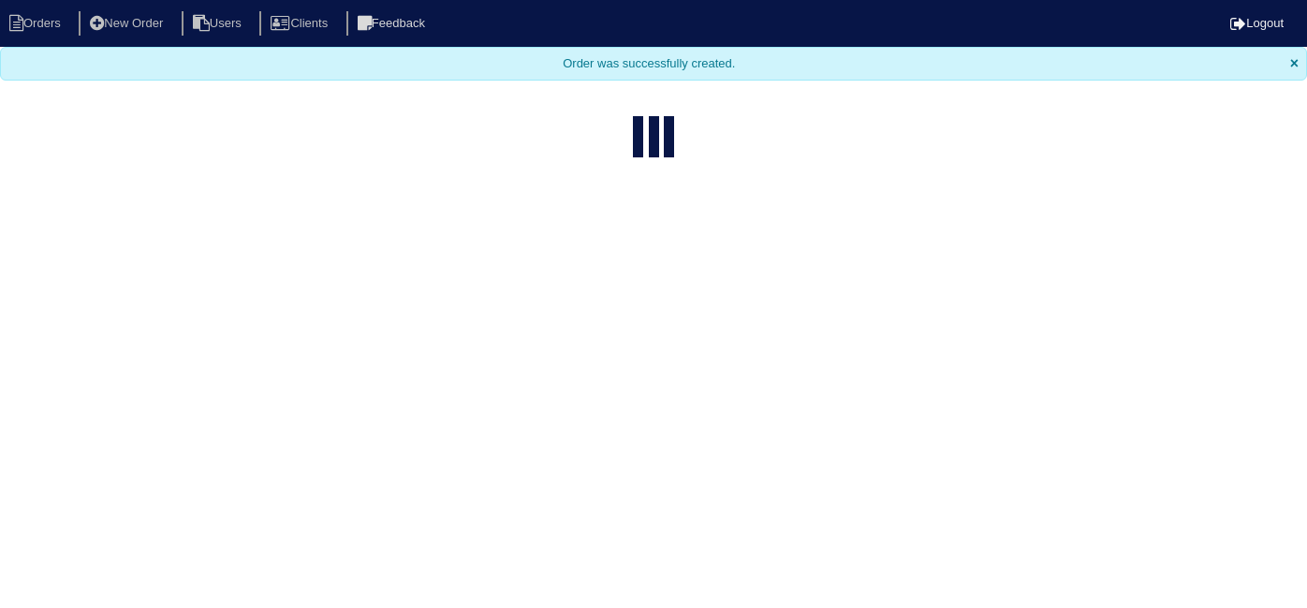
select select "15"
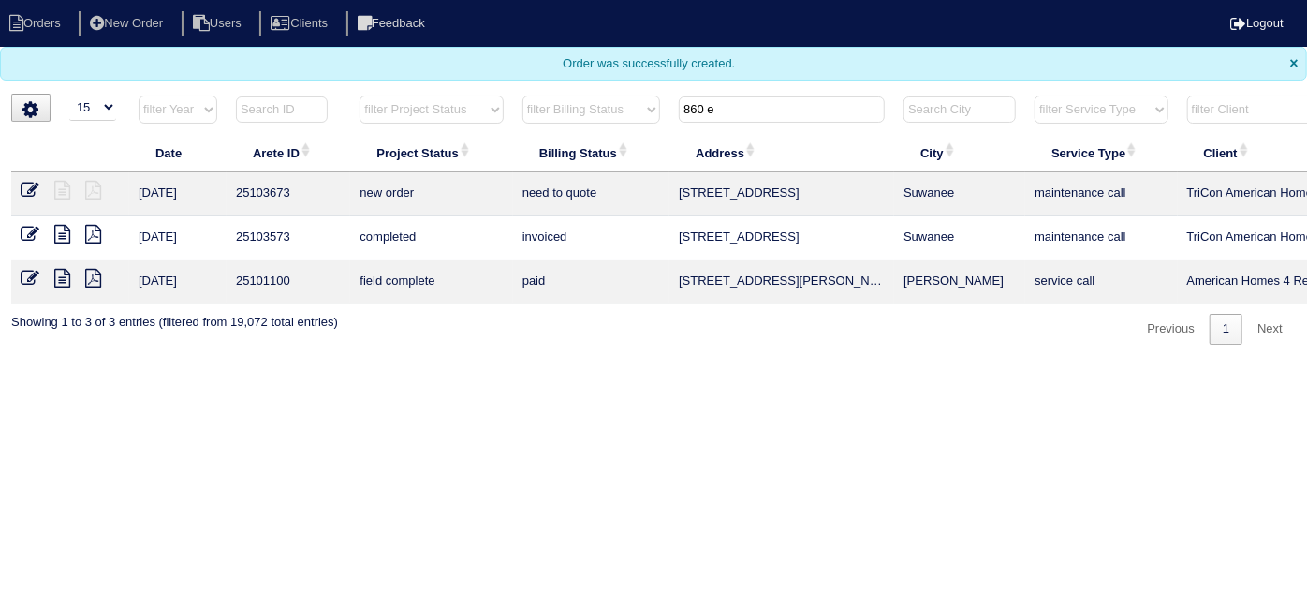
drag, startPoint x: 751, startPoint y: 96, endPoint x: 674, endPoint y: 118, distance: 80.0
click at [674, 118] on th "860 e" at bounding box center [781, 114] width 225 height 38
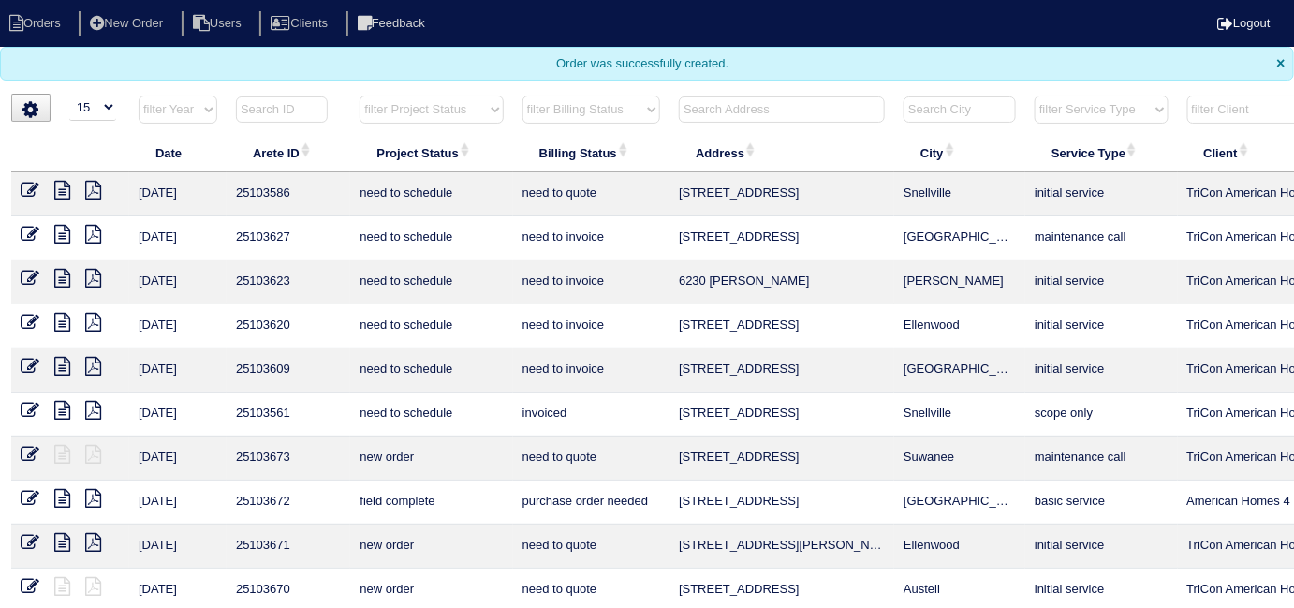
click at [861, 105] on input "text" at bounding box center [782, 109] width 206 height 26
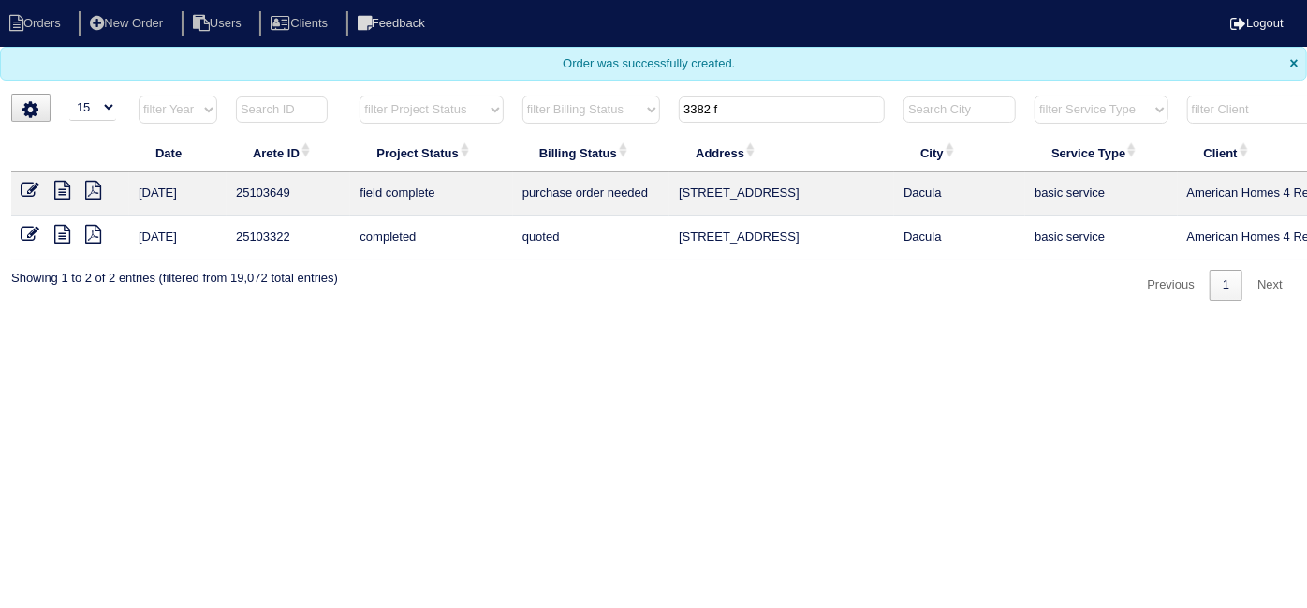
type input "3382 f"
click at [32, 193] on icon at bounding box center [30, 190] width 19 height 19
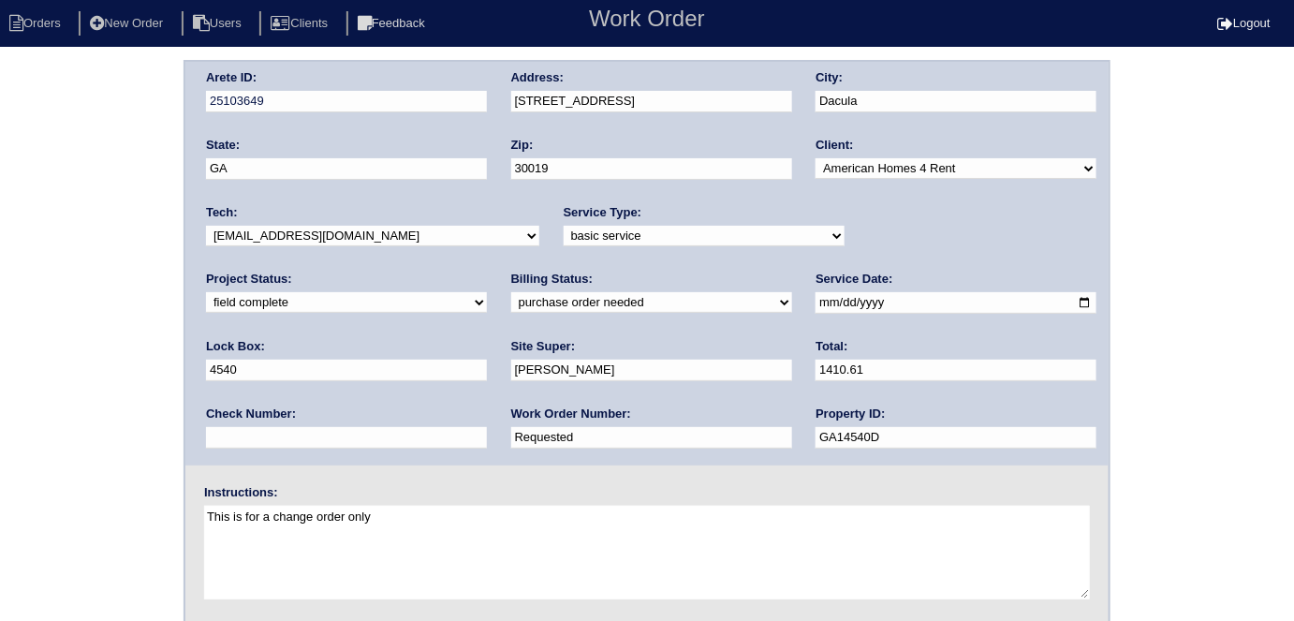
click at [511, 302] on select "need to quote quoted need to invoice invoiced paid warranty purchase order need…" at bounding box center [651, 302] width 281 height 21
select select "need to invoice"
click at [511, 292] on select "need to quote quoted need to invoice invoiced paid warranty purchase order need…" at bounding box center [651, 302] width 281 height 21
drag, startPoint x: 292, startPoint y: 434, endPoint x: 0, endPoint y: 185, distance: 383.3
click at [0, 213] on div "Arete ID: 25103649 Address: [STREET_ADDRESS] City: Dacula State: [GEOGRAPHIC_DA…" at bounding box center [647, 439] width 1294 height 758
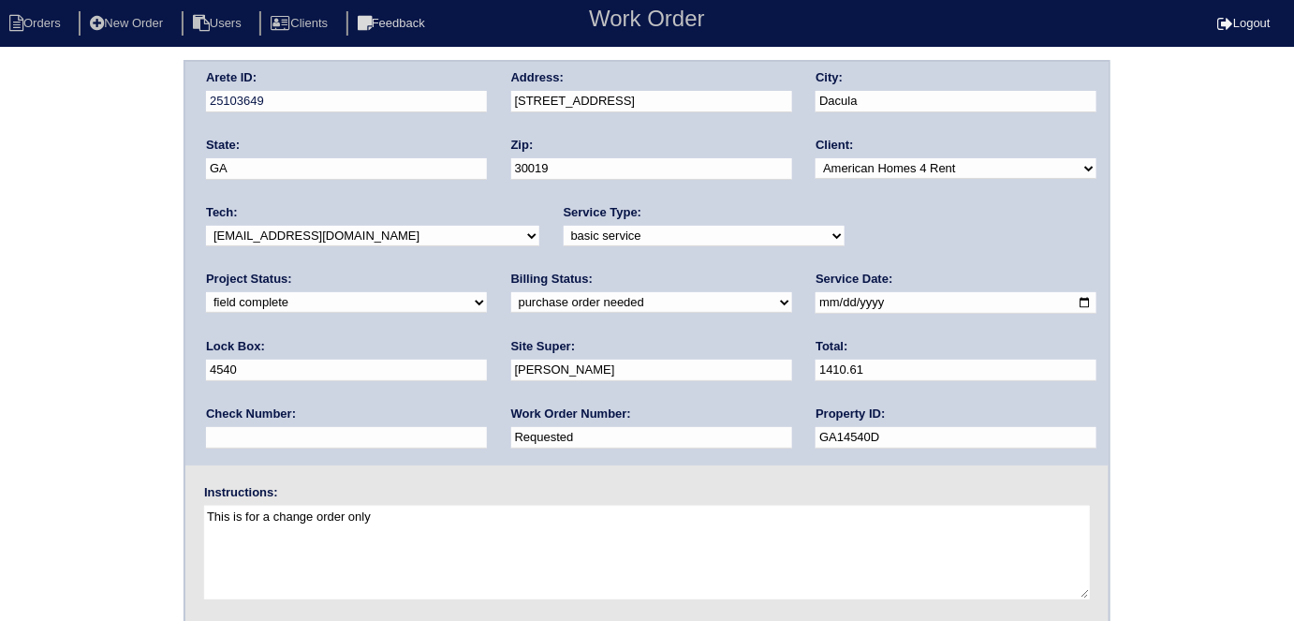
click at [511, 417] on label "Work Order Number:" at bounding box center [571, 413] width 120 height 17
drag, startPoint x: 294, startPoint y: 433, endPoint x: 0, endPoint y: 359, distance: 303.2
click at [9, 395] on div "Arete ID: 25103649 Address: 3382 Fielders Point Rd City: Dacula State: GA Zip: …" at bounding box center [647, 439] width 1294 height 758
type input "1288931"
click at [2, 291] on div "Arete ID: 25103649 Address: 3382 Fielders Point Rd City: Dacula State: GA Zip: …" at bounding box center [647, 439] width 1294 height 758
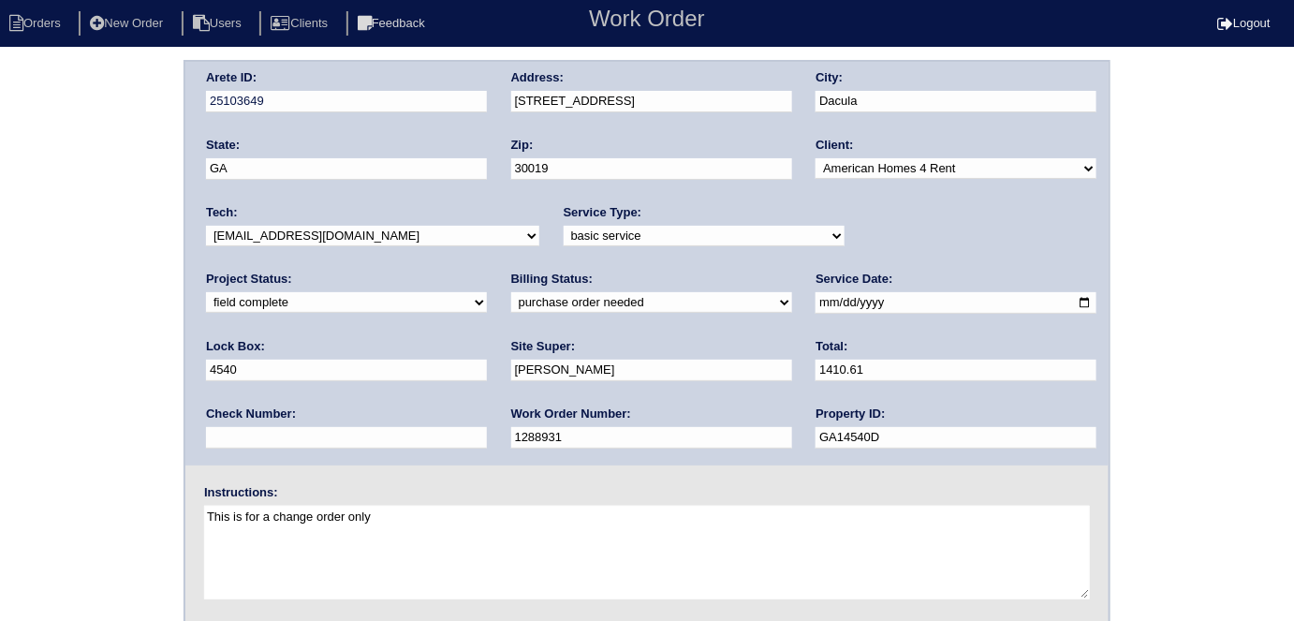
click at [0, 404] on div "Arete ID: 25103649 Address: 3382 Fielders Point Rd City: Dacula State: GA Zip: …" at bounding box center [647, 439] width 1294 height 758
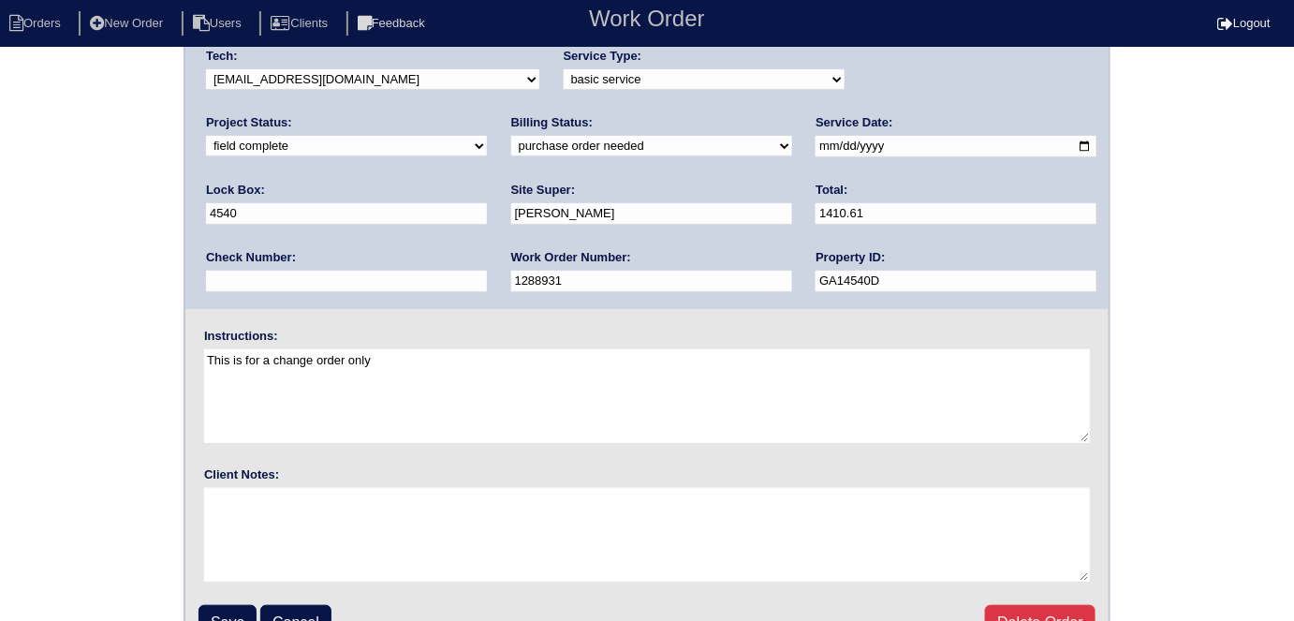
scroll to position [192, 0]
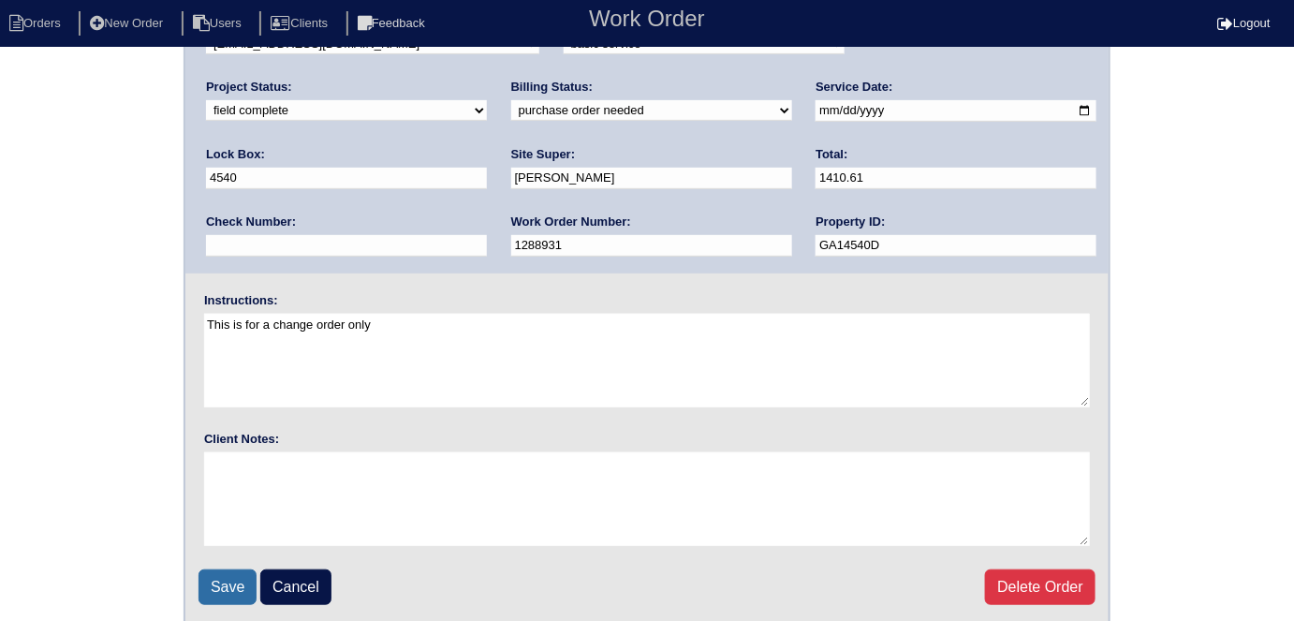
click at [228, 584] on input "Save" at bounding box center [228, 587] width 58 height 36
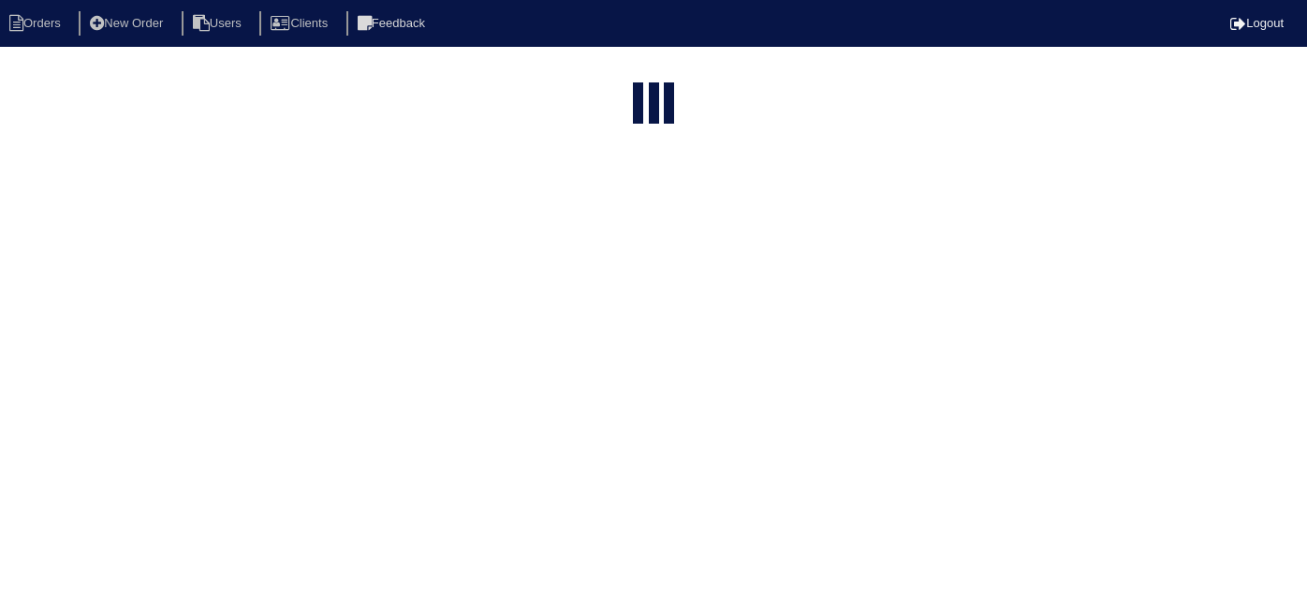
select select "15"
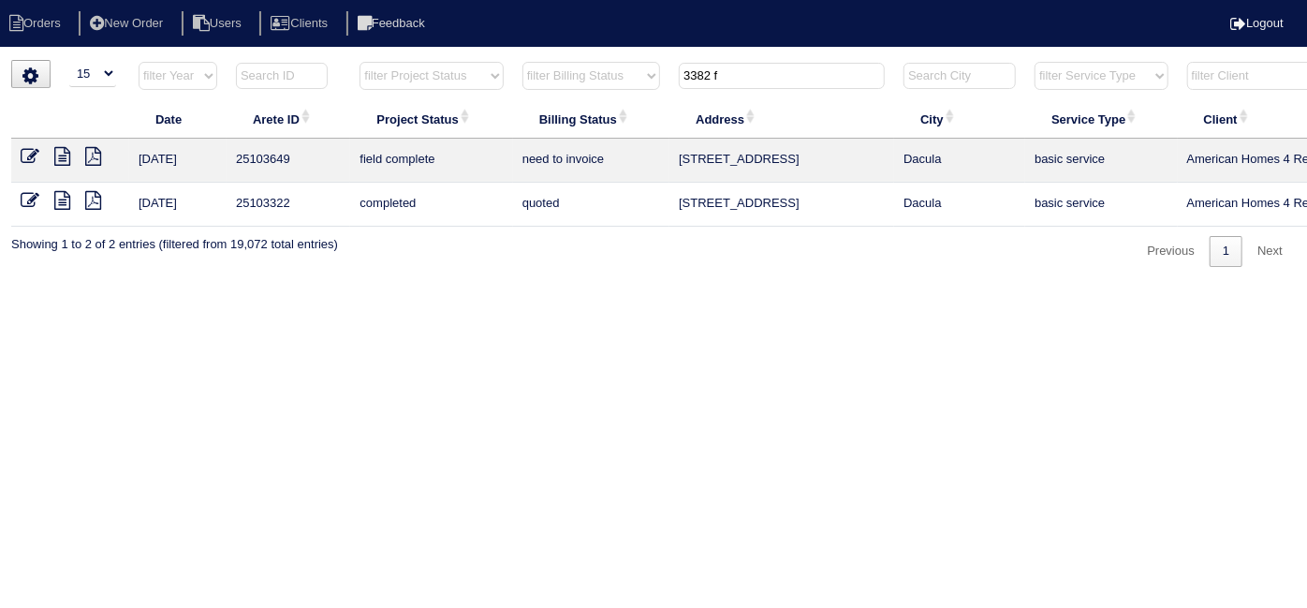
drag, startPoint x: 743, startPoint y: 74, endPoint x: 202, endPoint y: -44, distance: 553.9
click at [202, 0] on html "Orders New Order Users Clients Feedback Logout Orders New Order Users Clients M…" at bounding box center [653, 143] width 1307 height 286
